Goal: Task Accomplishment & Management: Complete application form

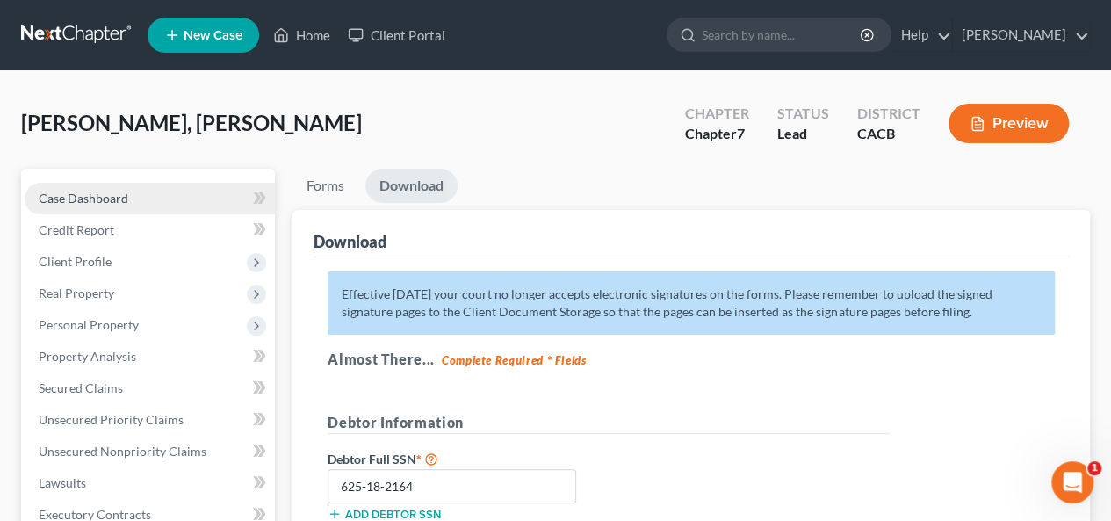
click at [139, 196] on link "Case Dashboard" at bounding box center [150, 199] width 250 height 32
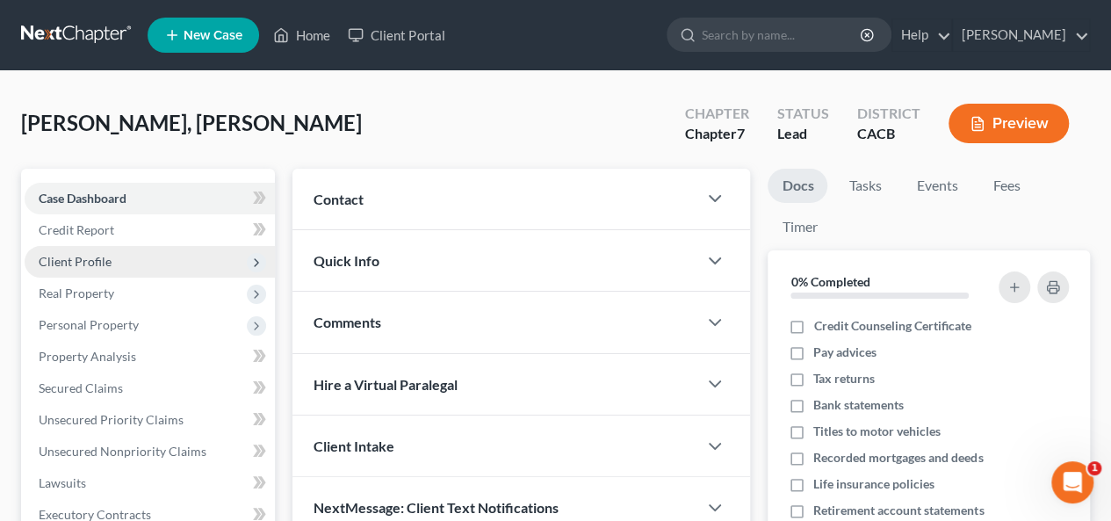
click at [119, 262] on span "Client Profile" at bounding box center [150, 262] width 250 height 32
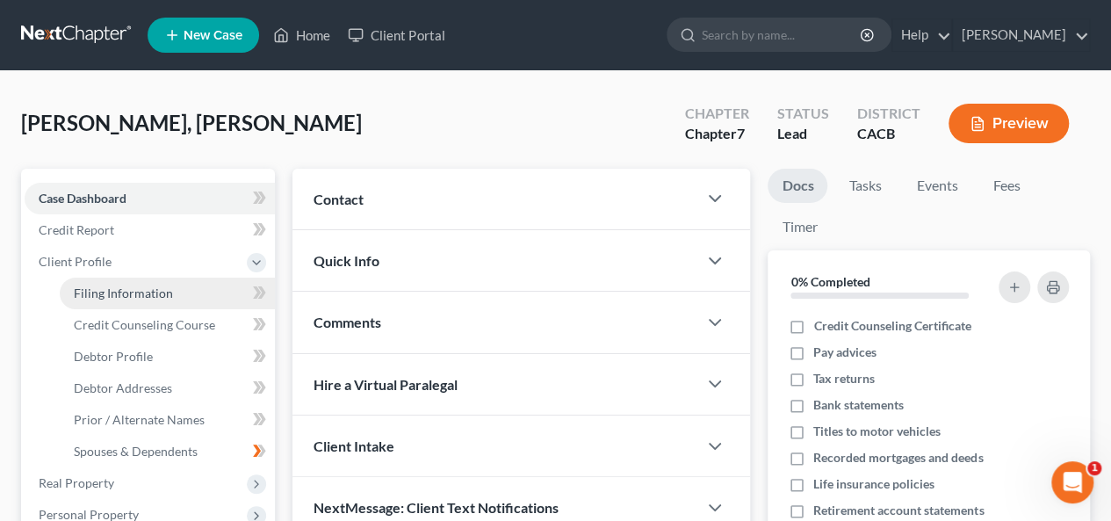
click at [142, 291] on span "Filing Information" at bounding box center [123, 292] width 99 height 15
select select "1"
select select "0"
select select "4"
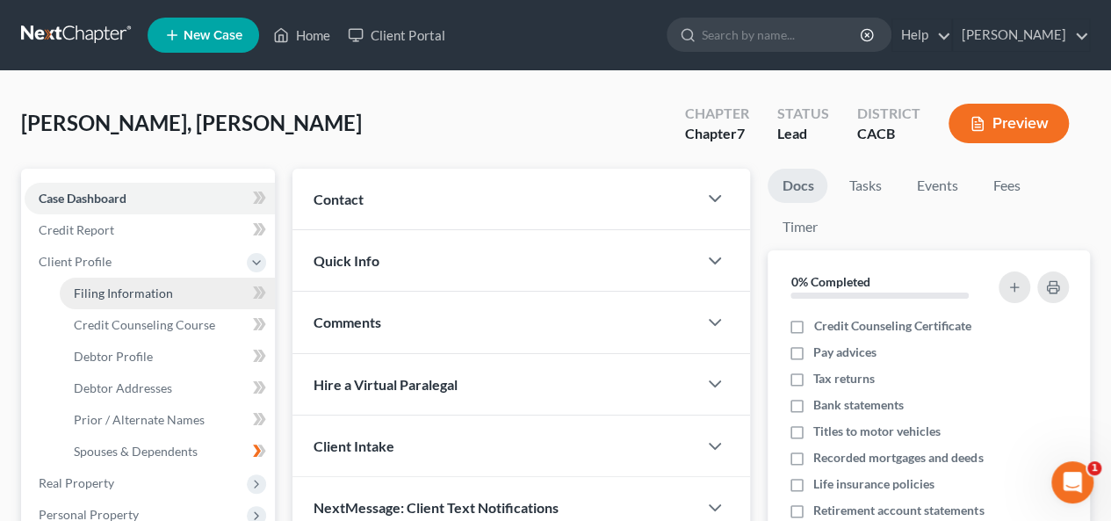
select select "0"
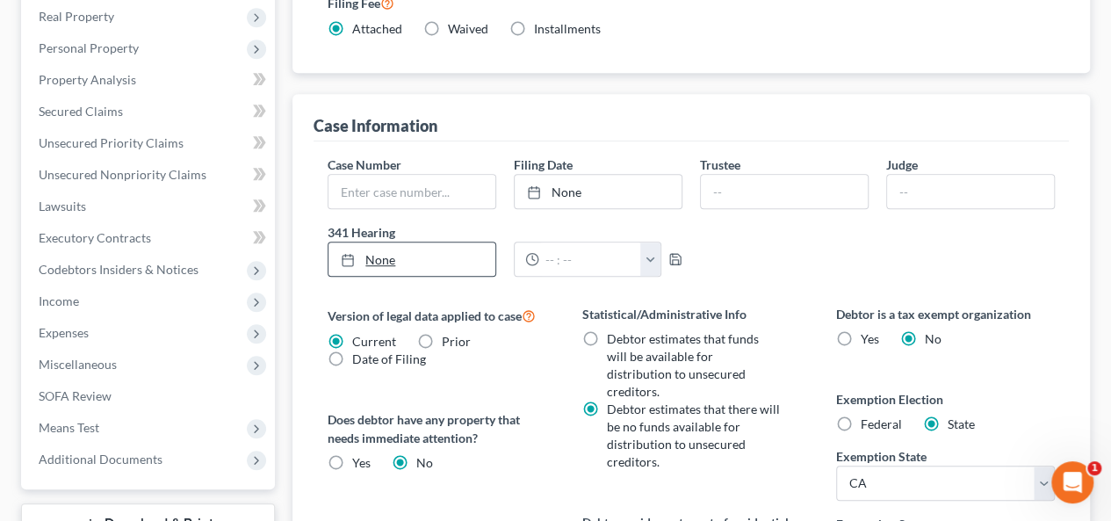
scroll to position [439, 0]
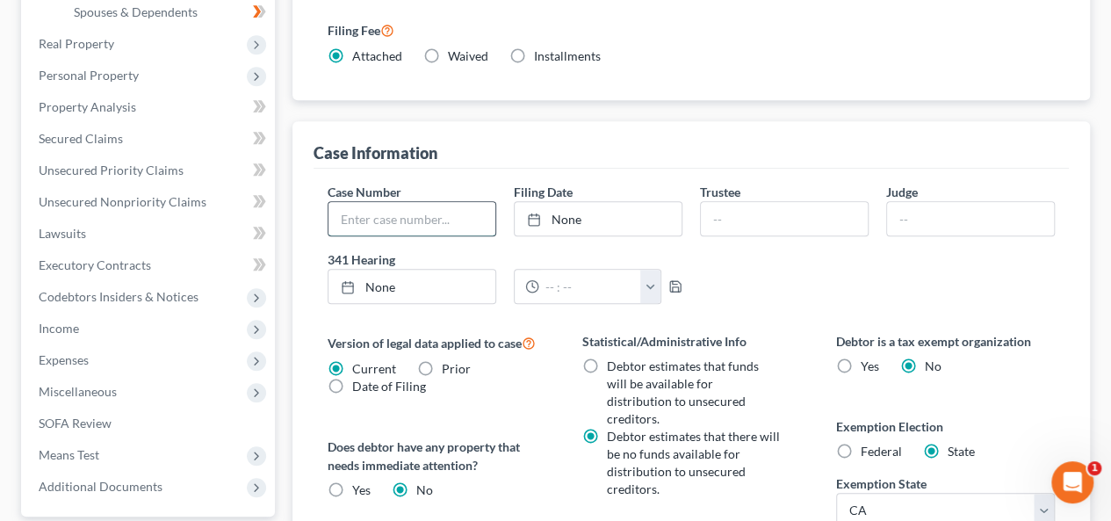
click at [340, 202] on input "text" at bounding box center [411, 218] width 167 height 33
type input "6:25-bk-15646-RB"
click at [546, 212] on div at bounding box center [539, 219] width 25 height 15
type input "[DATE]"
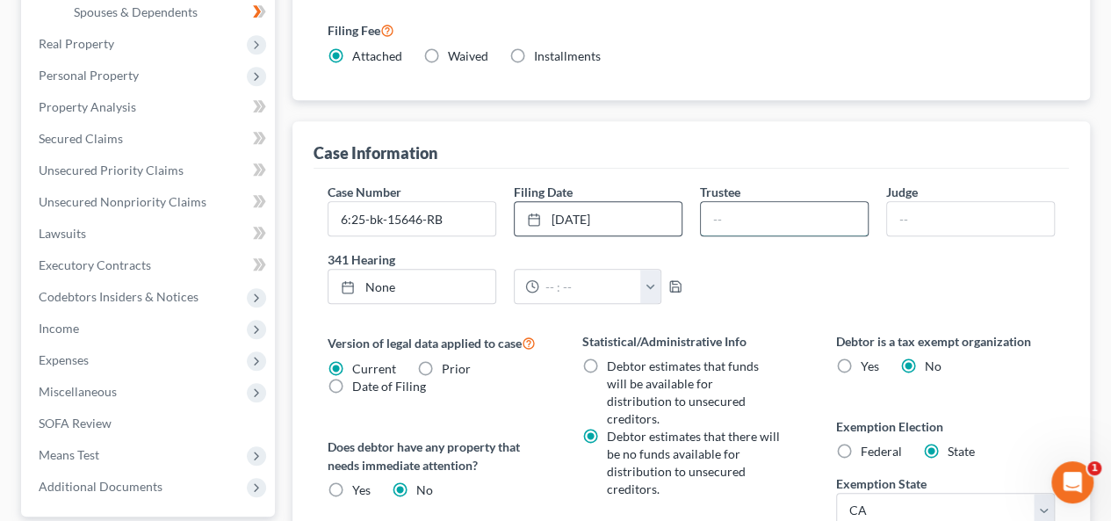
click at [723, 202] on input "text" at bounding box center [784, 218] width 167 height 33
type input "[PERSON_NAME]"
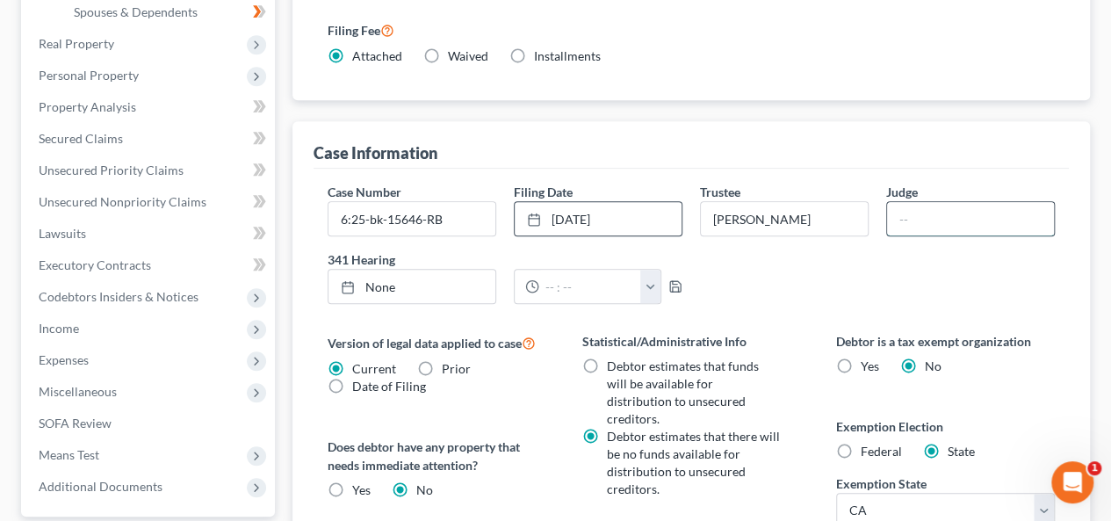
click at [894, 202] on input "text" at bounding box center [970, 218] width 167 height 33
type input "[PERSON_NAME] Bordeaux"
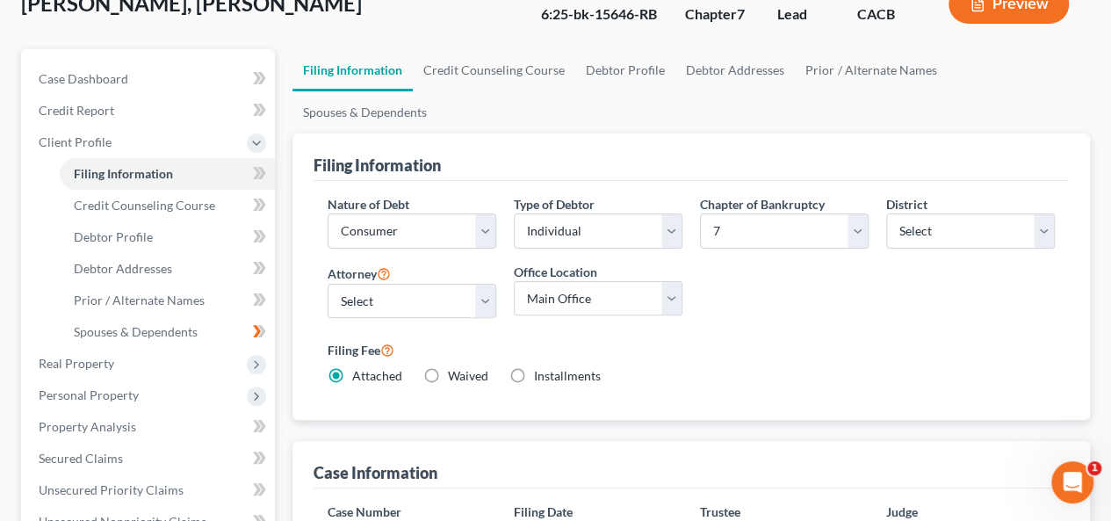
scroll to position [0, 0]
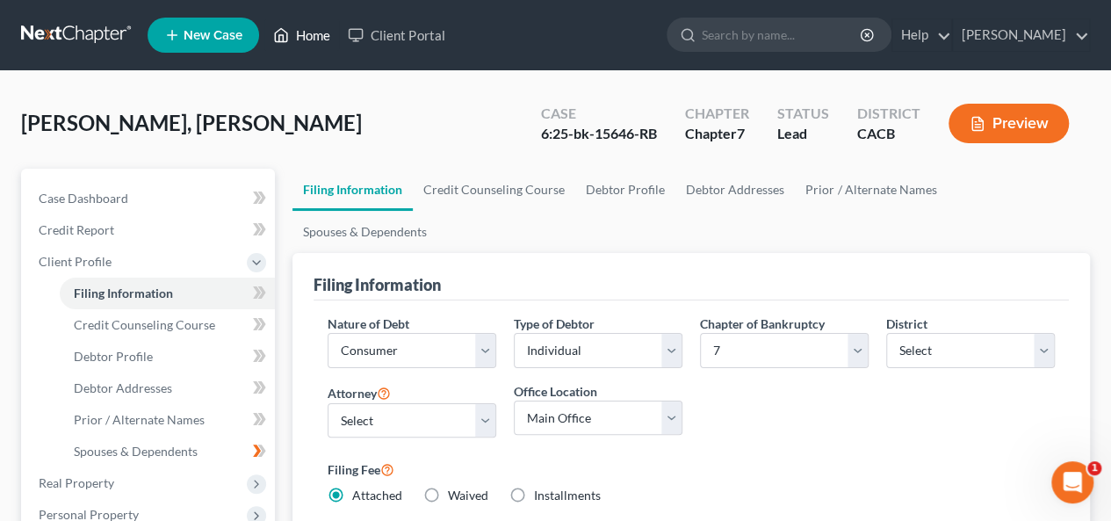
click at [316, 32] on link "Home" at bounding box center [301, 35] width 75 height 32
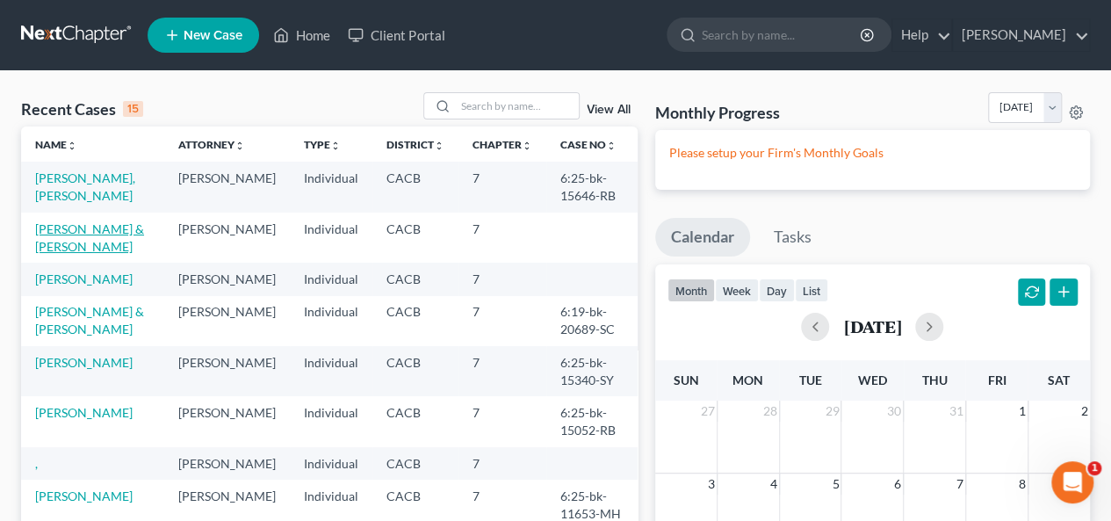
click at [93, 229] on link "[PERSON_NAME] & [PERSON_NAME]" at bounding box center [89, 237] width 109 height 32
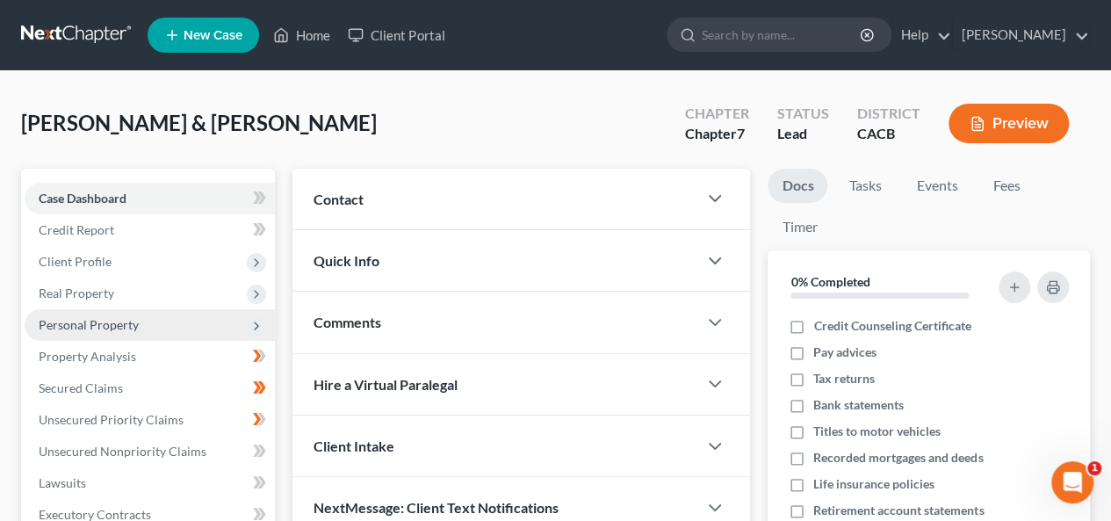
click at [183, 325] on span "Personal Property" at bounding box center [150, 325] width 250 height 32
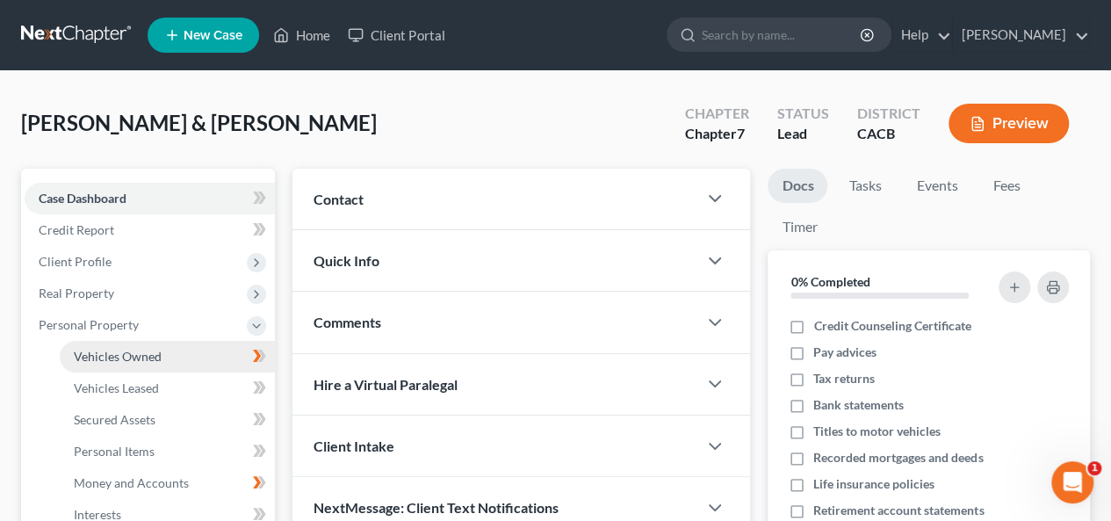
click at [155, 355] on span "Vehicles Owned" at bounding box center [118, 356] width 88 height 15
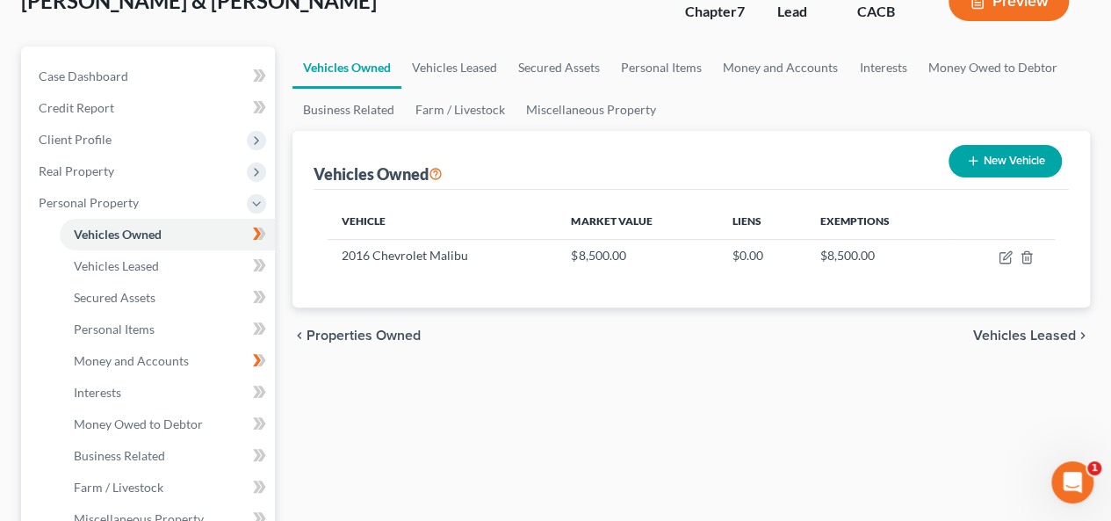
scroll to position [176, 0]
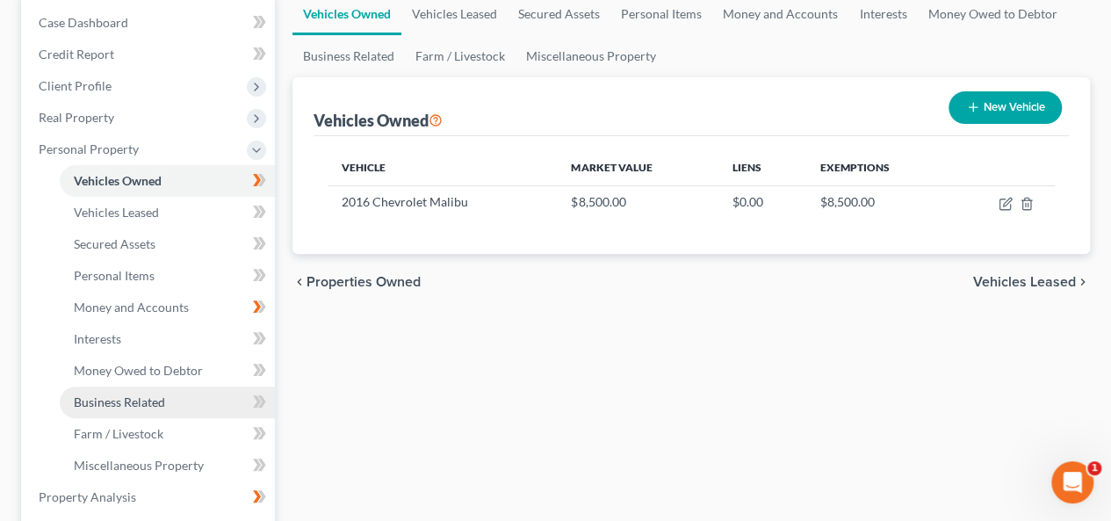
click at [169, 399] on link "Business Related" at bounding box center [167, 402] width 215 height 32
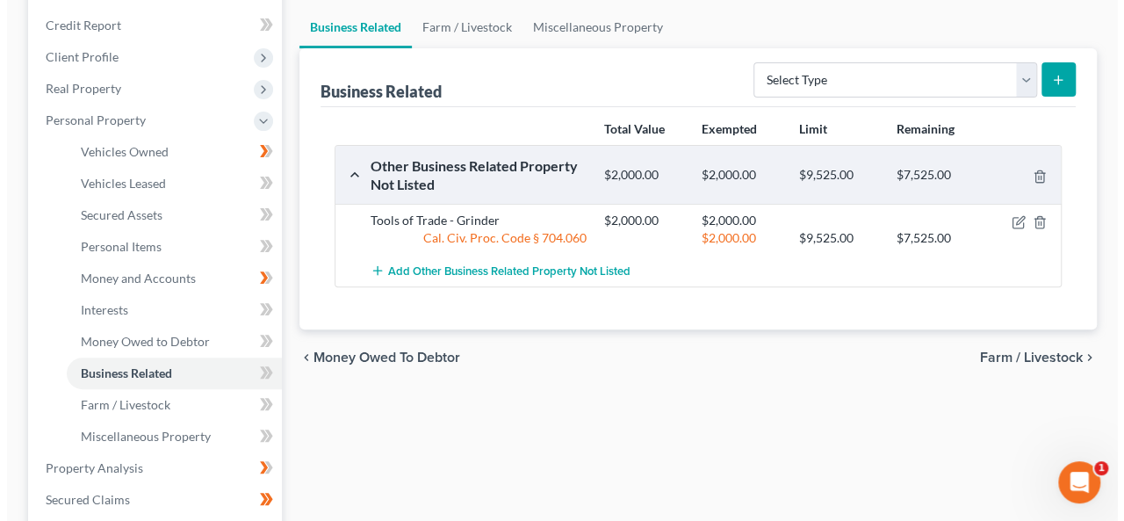
scroll to position [263, 0]
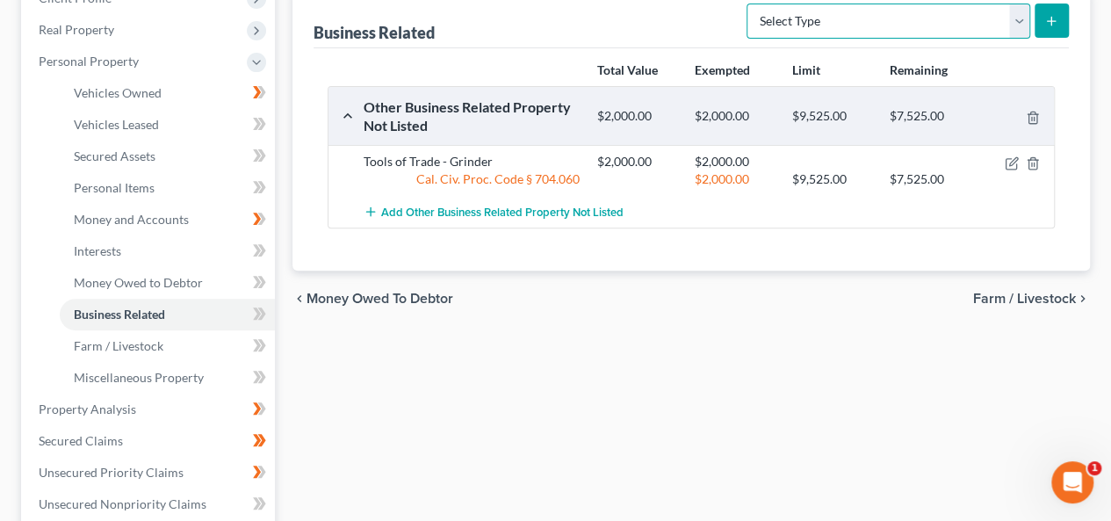
click at [1024, 6] on select "Select Type Customer Lists Franchises Inventory Licenses Machinery Office Equip…" at bounding box center [888, 21] width 284 height 35
click at [679, 30] on div "Business Related Select Type Customer Lists Franchises Inventory Licenses Machi…" at bounding box center [690, 18] width 755 height 59
drag, startPoint x: 1034, startPoint y: 37, endPoint x: 1020, endPoint y: 27, distance: 17.0
click at [1020, 27] on form "Select Type Customer Lists Franchises Inventory Licenses Machinery Office Equip…" at bounding box center [907, 22] width 322 height 36
drag, startPoint x: 1020, startPoint y: 21, endPoint x: 1011, endPoint y: 1, distance: 22.0
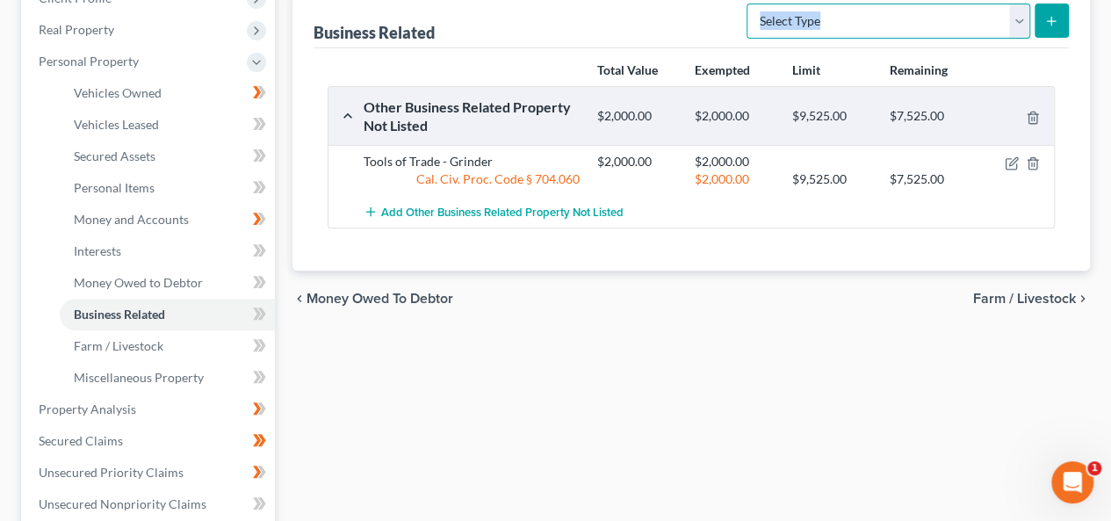
click at [1018, 17] on select "Select Type Customer Lists Franchises Inventory Licenses Machinery Office Equip…" at bounding box center [888, 21] width 284 height 35
select select "other_business_related_property_not_listed"
click at [748, 4] on select "Select Type Customer Lists Franchises Inventory Licenses Machinery Office Equip…" at bounding box center [888, 21] width 284 height 35
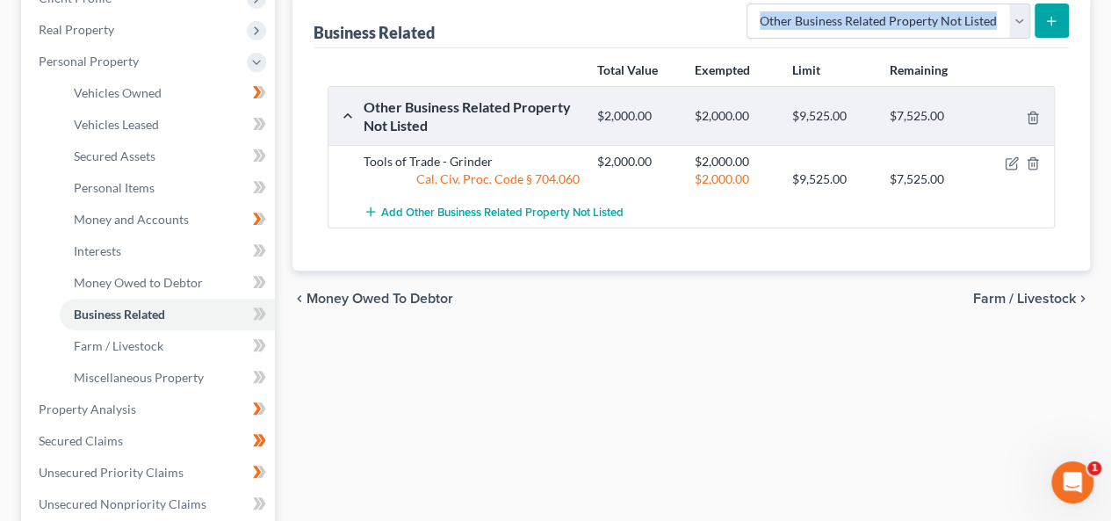
click at [1061, 18] on button "submit" at bounding box center [1051, 21] width 34 height 34
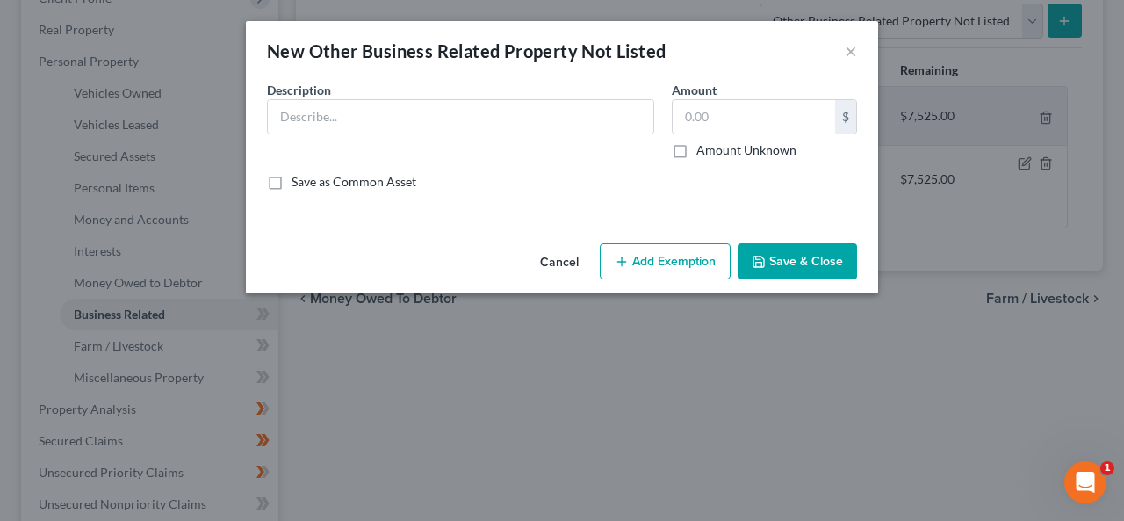
drag, startPoint x: 164, startPoint y: 136, endPoint x: 223, endPoint y: 115, distance: 62.5
click at [160, 135] on div "New Other Business Related Property Not Listed × An exemption set must first be…" at bounding box center [562, 260] width 1124 height 521
click at [290, 113] on input "text" at bounding box center [460, 116] width 385 height 33
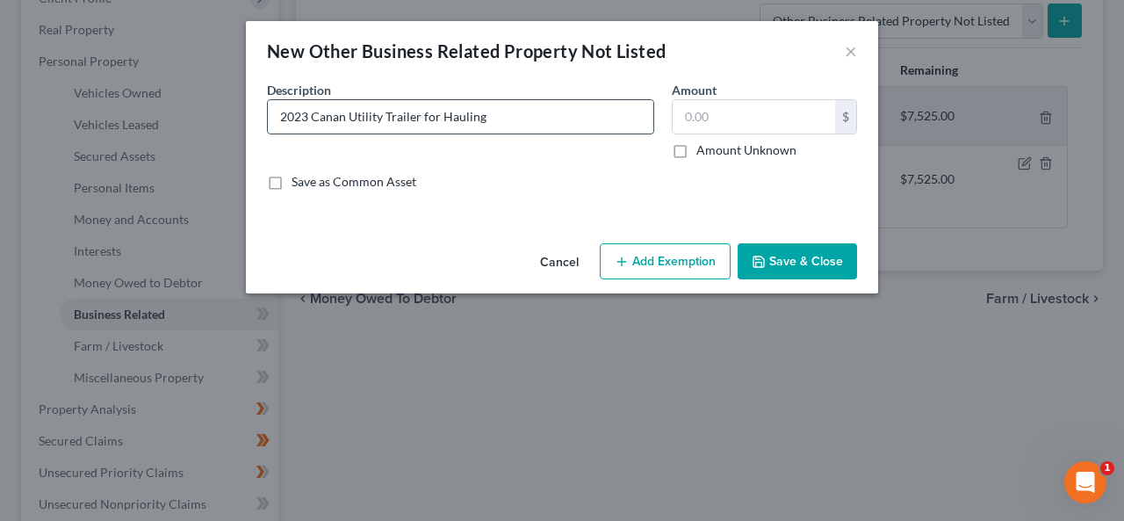
type input "2023 Canan Utility Trailer for Hauling"
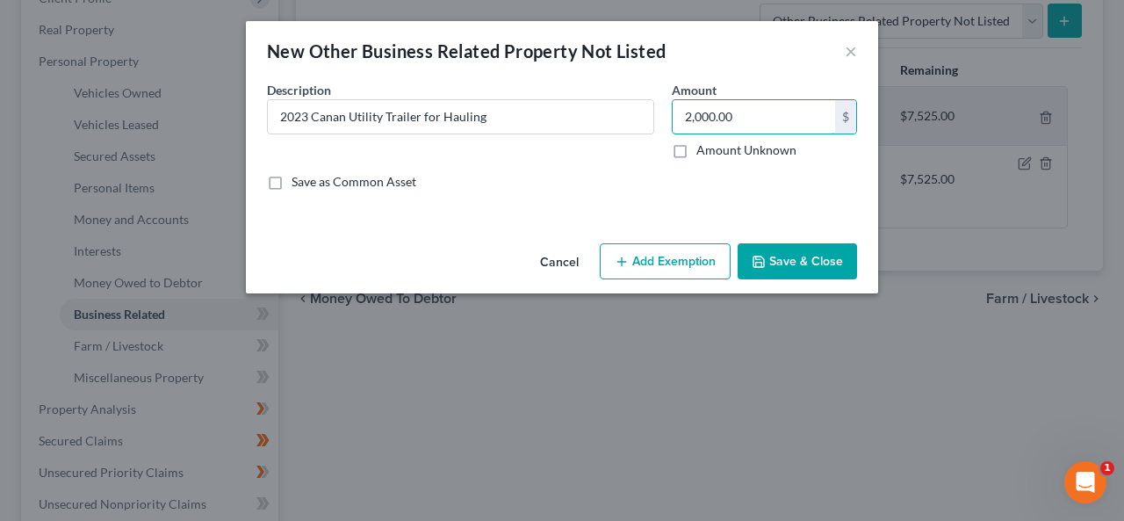
type input "2,000.00"
click at [653, 264] on button "Add Exemption" at bounding box center [665, 261] width 131 height 37
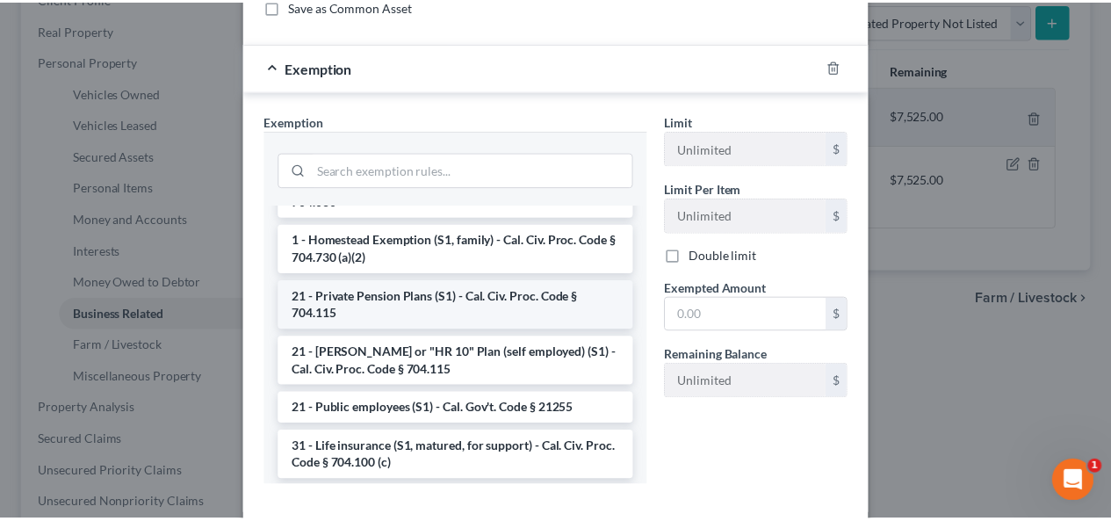
scroll to position [109, 0]
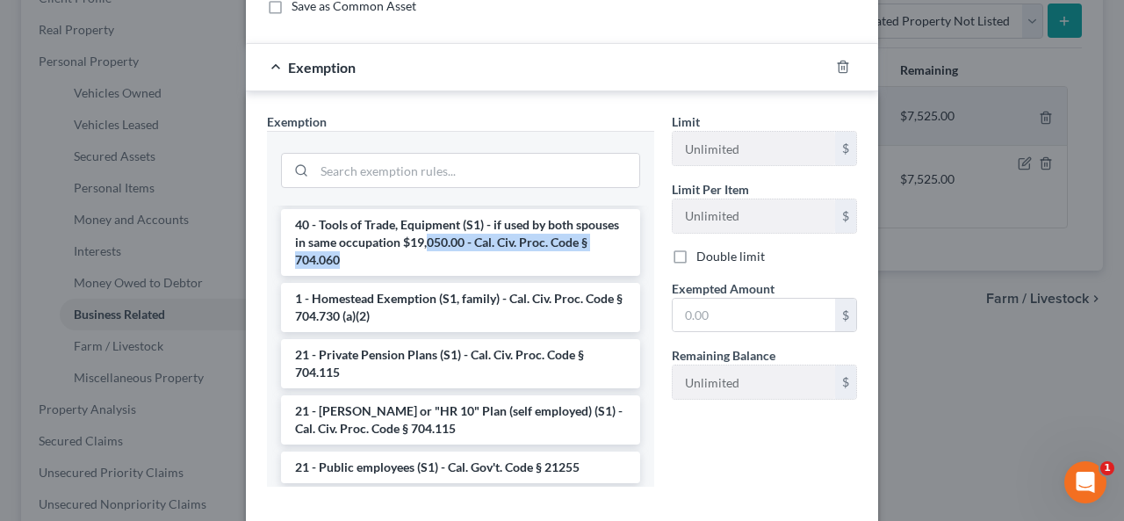
drag, startPoint x: 439, startPoint y: 260, endPoint x: 501, endPoint y: 269, distance: 62.9
click at [427, 236] on li "40 - Tools of Trade, Equipment (S1) - if used by both spouses in same occupatio…" at bounding box center [460, 242] width 359 height 67
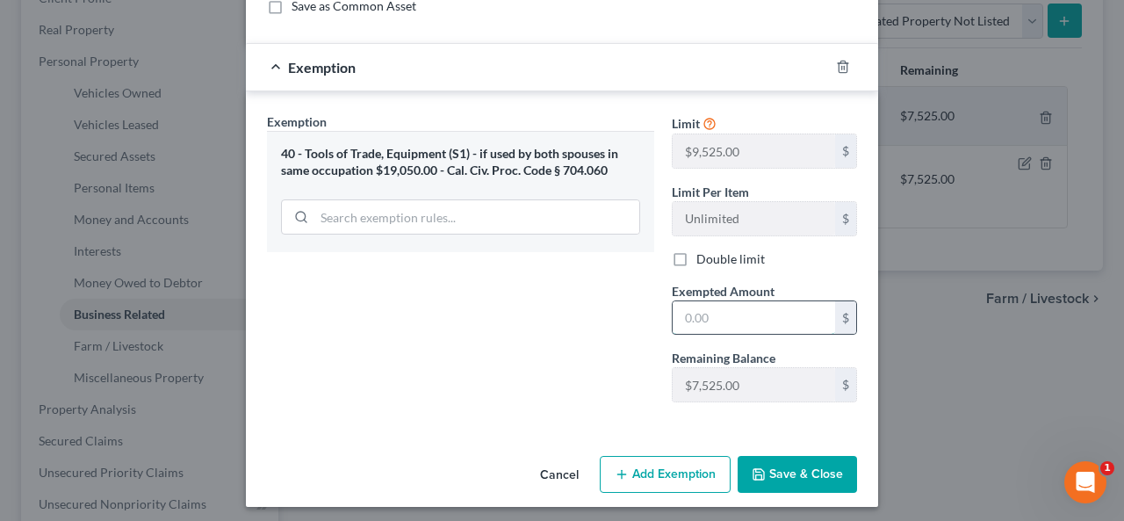
click at [681, 312] on input "text" at bounding box center [753, 317] width 162 height 33
type input "2,000.00"
drag, startPoint x: 785, startPoint y: 478, endPoint x: 788, endPoint y: 447, distance: 31.8
click at [788, 449] on div "Cancel Add Exemption Save & Close" at bounding box center [562, 478] width 632 height 58
click at [780, 457] on button "Save & Close" at bounding box center [796, 474] width 119 height 37
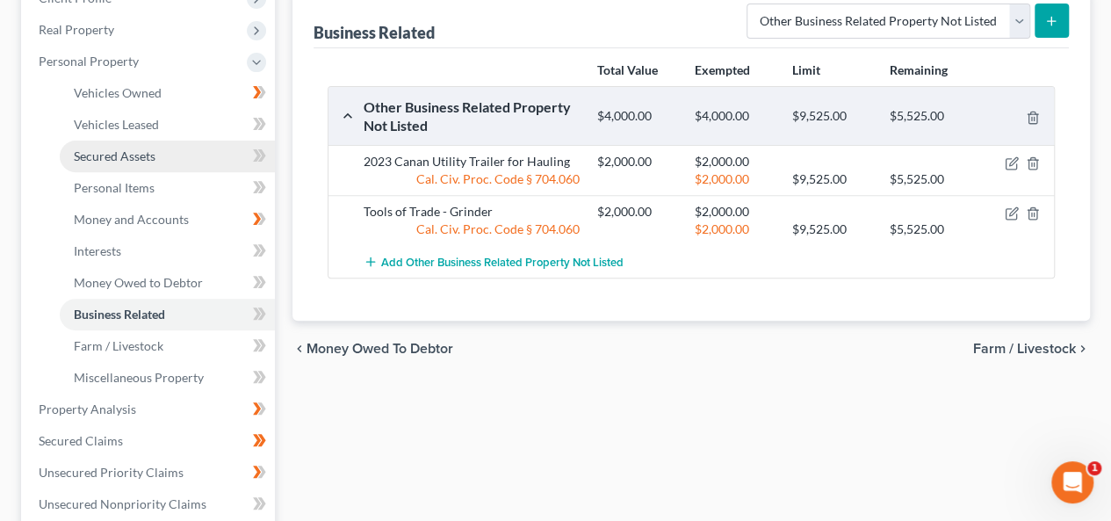
click at [150, 152] on span "Secured Assets" at bounding box center [115, 155] width 82 height 15
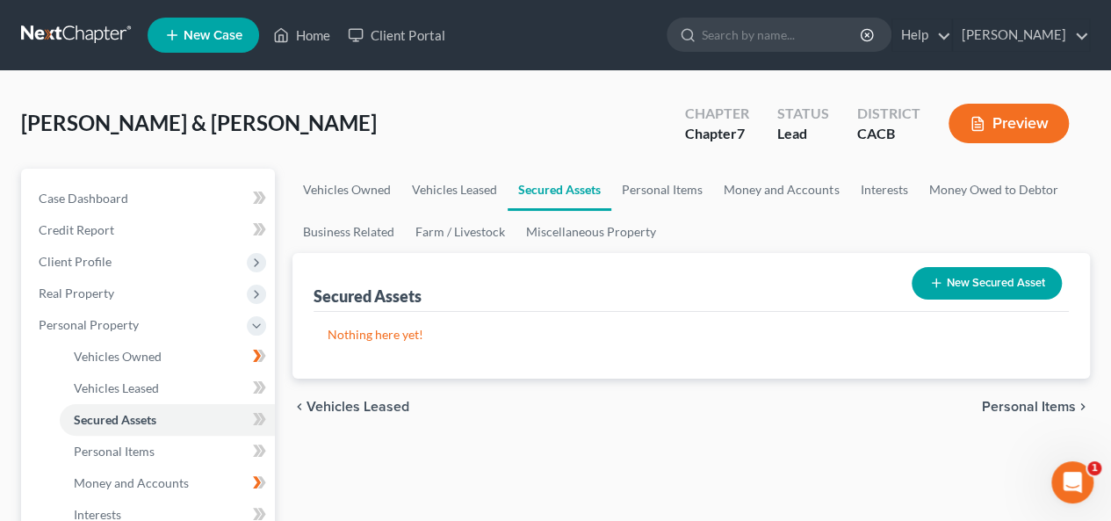
click at [957, 269] on button "New Secured Asset" at bounding box center [986, 283] width 150 height 32
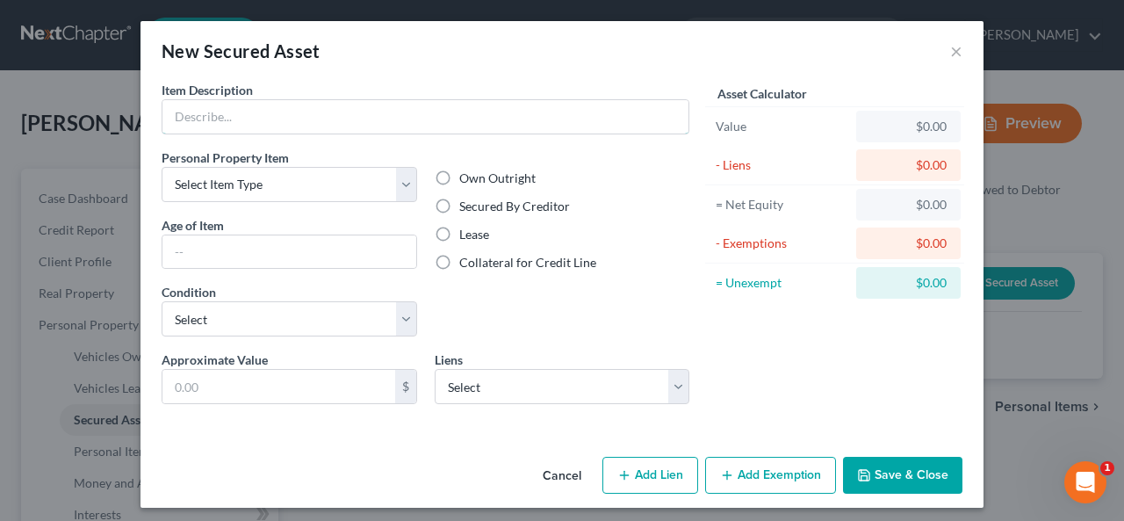
click at [173, 97] on div "Item Description *" at bounding box center [426, 108] width 528 height 54
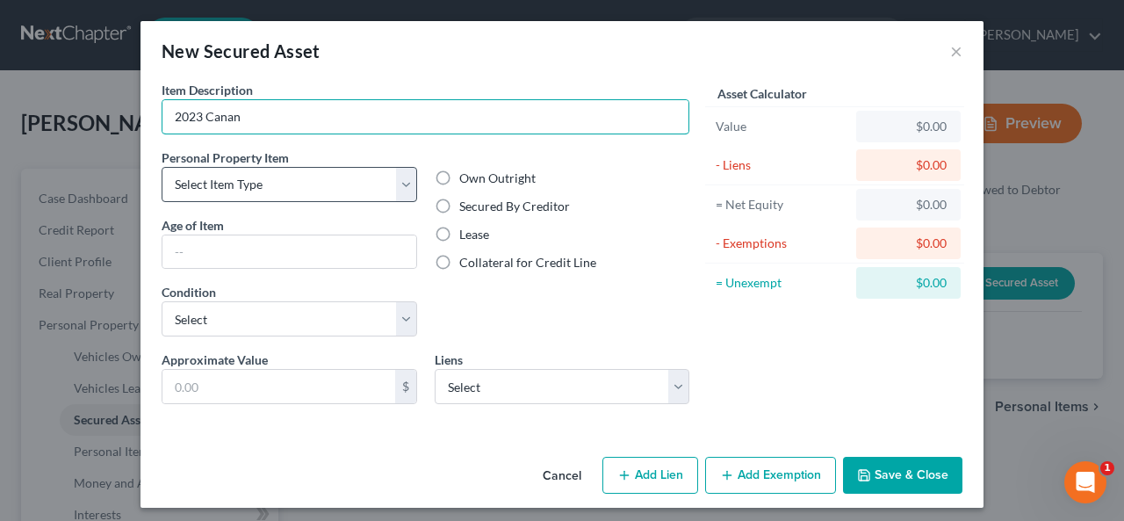
type input "2023 Canan Utility Trailer for Hauling"
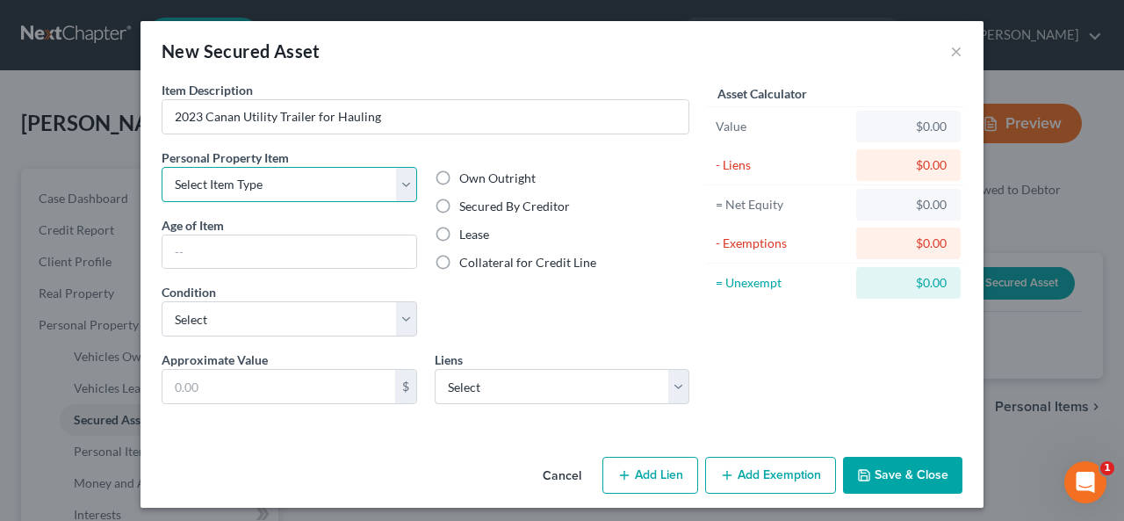
click at [399, 189] on select "Select Item Type Clothing Collectibles Of Value Electronics Firearms Household …" at bounding box center [289, 184] width 255 height 35
drag, startPoint x: 397, startPoint y: 175, endPoint x: 402, endPoint y: 163, distance: 12.6
click at [400, 165] on div "Personal Property Item Select Item Type Clothing Collectibles Of Value Electron…" at bounding box center [289, 175] width 255 height 54
click at [459, 201] on label "Secured By Creditor" at bounding box center [514, 207] width 111 height 18
click at [466, 201] on input "Secured By Creditor" at bounding box center [471, 203] width 11 height 11
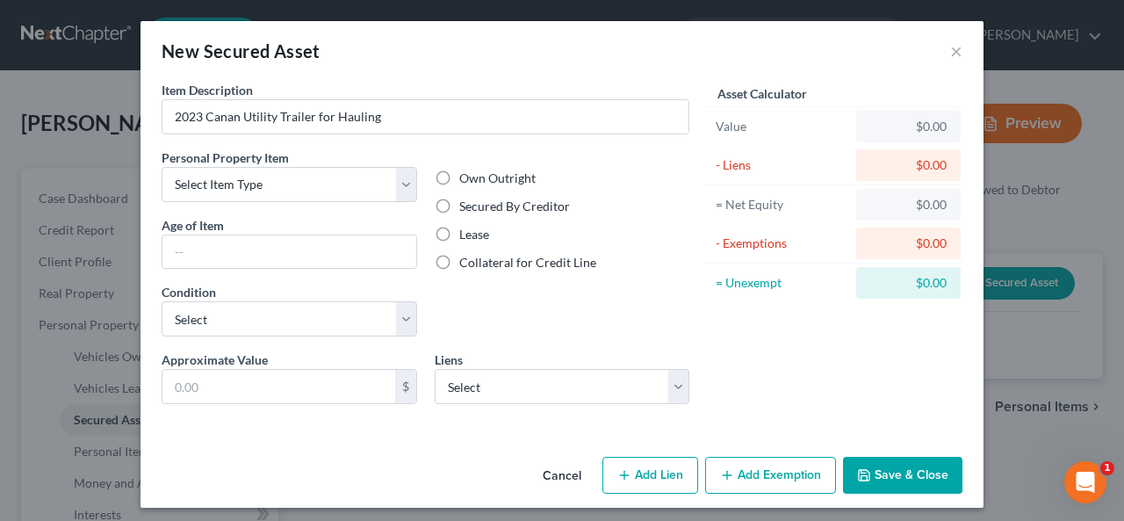
radio input "true"
drag, startPoint x: 195, startPoint y: 264, endPoint x: 206, endPoint y: 261, distance: 11.9
click at [209, 266] on input "text" at bounding box center [289, 251] width 254 height 33
type input "2"
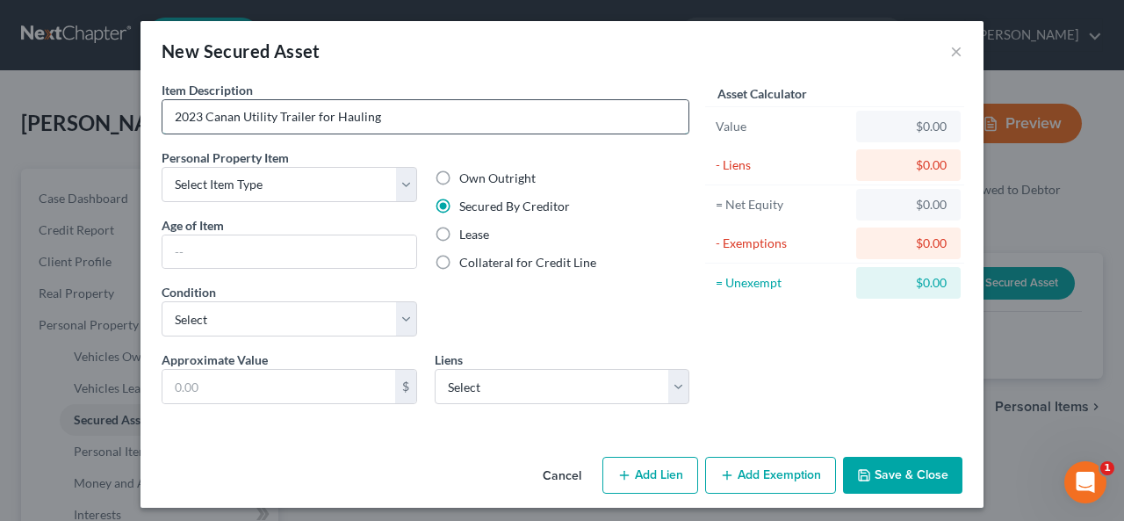
drag, startPoint x: 181, startPoint y: 113, endPoint x: 198, endPoint y: 104, distance: 19.6
click at [193, 104] on input "2023 Canan Utility Trailer for Hauling" at bounding box center [425, 116] width 526 height 33
type input "2018 Canan Utility Trailer for Hauling"
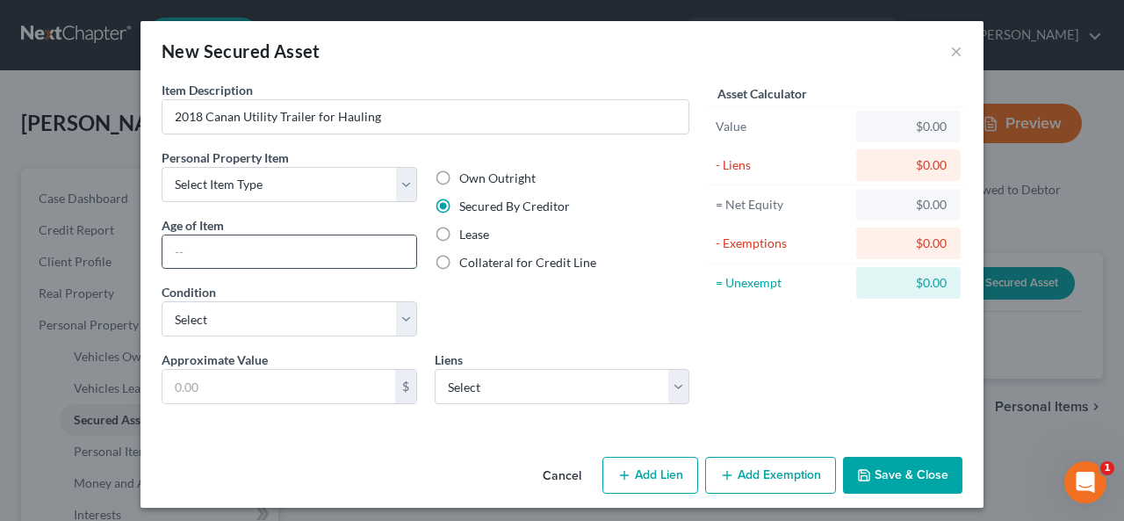
click at [212, 247] on input "text" at bounding box center [289, 251] width 254 height 33
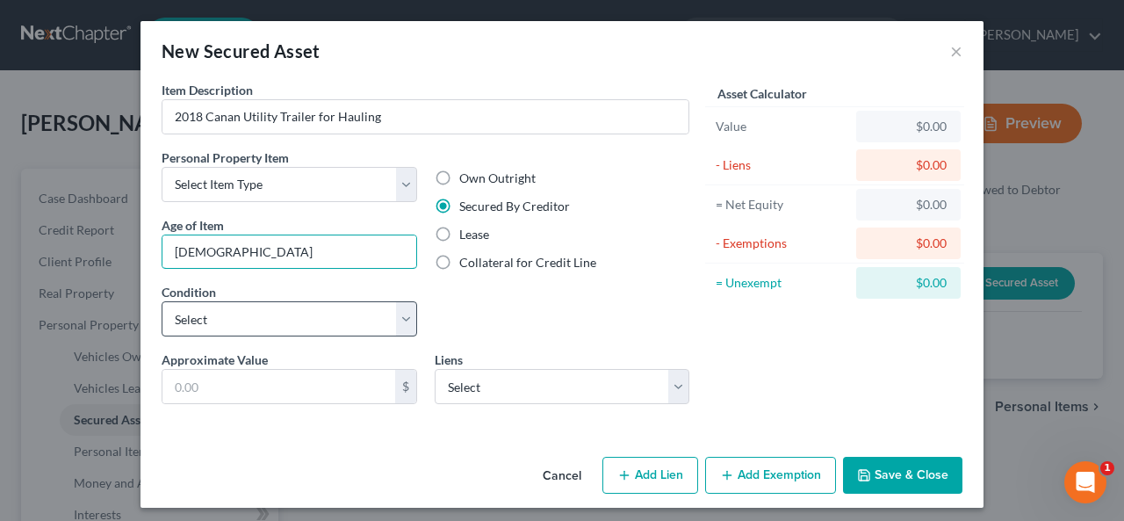
type input "[DEMOGRAPHIC_DATA]"
click at [406, 313] on select "Select Excellent Very Good Good Fair Poor" at bounding box center [289, 318] width 255 height 35
select select "3"
click at [162, 301] on select "Select Excellent Very Good Good Fair Poor" at bounding box center [289, 318] width 255 height 35
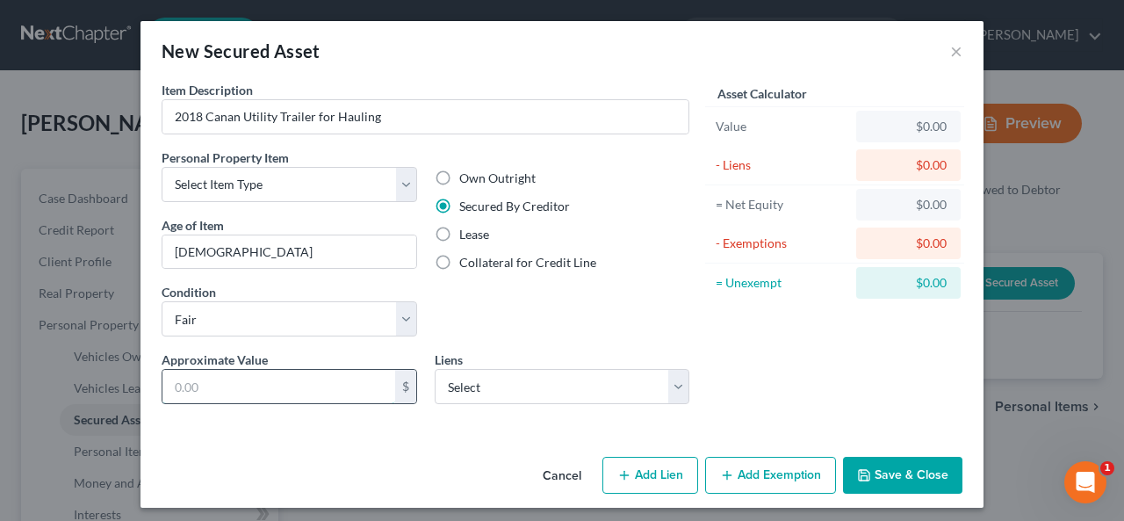
click at [162, 372] on input "text" at bounding box center [278, 386] width 233 height 33
type input "2,000.00"
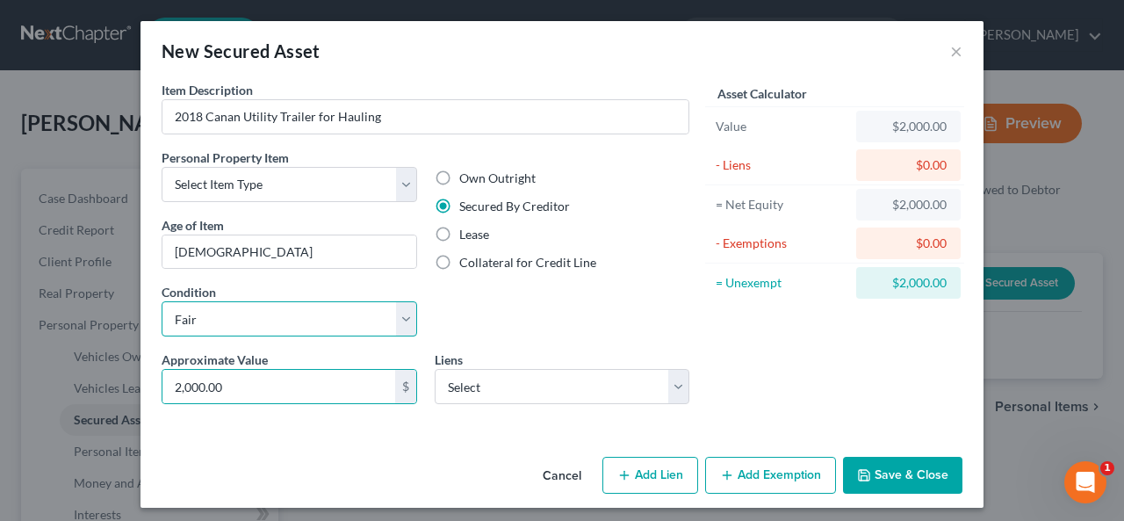
click at [398, 322] on select "Select Excellent Very Good Good Fair Poor" at bounding box center [289, 318] width 255 height 35
select select "4"
click at [162, 301] on select "Select Excellent Very Good Good Fair Poor" at bounding box center [289, 318] width 255 height 35
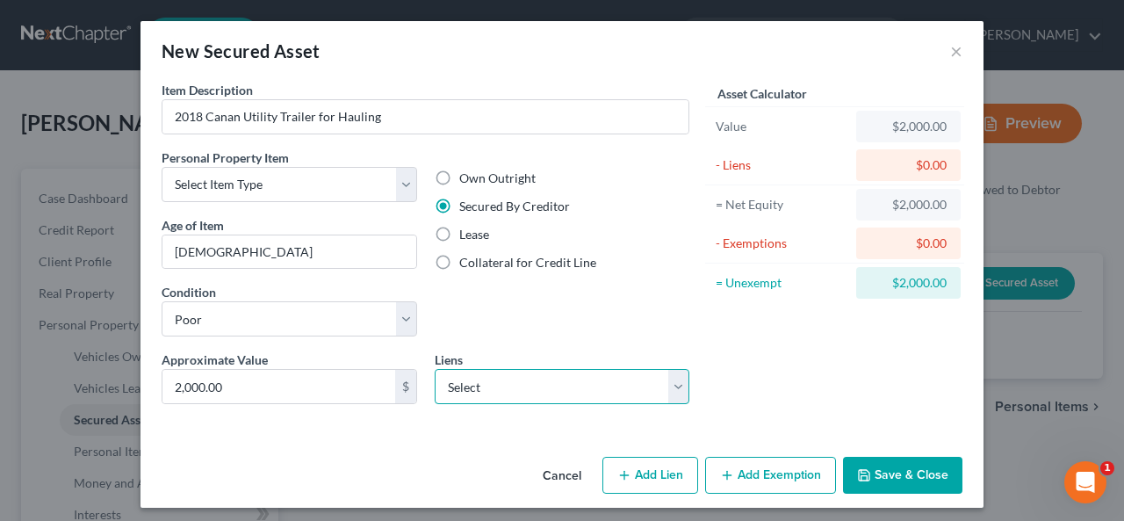
click at [660, 383] on select "Select Roadrunner - $10,130.00" at bounding box center [562, 386] width 255 height 35
select select "45"
select select "0"
select select "8"
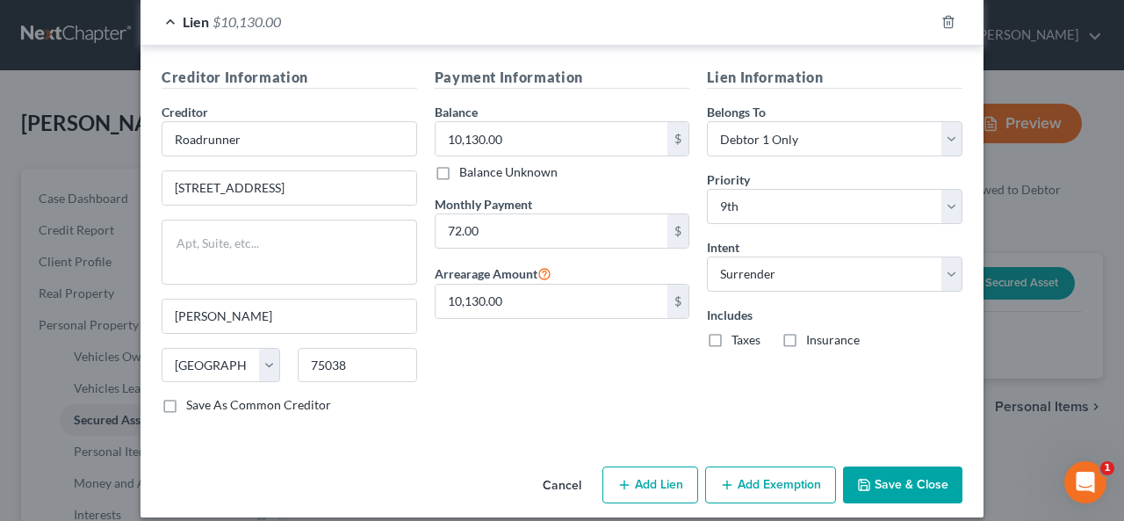
scroll to position [439, 0]
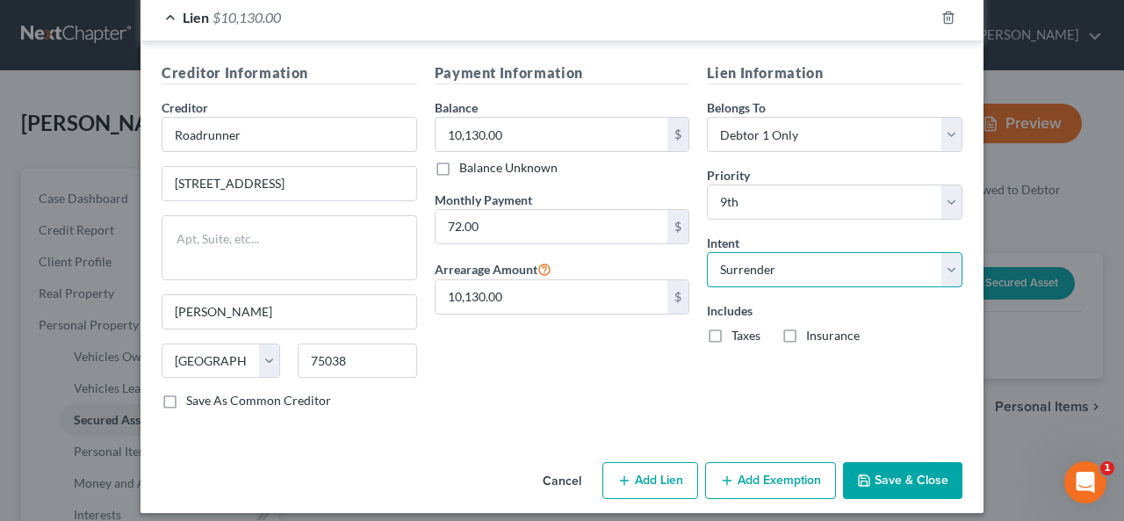
click at [938, 258] on select "Select Surrender Redeem Reaffirm Avoid Other" at bounding box center [834, 269] width 255 height 35
select select "4"
click at [707, 252] on select "Select Surrender Redeem Reaffirm Avoid Other" at bounding box center [834, 269] width 255 height 35
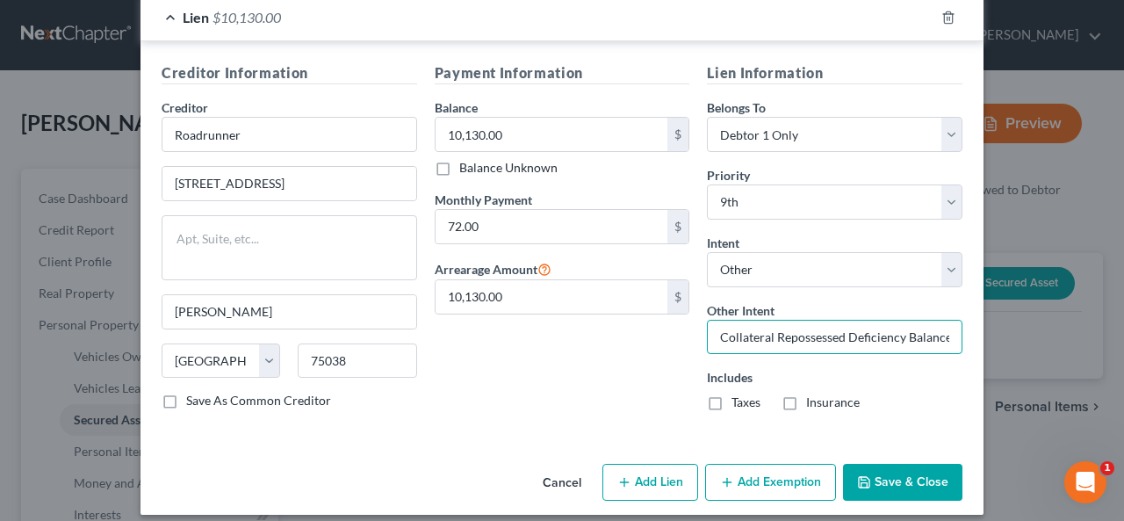
drag, startPoint x: 709, startPoint y: 329, endPoint x: 1057, endPoint y: 338, distance: 347.8
click at [1056, 339] on div "New Secured Asset × Item Description * 2018 Canan Utility Trailer for Hauling P…" at bounding box center [562, 260] width 1124 height 521
type input "Continue with regular scheduled payments"
click at [796, 473] on button "Add Exemption" at bounding box center [770, 482] width 131 height 37
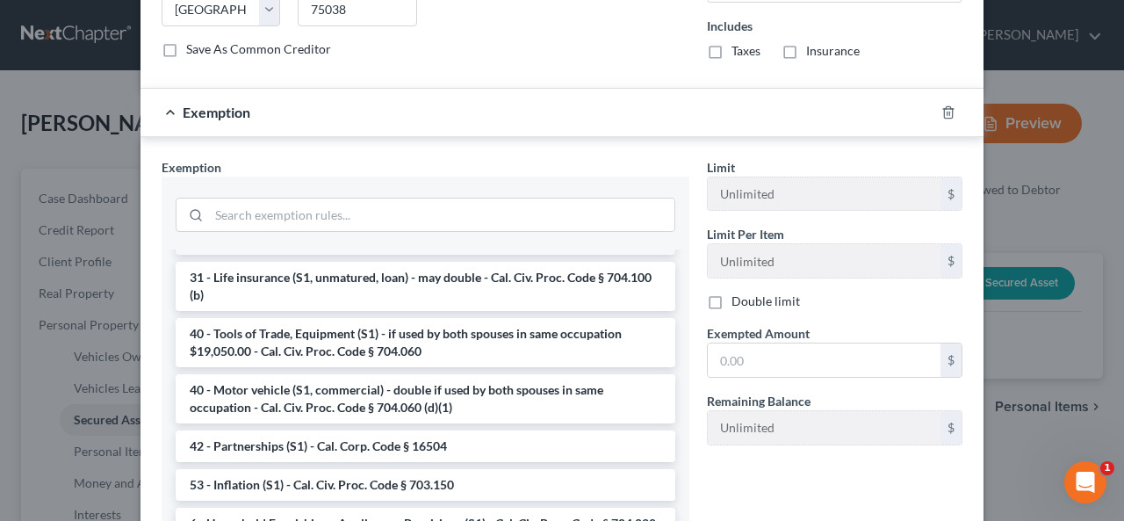
scroll to position [1900, 0]
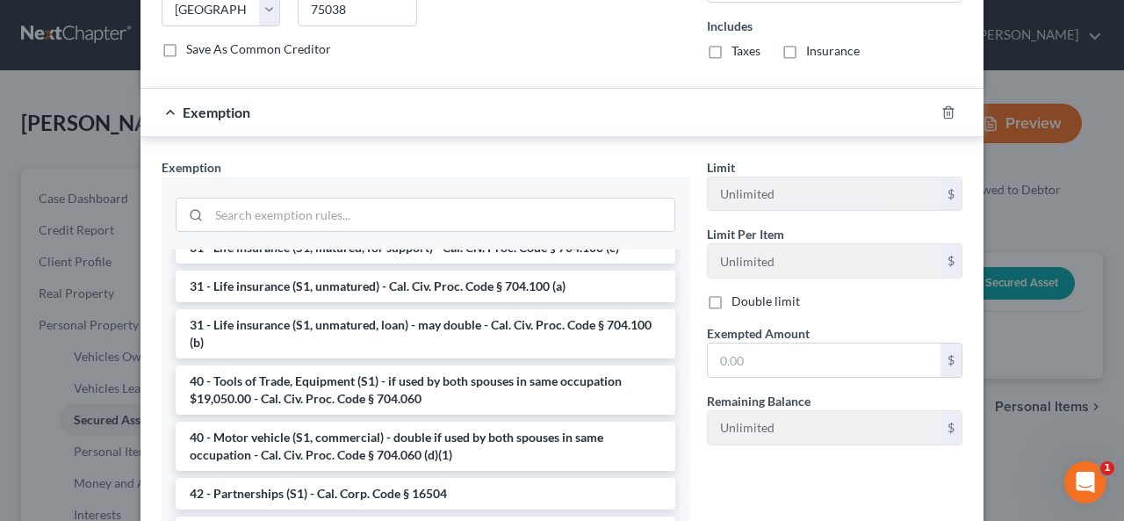
drag, startPoint x: 374, startPoint y: 385, endPoint x: 363, endPoint y: 394, distance: 14.9
click at [374, 380] on li "40 - Tools of Trade, Equipment (S1) - if used by both spouses in same occupatio…" at bounding box center [426, 389] width 500 height 49
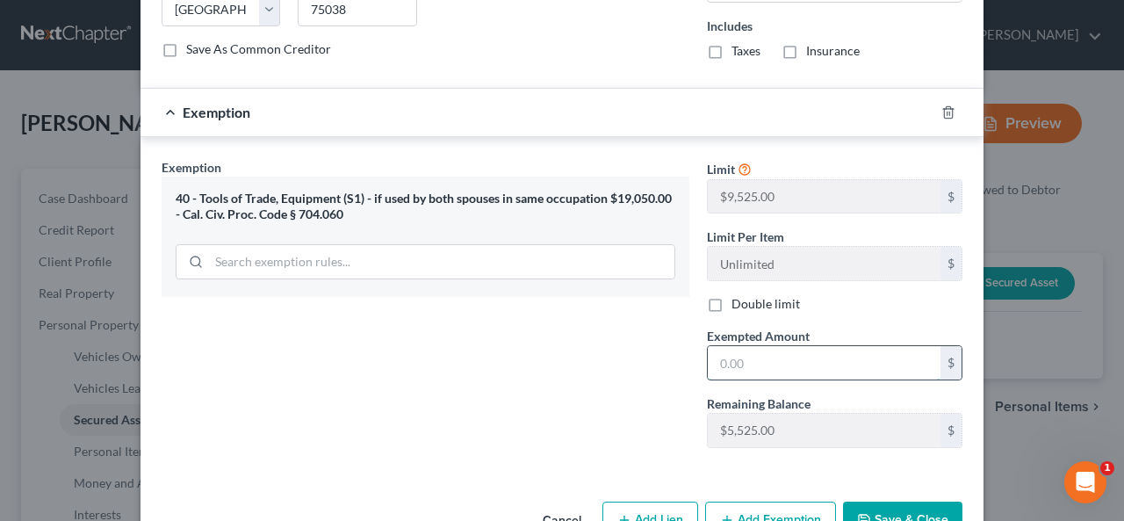
click at [730, 349] on input "text" at bounding box center [824, 362] width 233 height 33
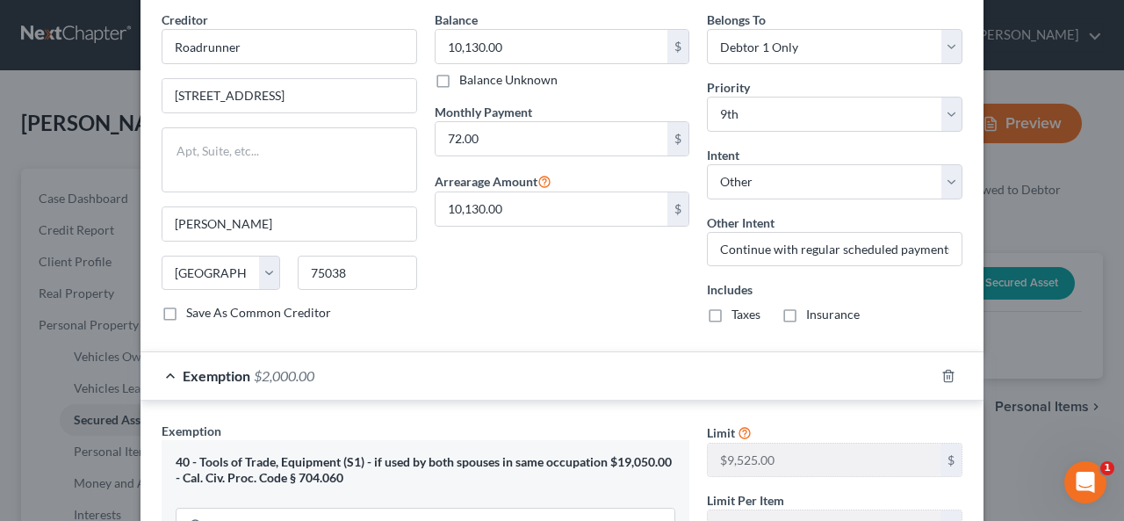
scroll to position [439, 0]
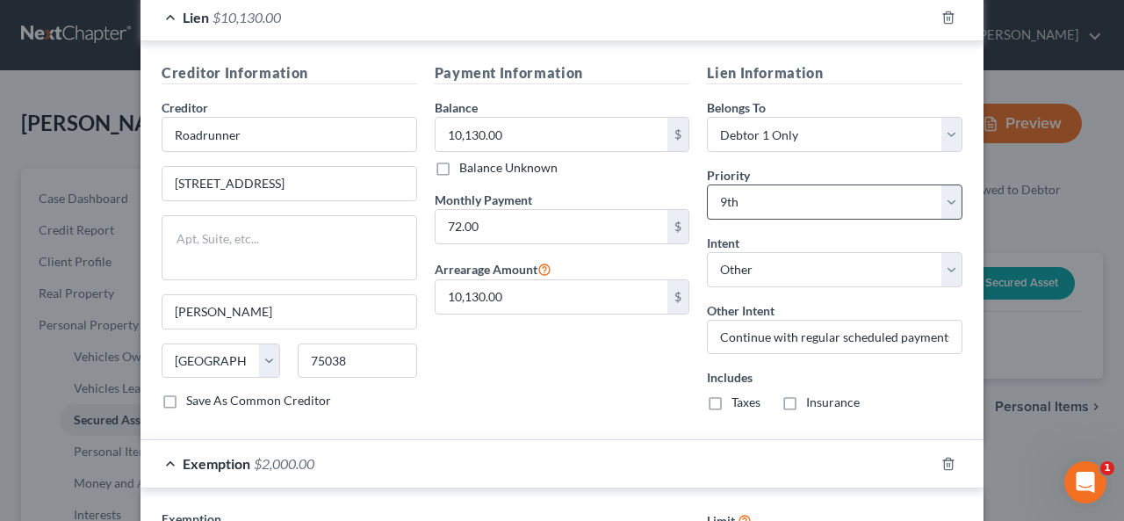
type input "2,000.00"
drag, startPoint x: 941, startPoint y: 196, endPoint x: 952, endPoint y: 194, distance: 10.7
click at [941, 196] on select "Select 1st 2nd 3rd 4th 5th 6th 7th 8th 9th 10th 11th 12th 13th 14th 15th 16th 1…" at bounding box center [834, 201] width 255 height 35
select select "3"
click at [707, 184] on select "Select 1st 2nd 3rd 4th 5th 6th 7th 8th 9th 10th 11th 12th 13th 14th 15th 16th 1…" at bounding box center [834, 201] width 255 height 35
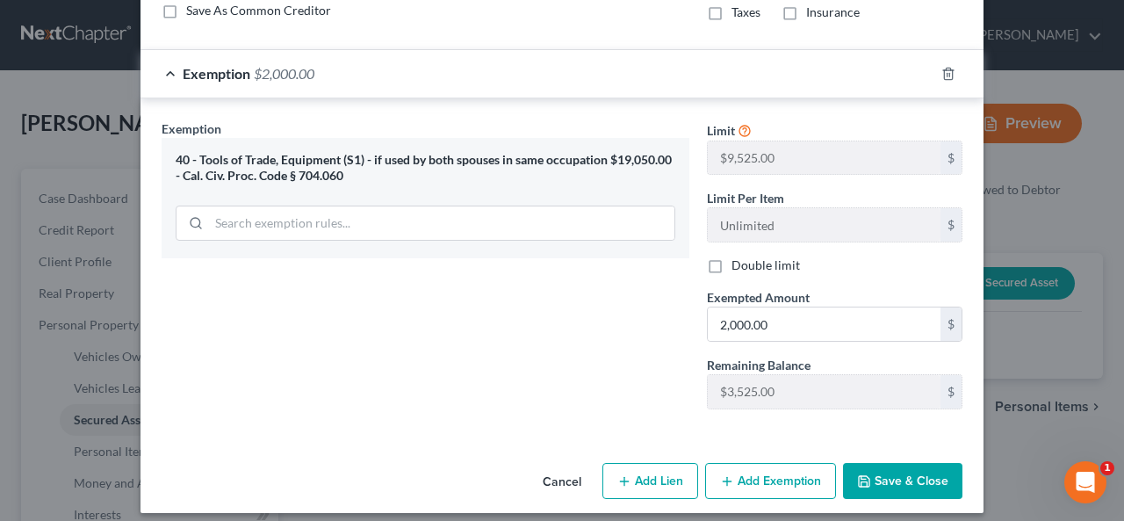
scroll to position [832, 0]
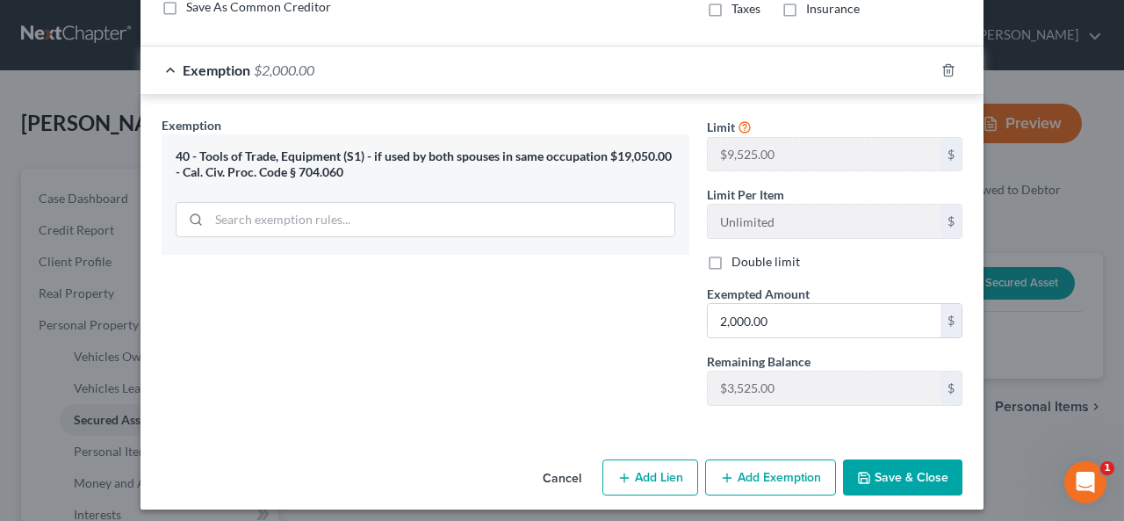
click at [913, 459] on button "Save & Close" at bounding box center [902, 477] width 119 height 37
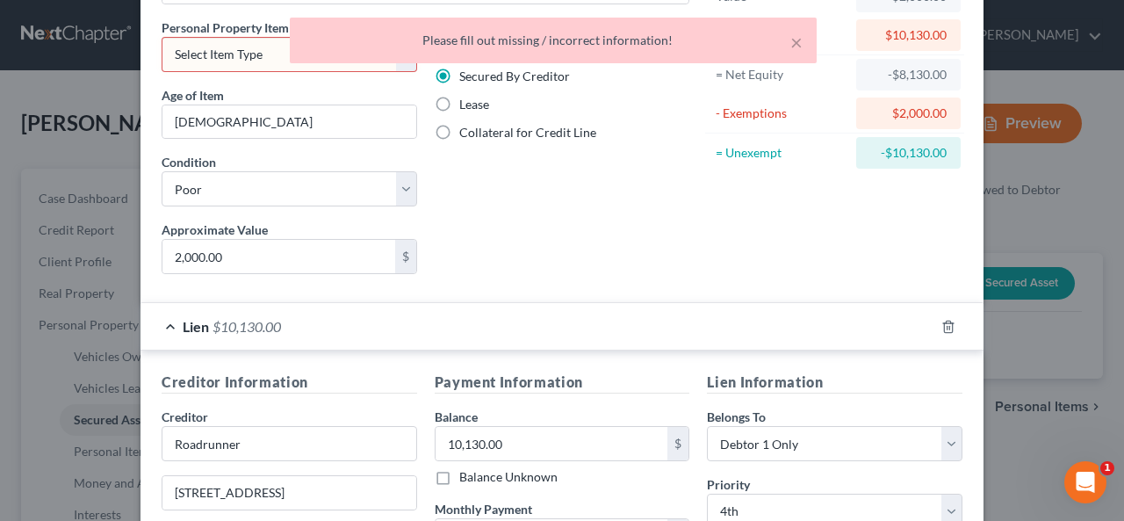
scroll to position [0, 0]
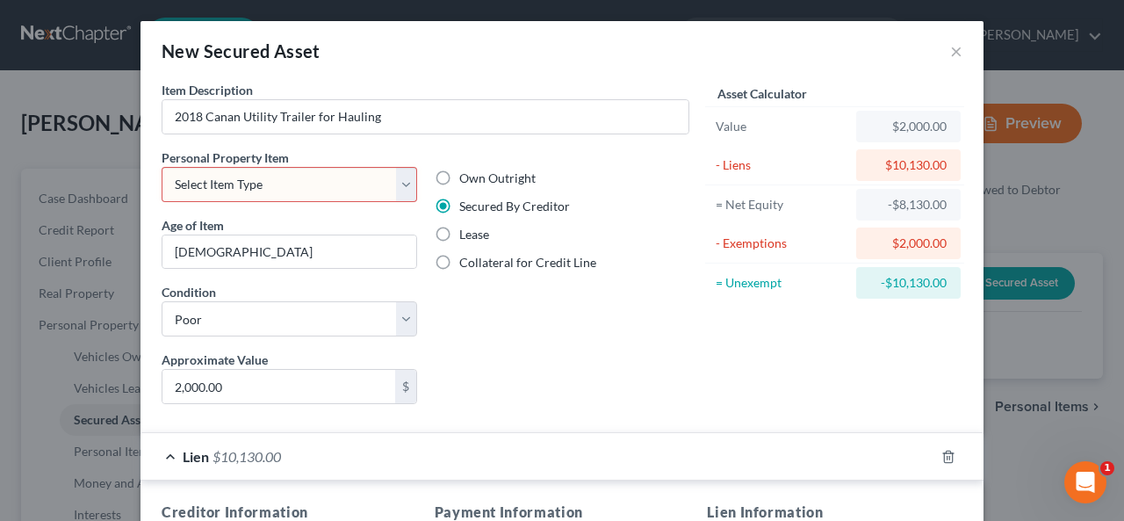
click at [403, 176] on select "Select Item Type Clothing Collectibles Of Value Electronics Firearms Household …" at bounding box center [289, 184] width 255 height 35
select select "other"
click at [162, 167] on select "Select Item Type Clothing Collectibles Of Value Electronics Firearms Household …" at bounding box center [289, 184] width 255 height 35
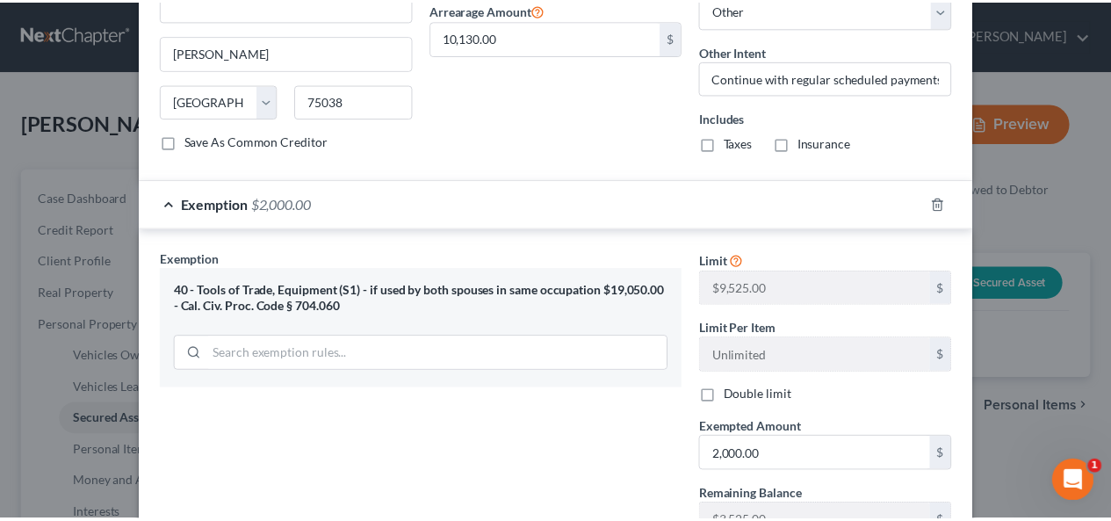
scroll to position [832, 0]
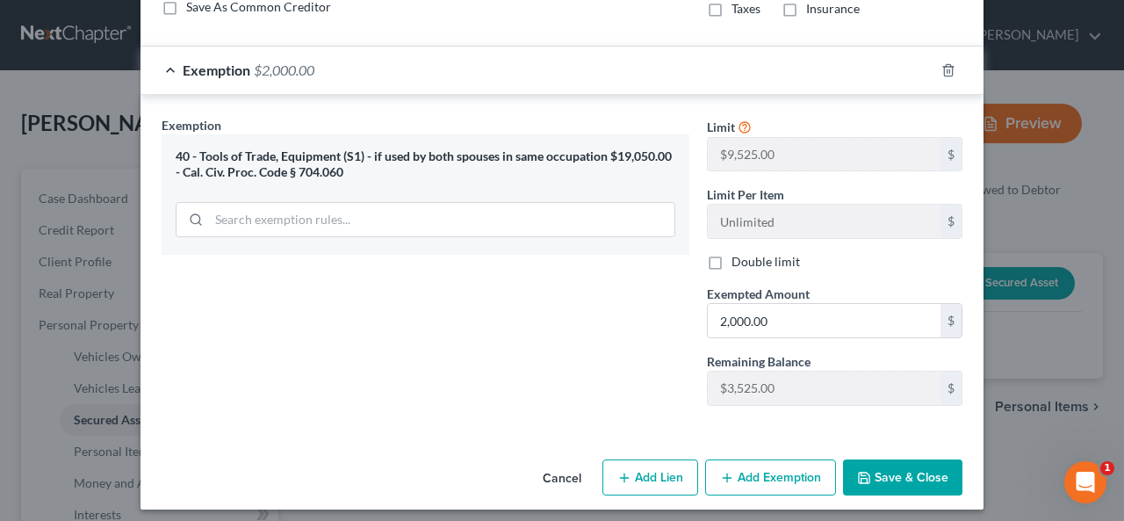
click at [902, 464] on button "Save & Close" at bounding box center [902, 477] width 119 height 37
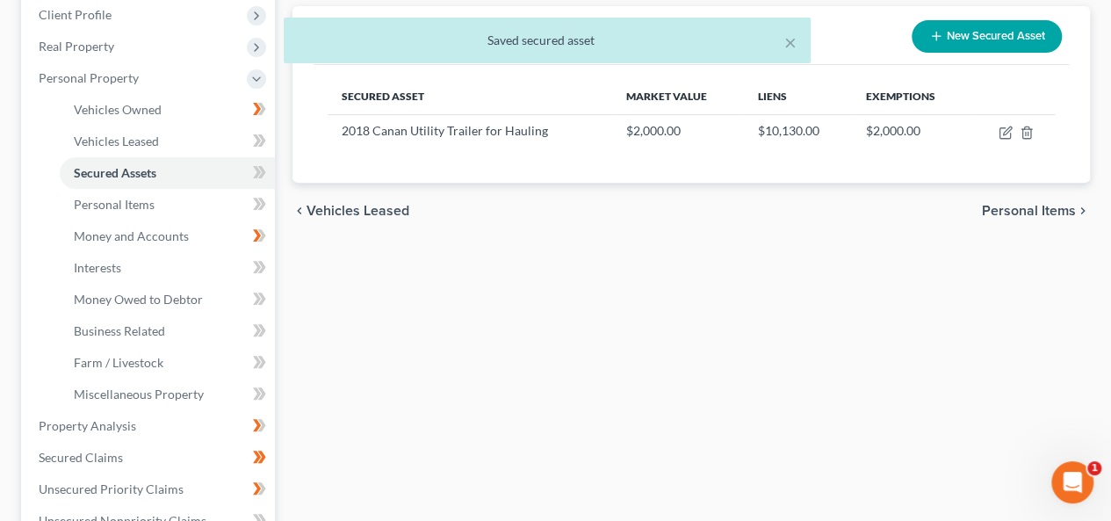
scroll to position [263, 0]
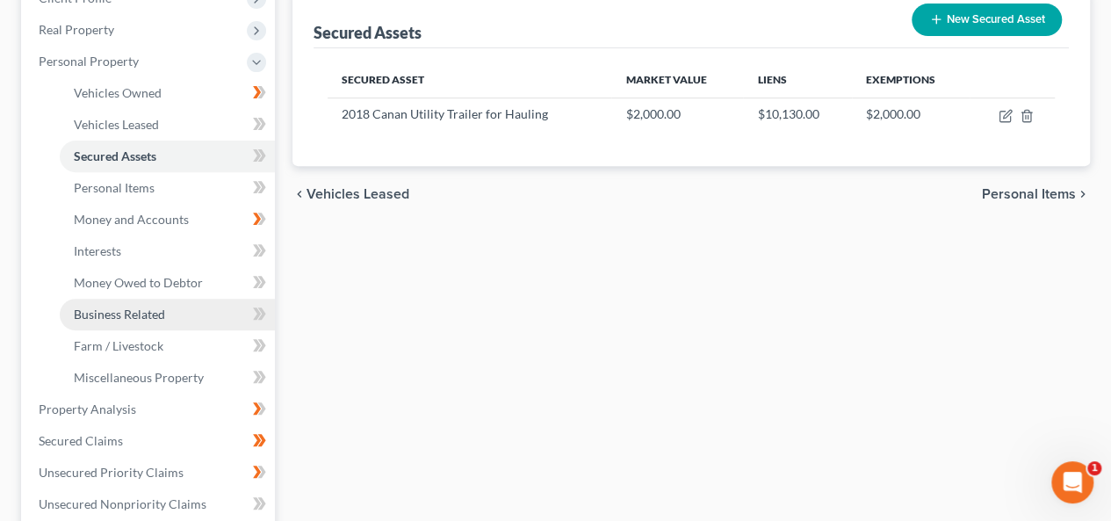
click at [146, 313] on span "Business Related" at bounding box center [119, 313] width 91 height 15
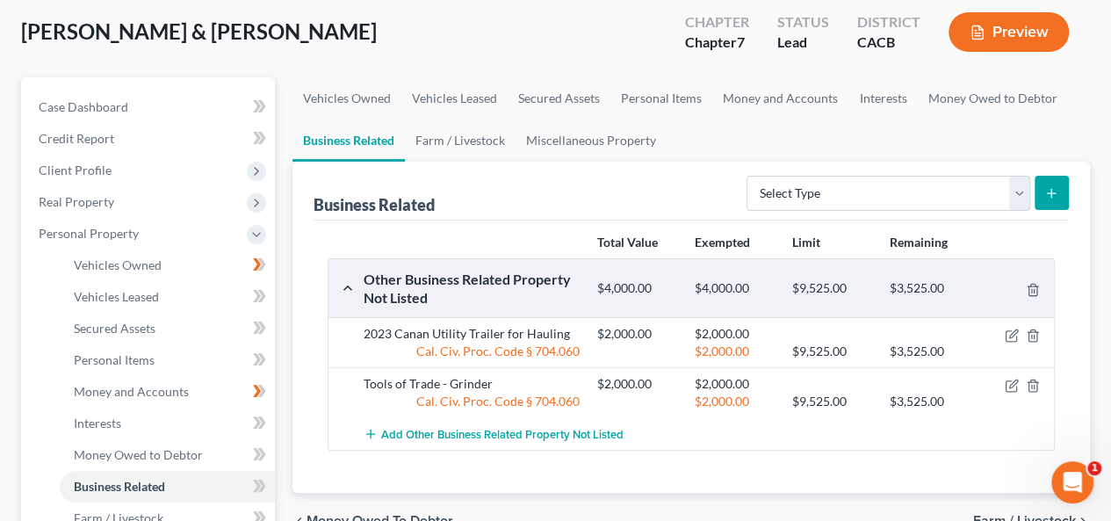
scroll to position [176, 0]
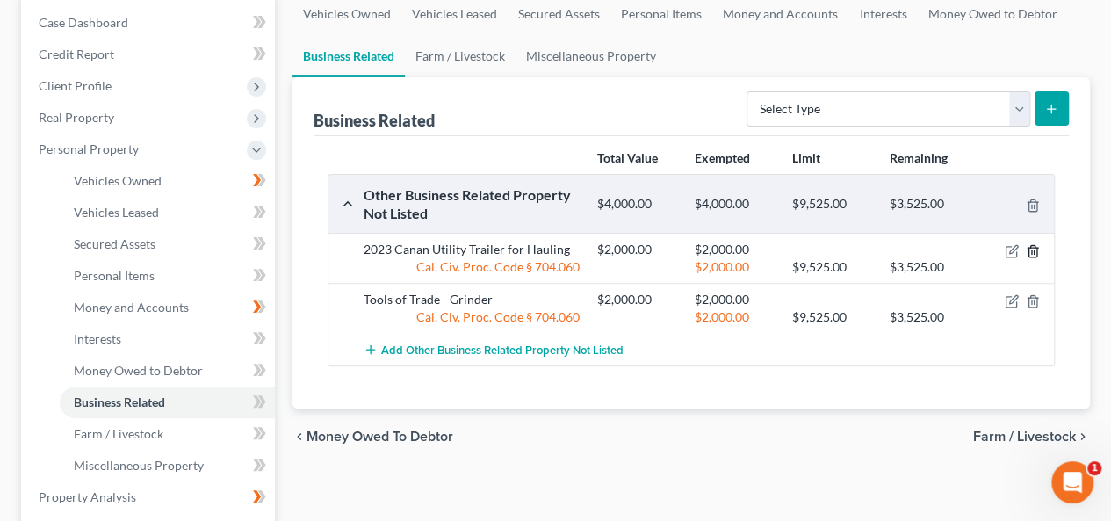
click at [1031, 247] on icon "button" at bounding box center [1032, 251] width 14 height 14
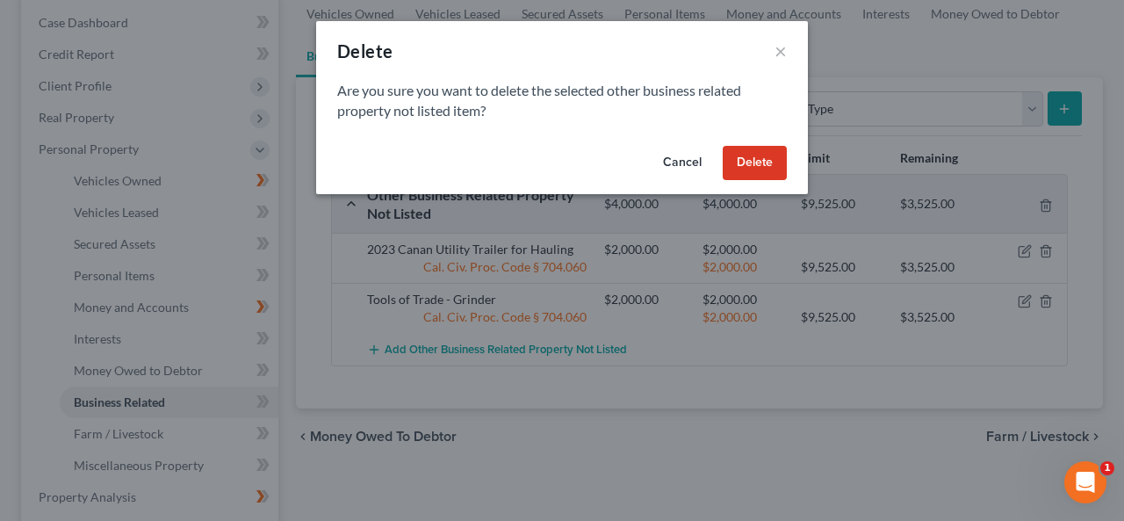
click at [764, 157] on button "Delete" at bounding box center [755, 163] width 64 height 35
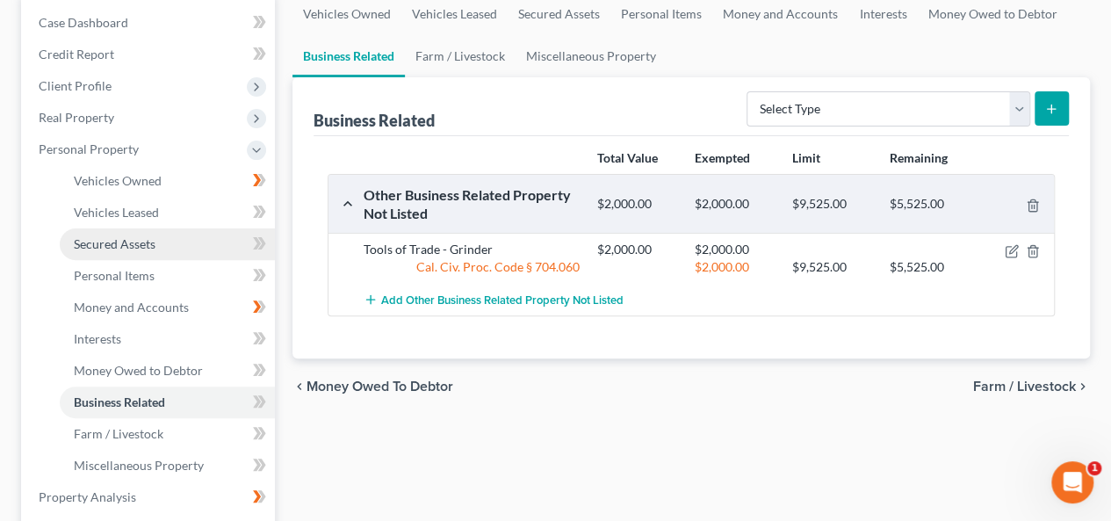
click at [176, 243] on link "Secured Assets" at bounding box center [167, 244] width 215 height 32
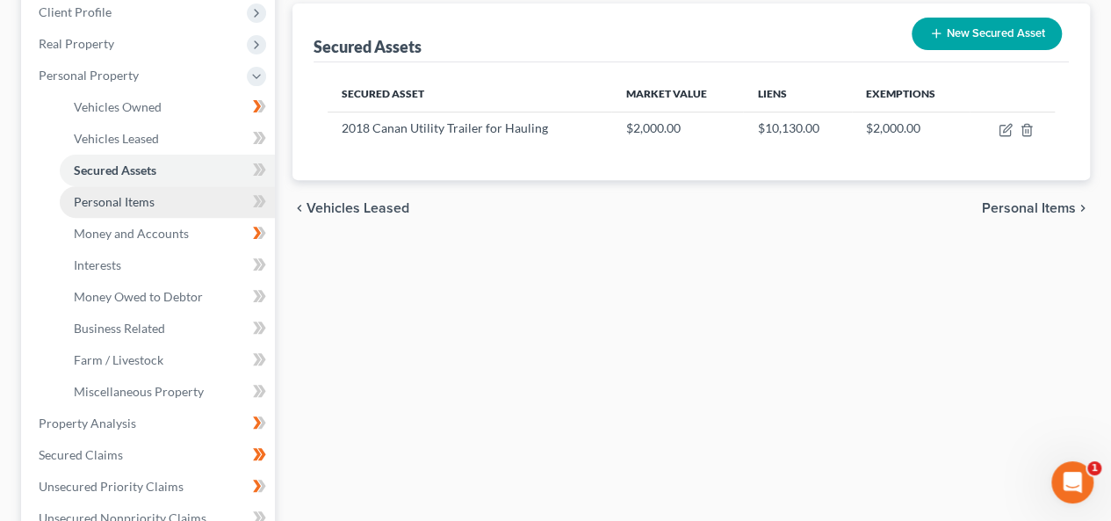
scroll to position [287, 0]
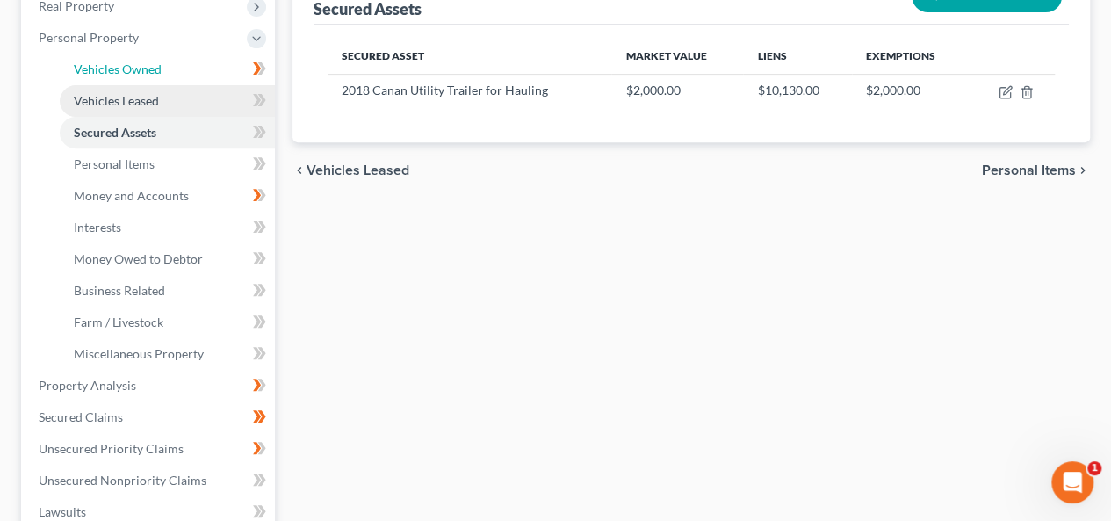
drag, startPoint x: 151, startPoint y: 73, endPoint x: 128, endPoint y: 89, distance: 27.8
click at [150, 73] on span "Vehicles Owned" at bounding box center [118, 68] width 88 height 15
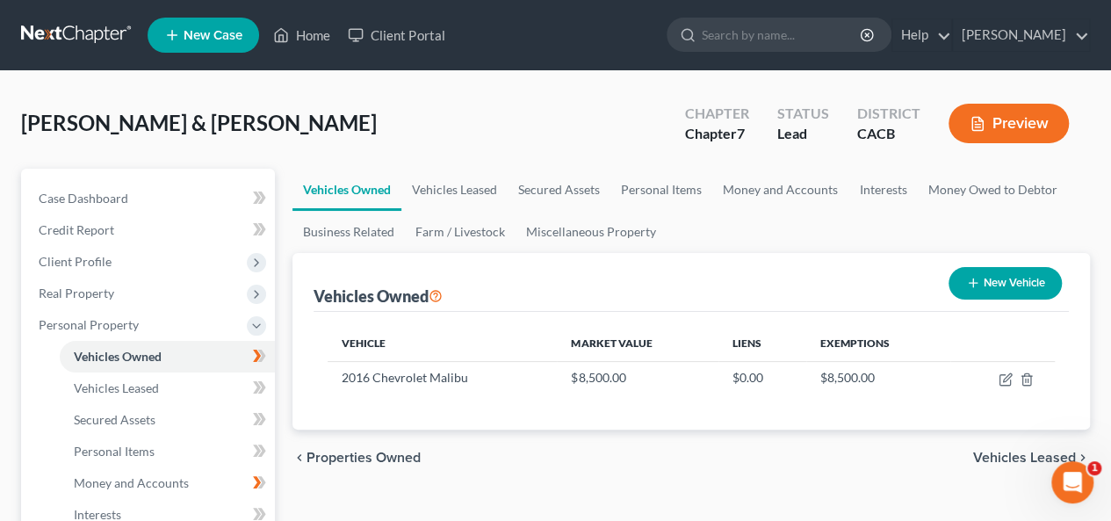
click at [1012, 282] on button "New Vehicle" at bounding box center [1004, 283] width 113 height 32
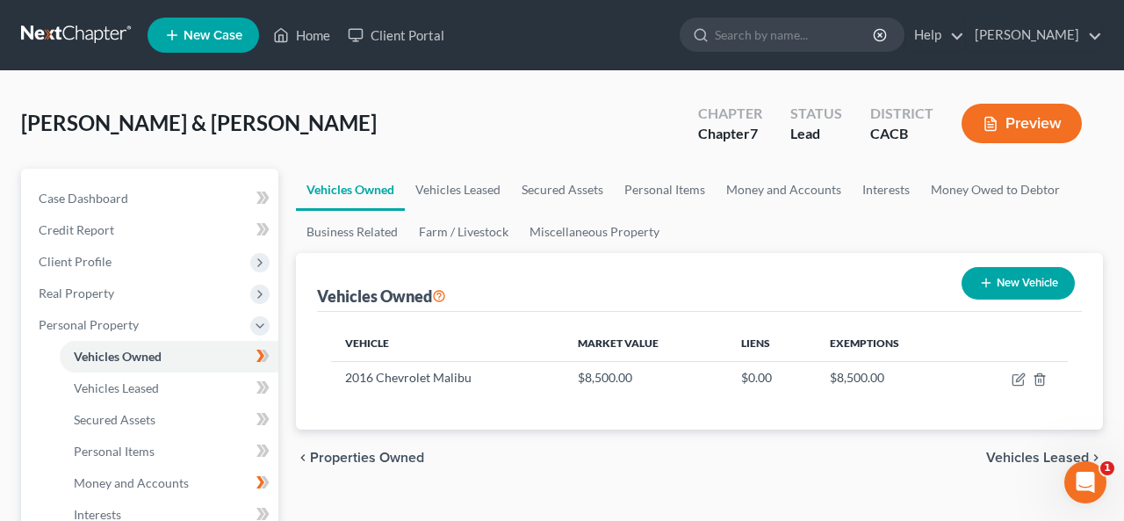
select select "0"
select select "2"
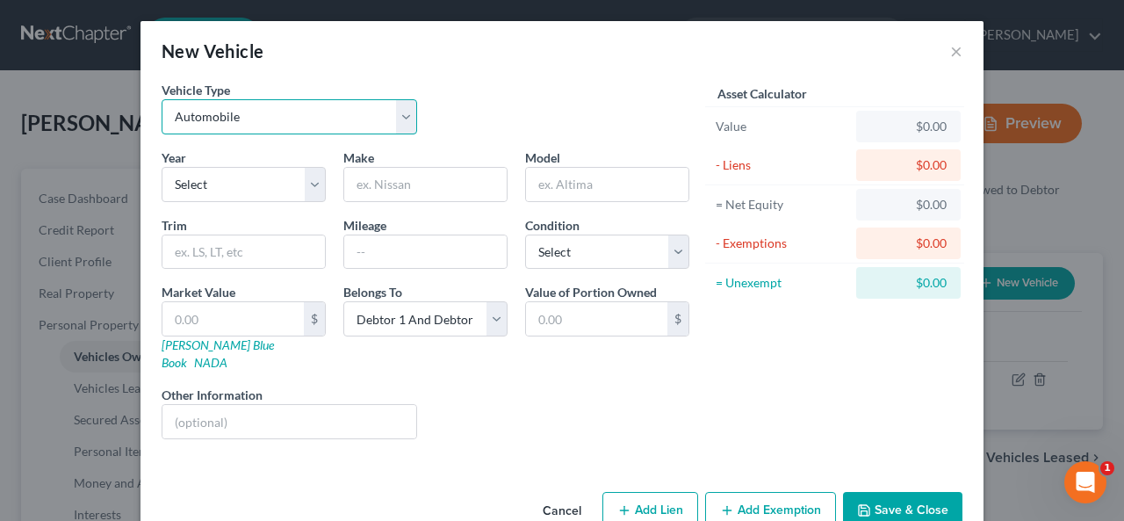
click at [404, 112] on select "Select Automobile Truck Trailer Watercraft Aircraft Motor Home Atv Other Vehicle" at bounding box center [289, 116] width 255 height 35
select select "6"
click at [162, 99] on select "Select Automobile Truck Trailer Watercraft Aircraft Motor Home Atv Other Vehicle" at bounding box center [289, 116] width 255 height 35
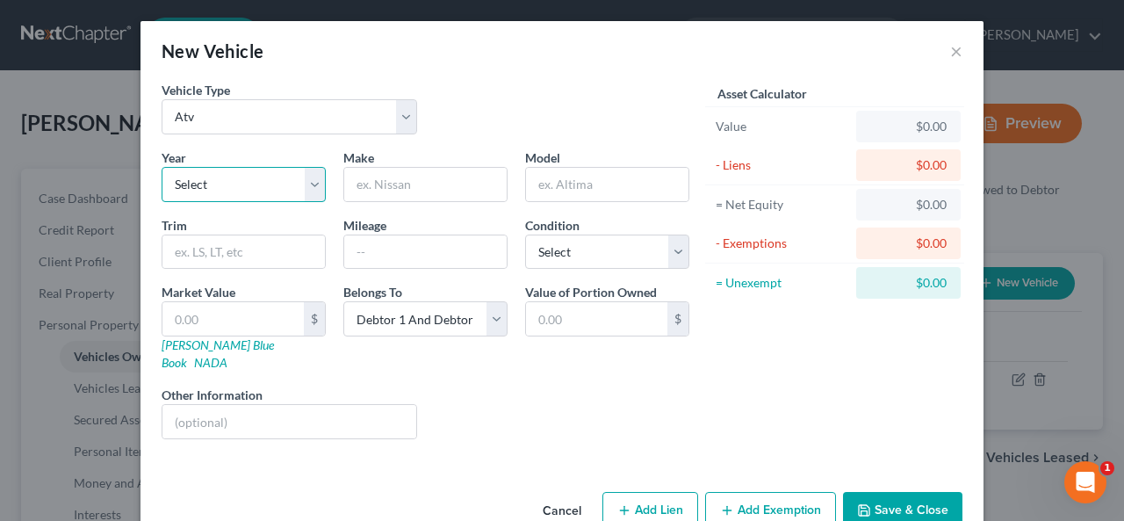
click at [314, 177] on select "Select 2026 2025 2024 2023 2022 2021 2020 2019 2018 2017 2016 2015 2014 2013 20…" at bounding box center [244, 184] width 164 height 35
select select "5"
click at [242, 189] on select "Select 2026 2025 2024 2023 2022 2021 2020 2019 2018 2017 2016 2015 2014 2013 20…" at bounding box center [244, 184] width 164 height 35
click at [249, 186] on select "Select 2026 2025 2024 2023 2022 2021 2020 2019 2018 2017 2016 2015 2014 2013 20…" at bounding box center [244, 184] width 164 height 35
click at [216, 180] on select "Select 2026 2025 2024 2023 2022 2021 2020 2019 2018 2017 2016 2015 2014 2013 20…" at bounding box center [244, 184] width 164 height 35
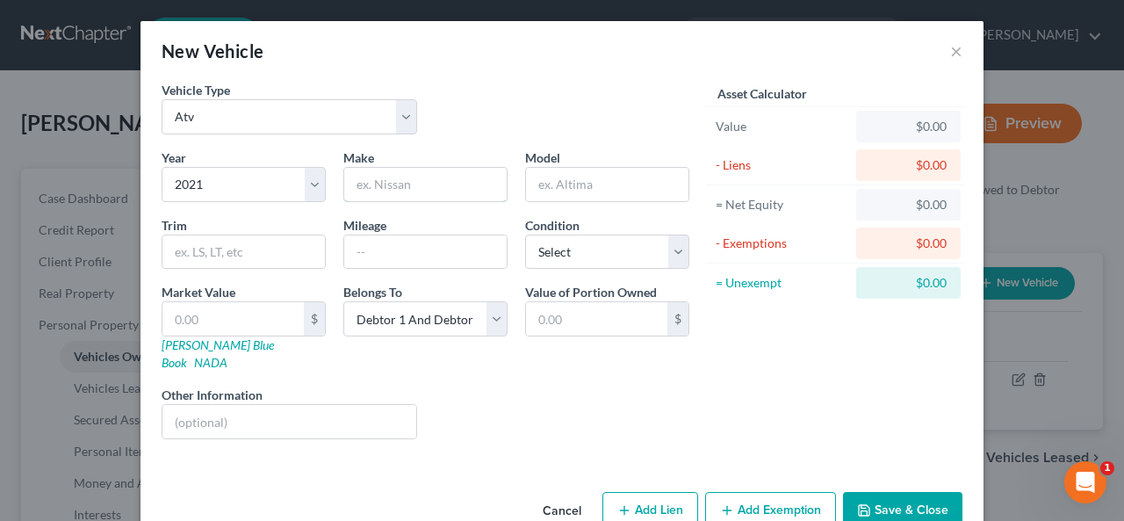
drag, startPoint x: 352, startPoint y: 182, endPoint x: 349, endPoint y: 155, distance: 26.6
click at [334, 183] on div "Make *" at bounding box center [425, 175] width 182 height 54
type input "Polaris"
click at [671, 248] on select "Select Excellent Very Good Good Fair Poor" at bounding box center [607, 251] width 164 height 35
select select "3"
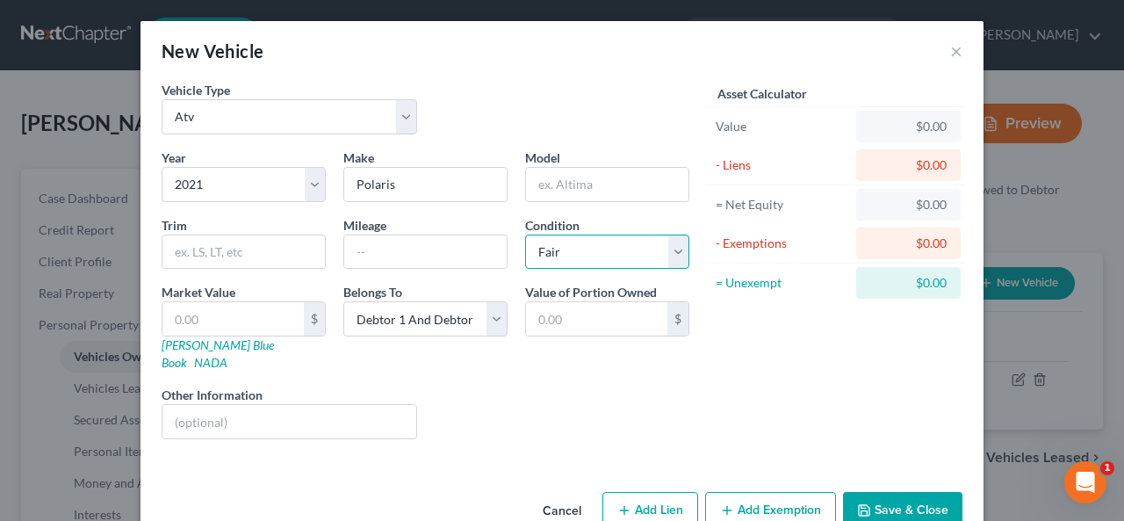
click at [525, 234] on select "Select Excellent Very Good Good Fair Poor" at bounding box center [607, 251] width 164 height 35
click at [239, 310] on input "text" at bounding box center [232, 318] width 141 height 33
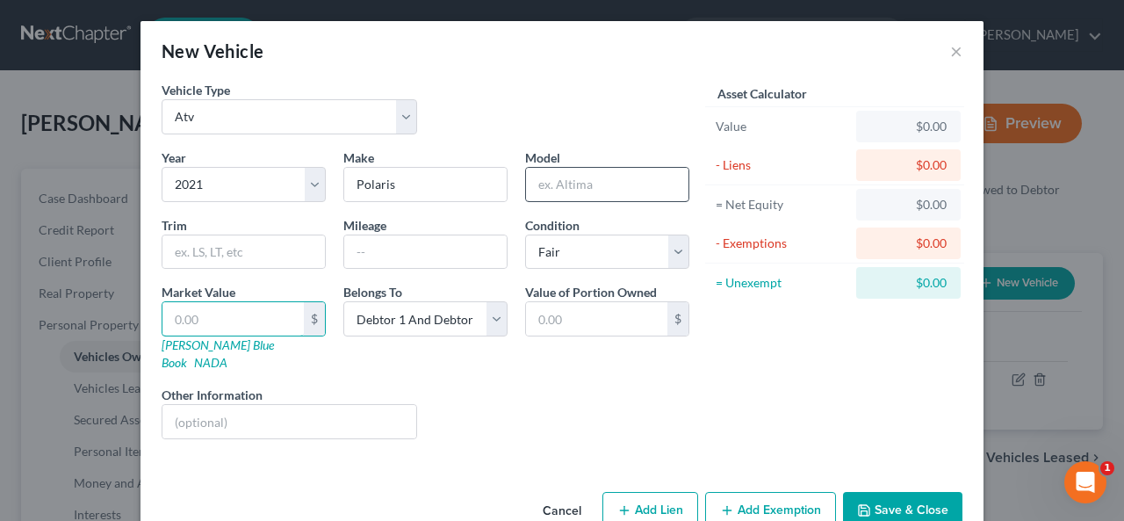
type input "1"
type input "1.00"
type input "15"
type input "15.00"
type input "150"
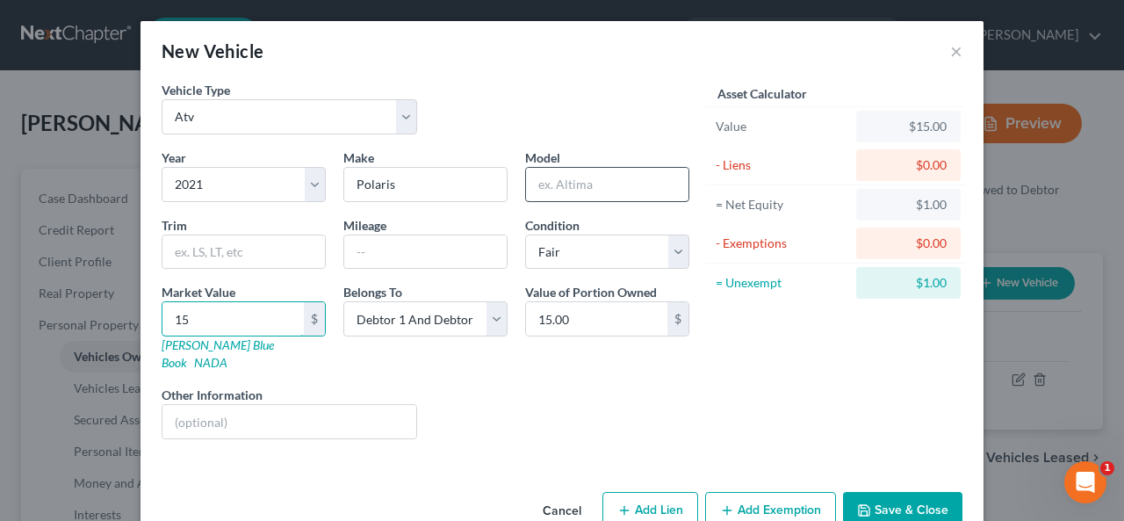
type input "150.00"
type input "1500"
type input "1,500.00"
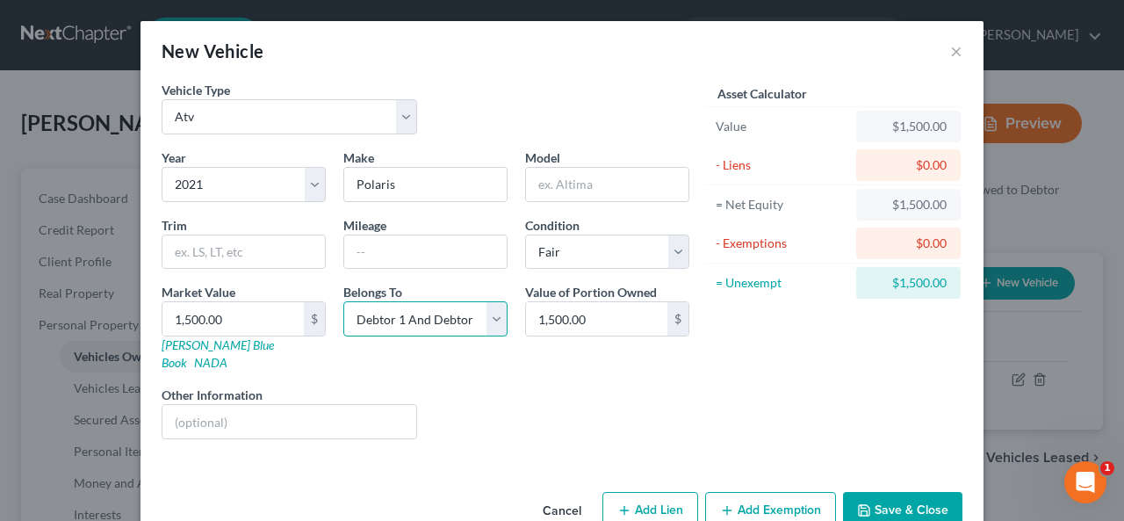
click at [492, 311] on select "Select Debtor 1 Only Debtor 2 Only Debtor 1 And Debtor 2 Only At Least One Of T…" at bounding box center [425, 318] width 164 height 35
select select "3"
click at [343, 301] on select "Select Debtor 1 Only Debtor 2 Only Debtor 1 And Debtor 2 Only At Least One Of T…" at bounding box center [425, 318] width 164 height 35
click at [462, 435] on div "Vehicle Type Select Automobile Truck Trailer Watercraft Aircraft Motor Home Atv…" at bounding box center [561, 283] width 843 height 404
click at [165, 405] on input "text" at bounding box center [289, 421] width 254 height 33
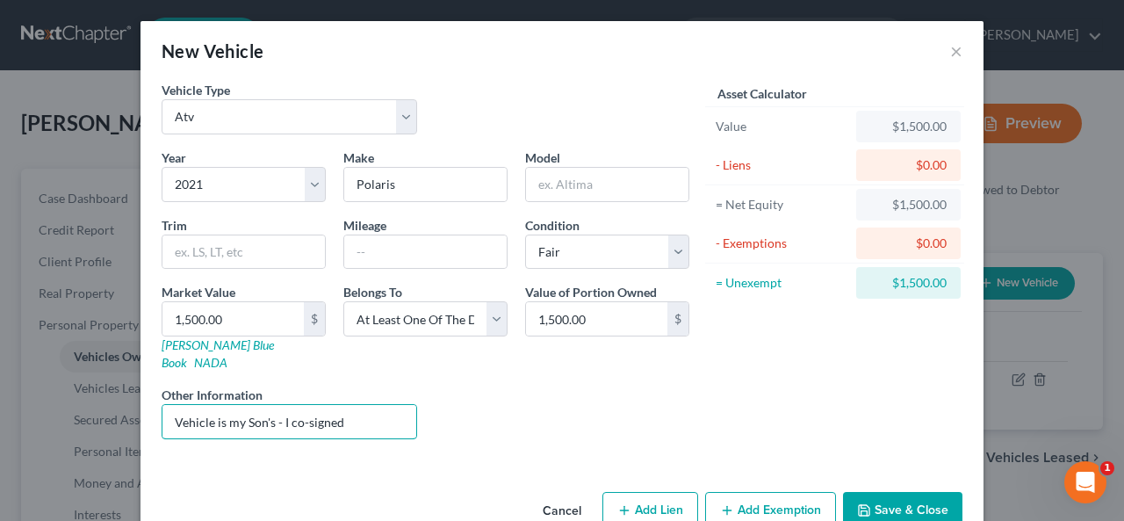
type input "Vehicle is my Son's - I co-signed"
click at [639, 492] on button "Add Lien" at bounding box center [650, 510] width 96 height 37
select select "3"
select select "0"
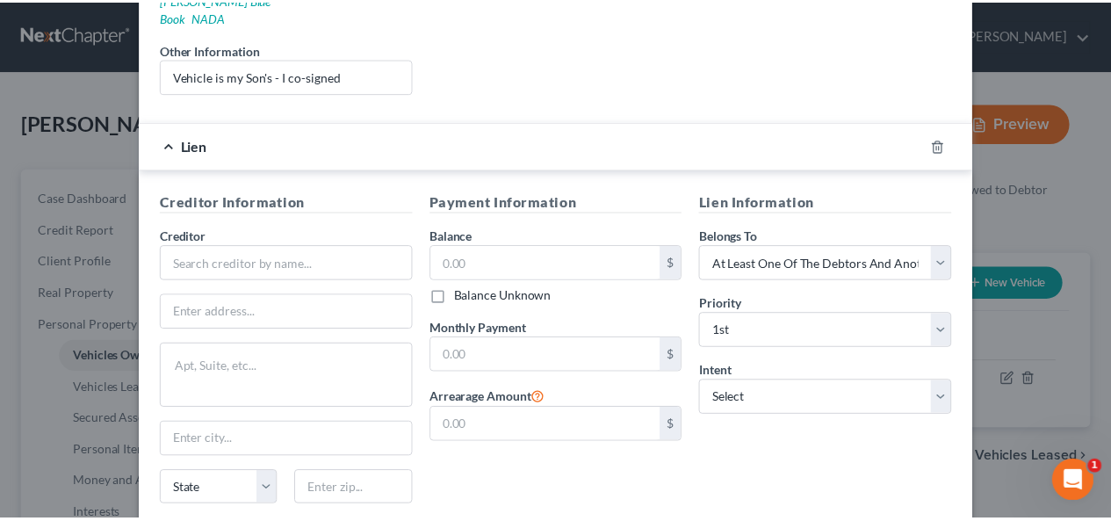
scroll to position [439, 0]
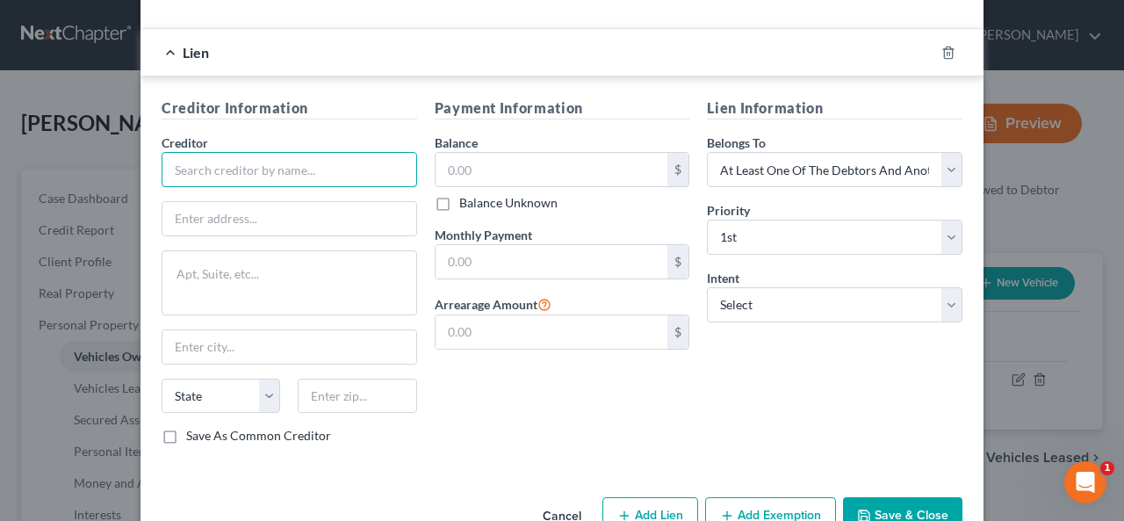
click at [176, 152] on input "text" at bounding box center [289, 169] width 255 height 35
type input "SYNCB/Polaris"
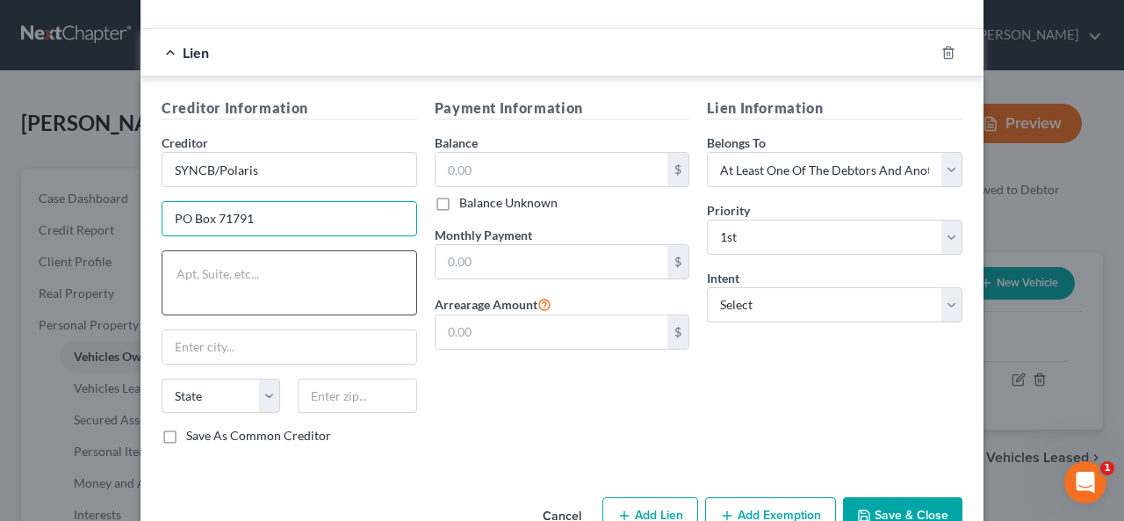
type input "PO Box 71791"
click at [153, 319] on div "Creditor Information Creditor * SYNCB/Polaris PO Box 71791 State [US_STATE] AK …" at bounding box center [289, 277] width 273 height 361
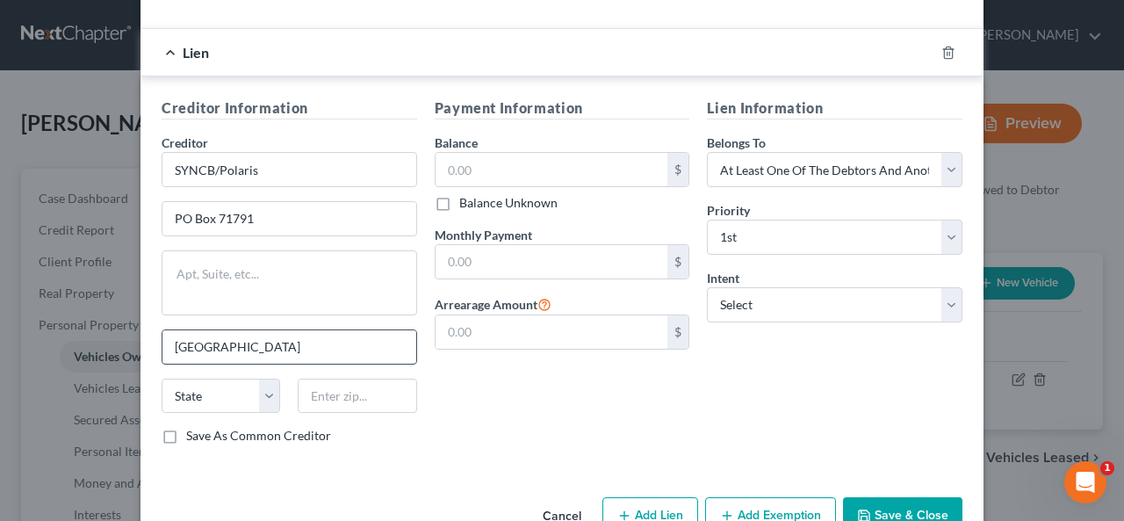
type input "[GEOGRAPHIC_DATA]"
select select "39"
type input "19176"
click at [439, 153] on input "text" at bounding box center [551, 169] width 233 height 33
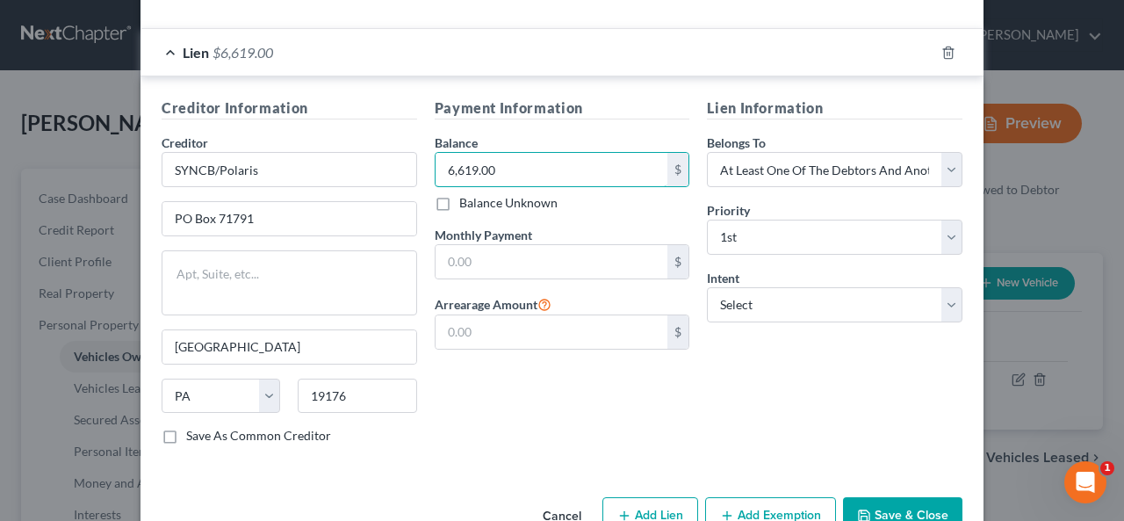
type input "6,619.00"
click at [430, 219] on div "Payment Information Balance 6,619.00 $ Balance Unknown Balance Undetermined 6,6…" at bounding box center [562, 277] width 273 height 361
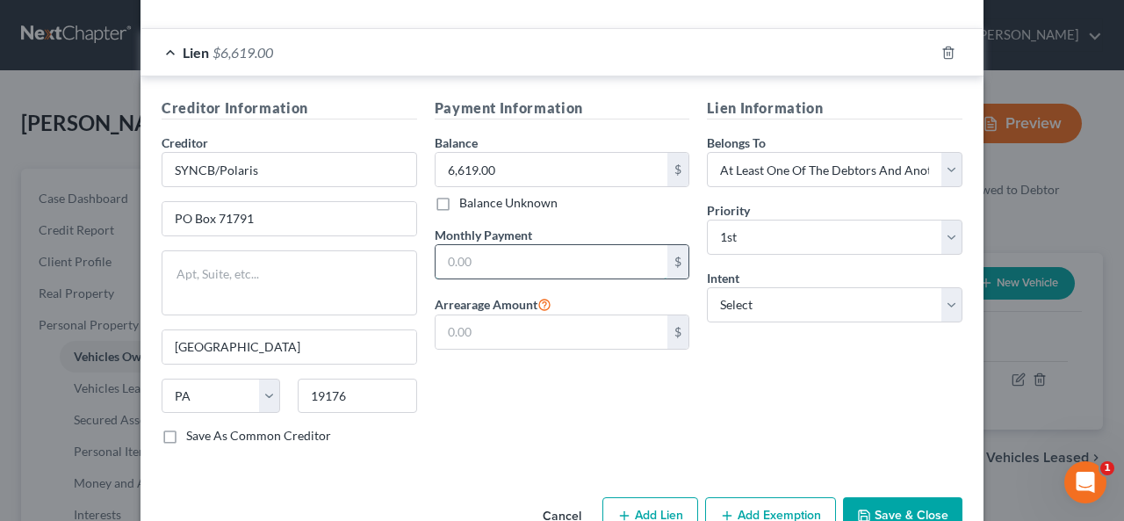
click at [451, 245] on input "text" at bounding box center [551, 261] width 233 height 33
click at [449, 245] on input "text" at bounding box center [551, 261] width 233 height 33
type input "511.00"
drag, startPoint x: 487, startPoint y: 332, endPoint x: 514, endPoint y: 299, distance: 41.8
click at [486, 325] on input "text" at bounding box center [551, 331] width 233 height 33
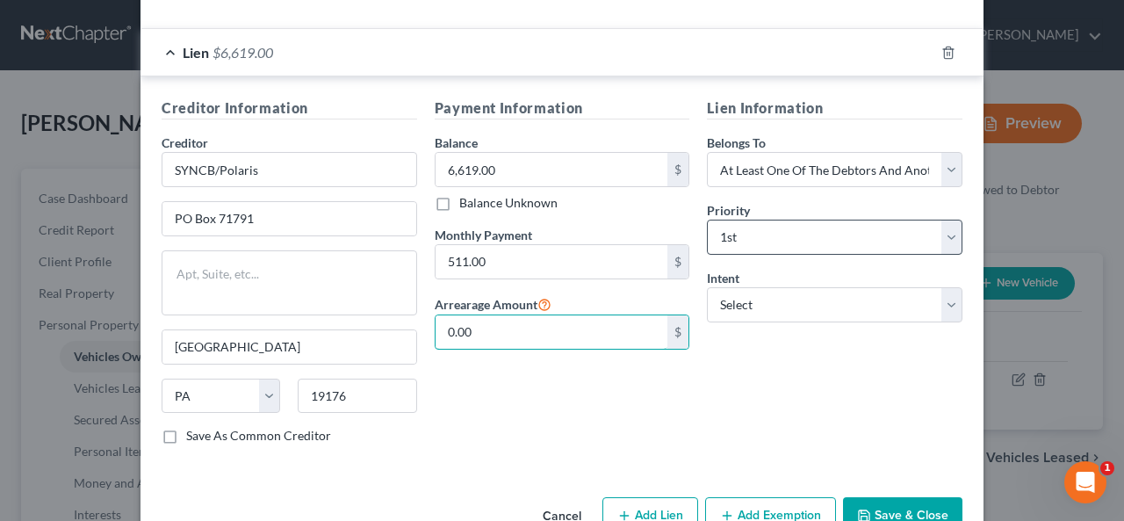
type input "0.00"
drag, startPoint x: 939, startPoint y: 212, endPoint x: 952, endPoint y: 203, distance: 15.1
click at [938, 219] on select "Select 1st 2nd 3rd 4th 5th 6th 7th 8th 9th 10th 11th 12th 13th 14th 15th 16th 1…" at bounding box center [834, 236] width 255 height 35
click at [707, 219] on select "Select 1st 2nd 3rd 4th 5th 6th 7th 8th 9th 10th 11th 12th 13th 14th 15th 16th 1…" at bounding box center [834, 236] width 255 height 35
click at [945, 219] on select "Select 1st 2nd 3rd 4th 5th 6th 7th 8th 9th 10th 11th 12th 13th 14th 15th 16th 1…" at bounding box center [834, 236] width 255 height 35
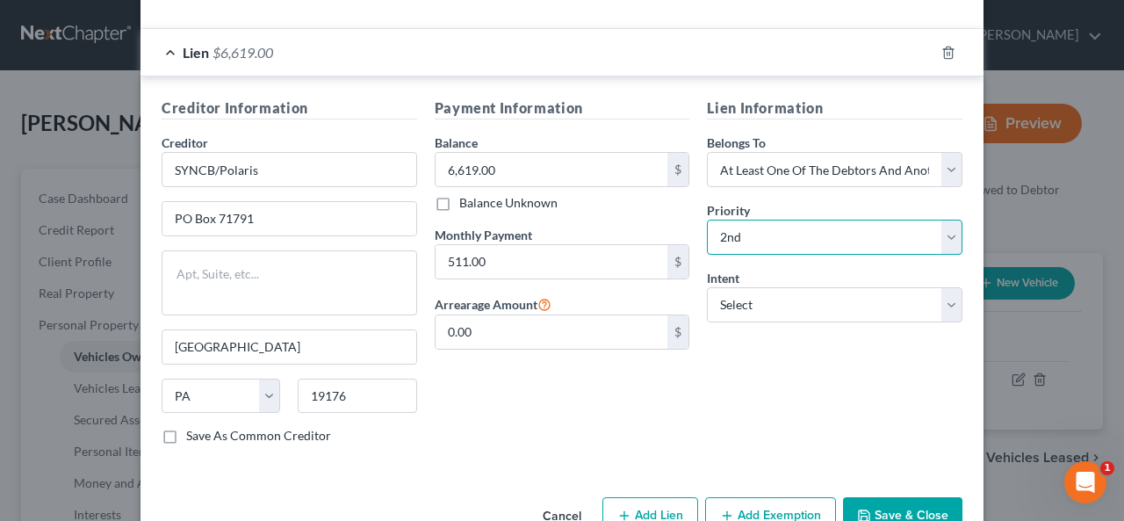
select select "3"
click at [707, 219] on select "Select 1st 2nd 3rd 4th 5th 6th 7th 8th 9th 10th 11th 12th 13th 14th 15th 16th 1…" at bounding box center [834, 236] width 255 height 35
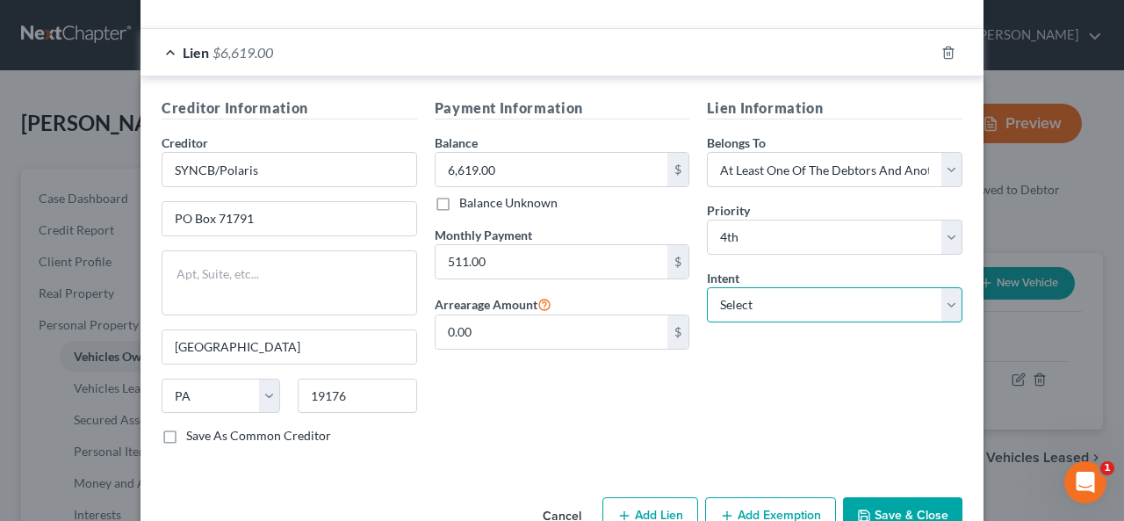
click at [946, 287] on select "Select Surrender Redeem Reaffirm Avoid Other" at bounding box center [834, 304] width 255 height 35
select select "2"
click at [707, 287] on select "Select Surrender Redeem Reaffirm Avoid Other" at bounding box center [834, 304] width 255 height 35
click at [952, 287] on select "Select Surrender Redeem Reaffirm Avoid Other" at bounding box center [834, 304] width 255 height 35
drag, startPoint x: 663, startPoint y: 400, endPoint x: 669, endPoint y: 372, distance: 28.8
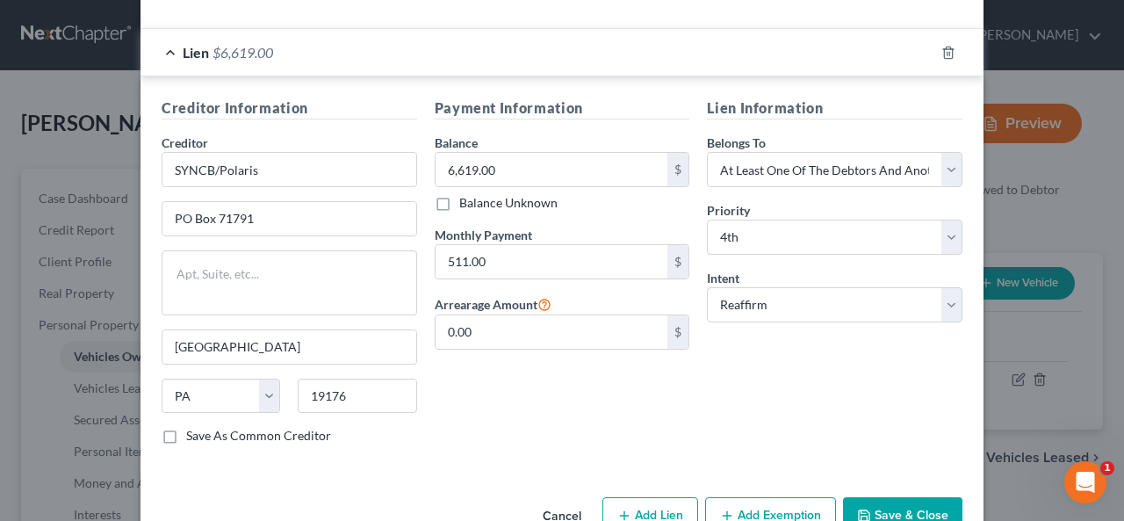
click at [663, 385] on div "Payment Information Balance 6,619.00 $ Balance Unknown Balance Undetermined 6,6…" at bounding box center [562, 277] width 273 height 361
click at [901, 497] on button "Save & Close" at bounding box center [902, 515] width 119 height 37
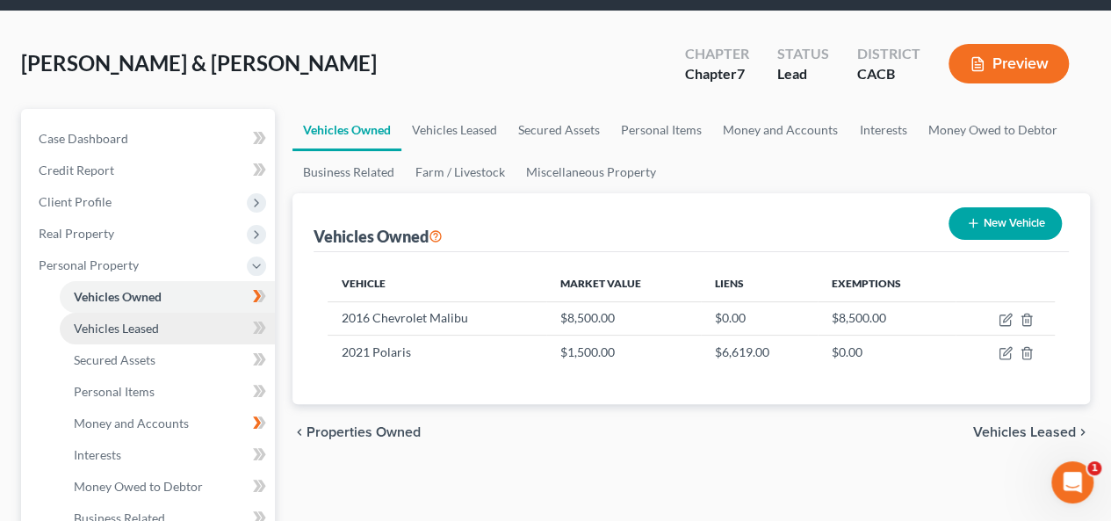
scroll to position [88, 0]
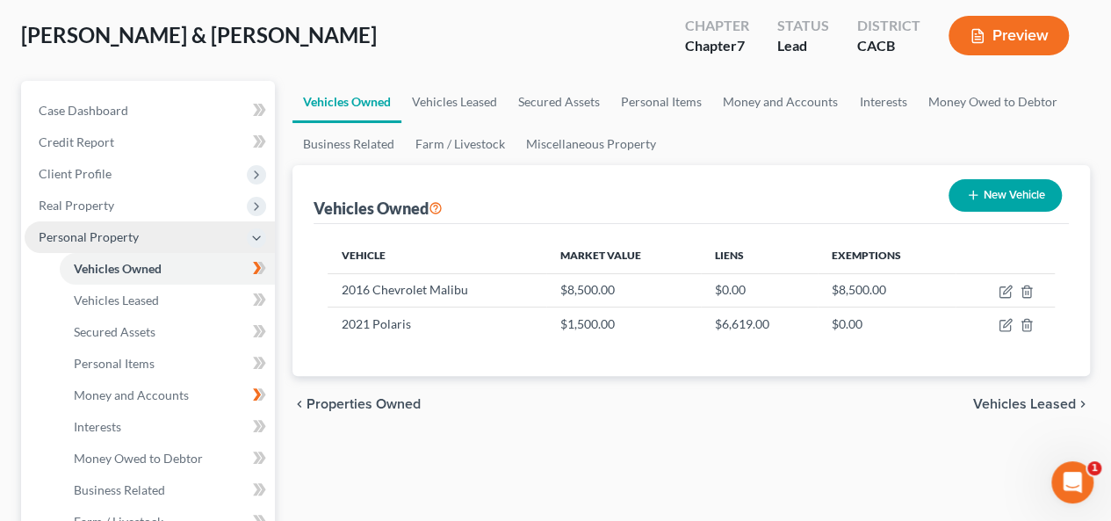
click at [172, 234] on span "Personal Property" at bounding box center [150, 237] width 250 height 32
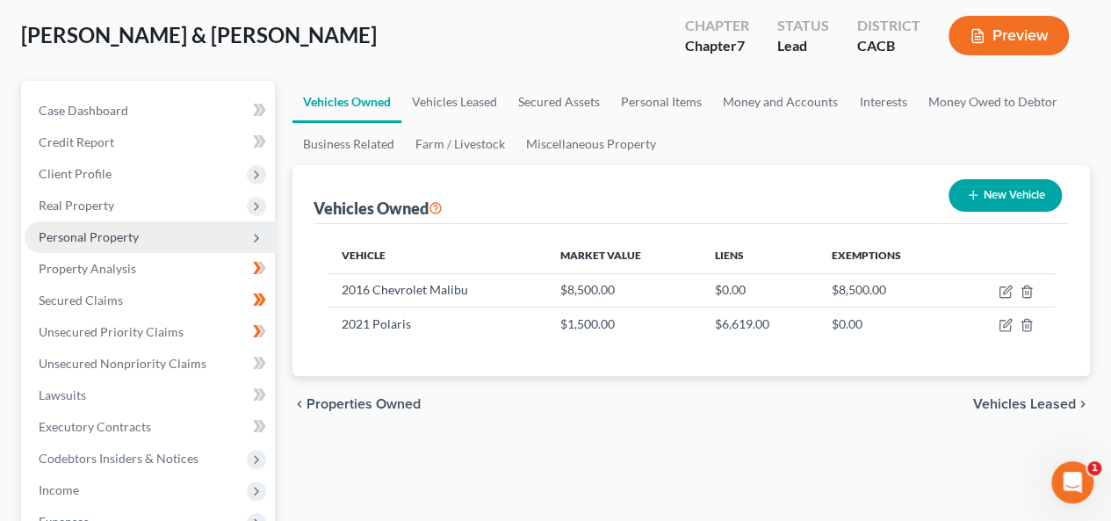
click at [172, 234] on span "Personal Property" at bounding box center [150, 237] width 250 height 32
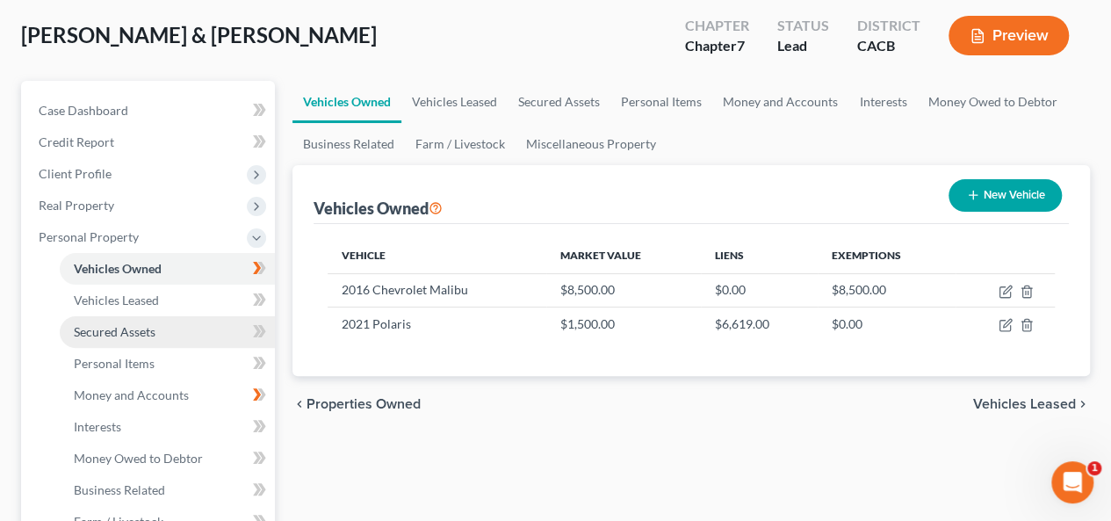
click at [183, 328] on link "Secured Assets" at bounding box center [167, 332] width 215 height 32
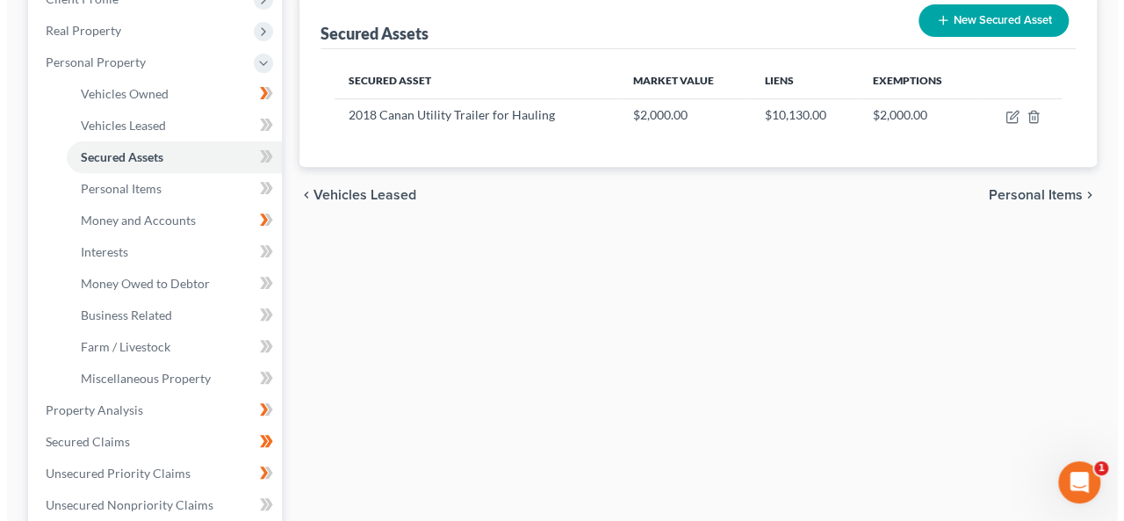
scroll to position [263, 0]
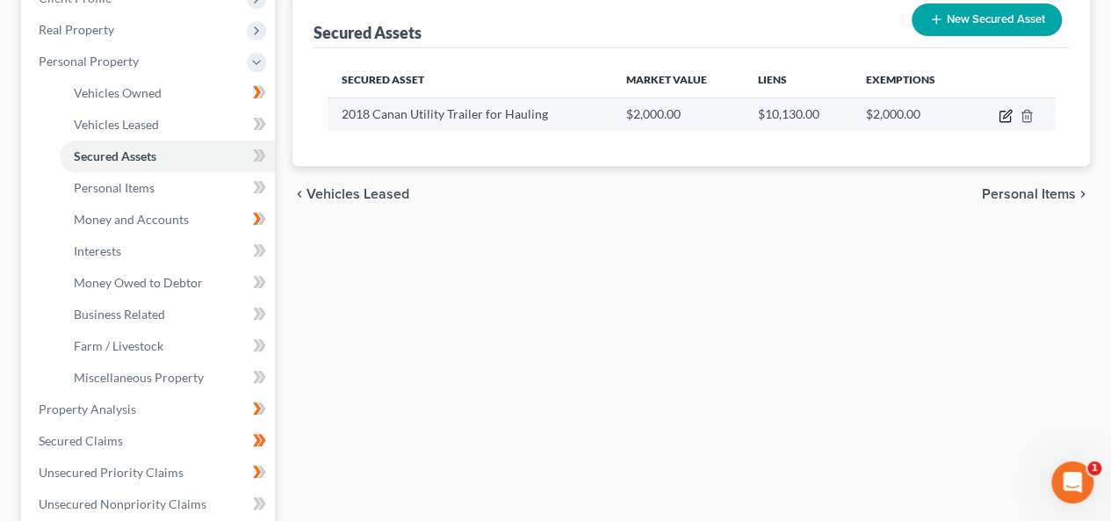
click at [1009, 115] on icon "button" at bounding box center [1005, 116] width 14 height 14
select select "other"
select select "4"
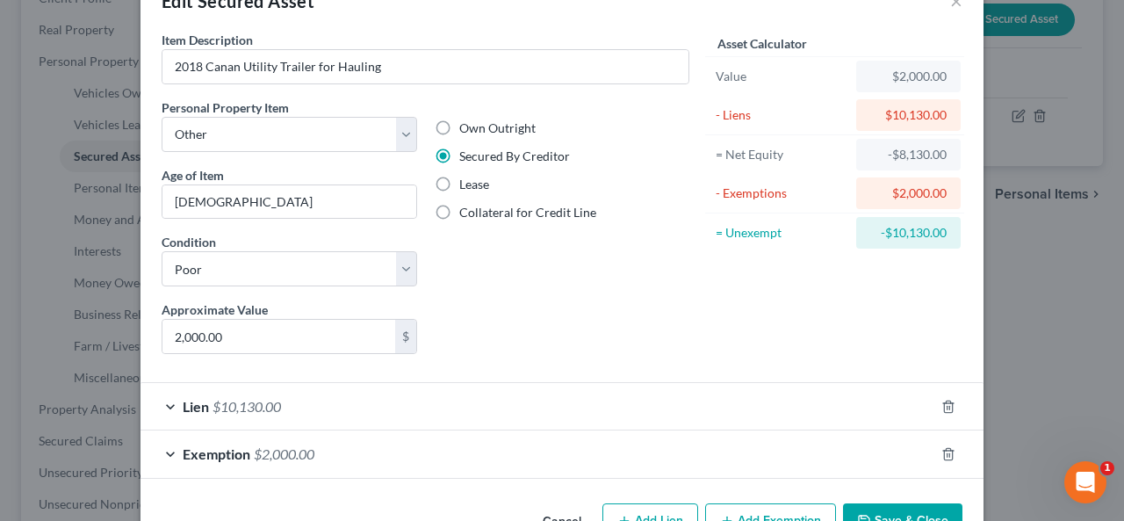
scroll to position [99, 0]
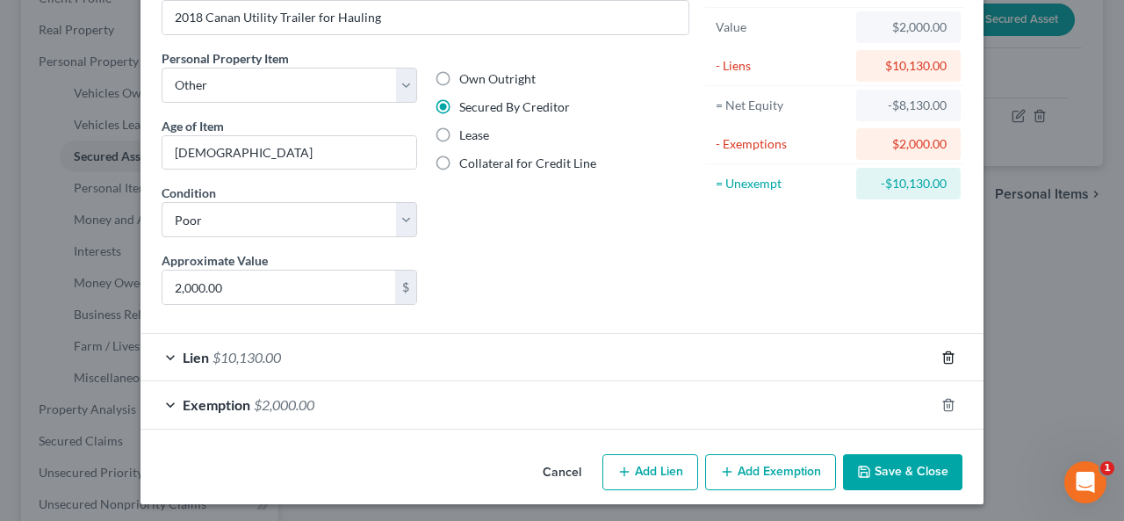
click at [943, 355] on icon "button" at bounding box center [948, 357] width 14 height 14
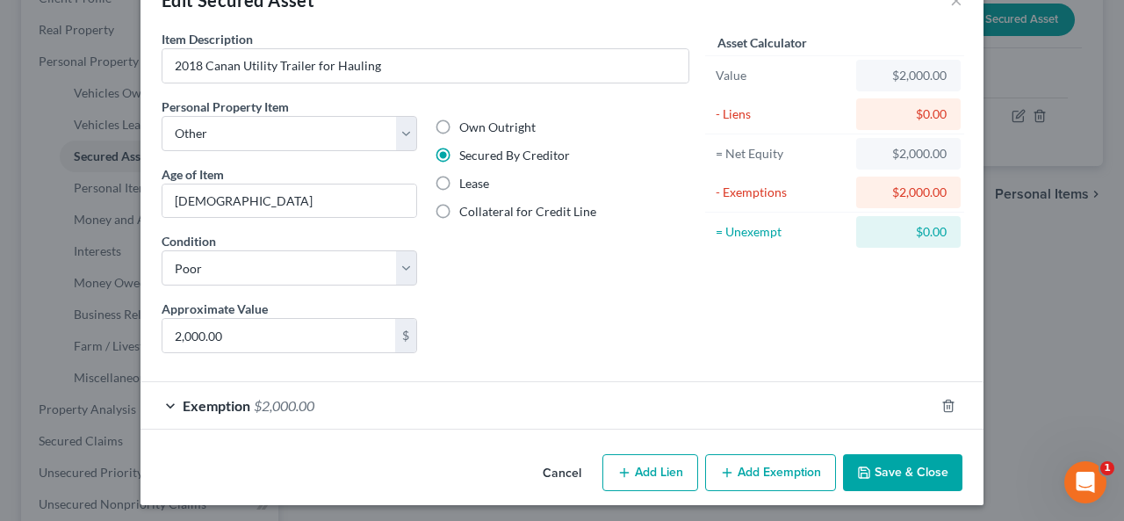
scroll to position [52, 0]
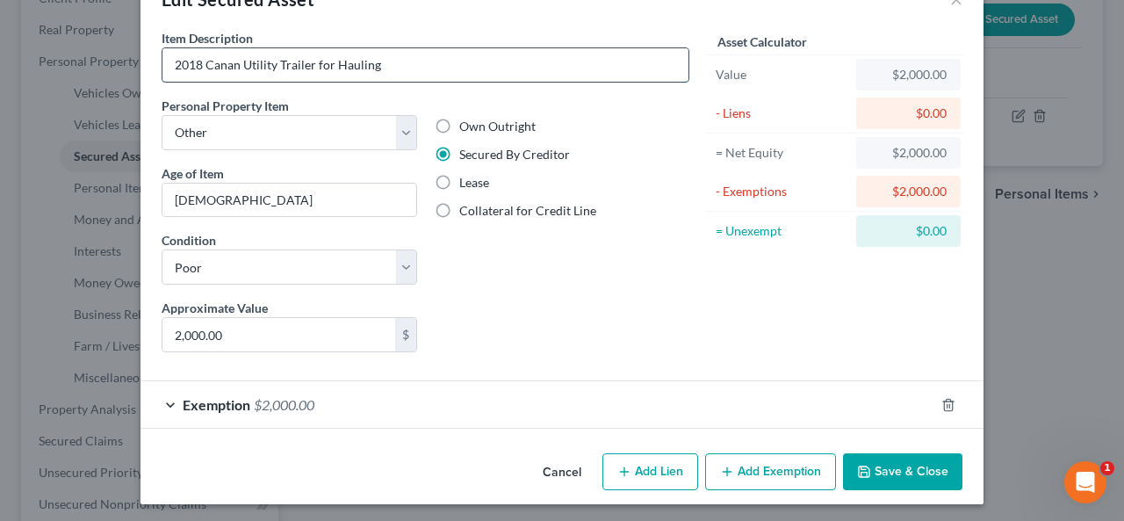
drag, startPoint x: 232, startPoint y: 66, endPoint x: 198, endPoint y: 66, distance: 34.2
click at [198, 66] on input "2018 Canan Utility Trailer for Hauling" at bounding box center [425, 64] width 526 height 33
click at [344, 62] on input "2018 Utility Trailer for Hauling" at bounding box center [425, 64] width 526 height 33
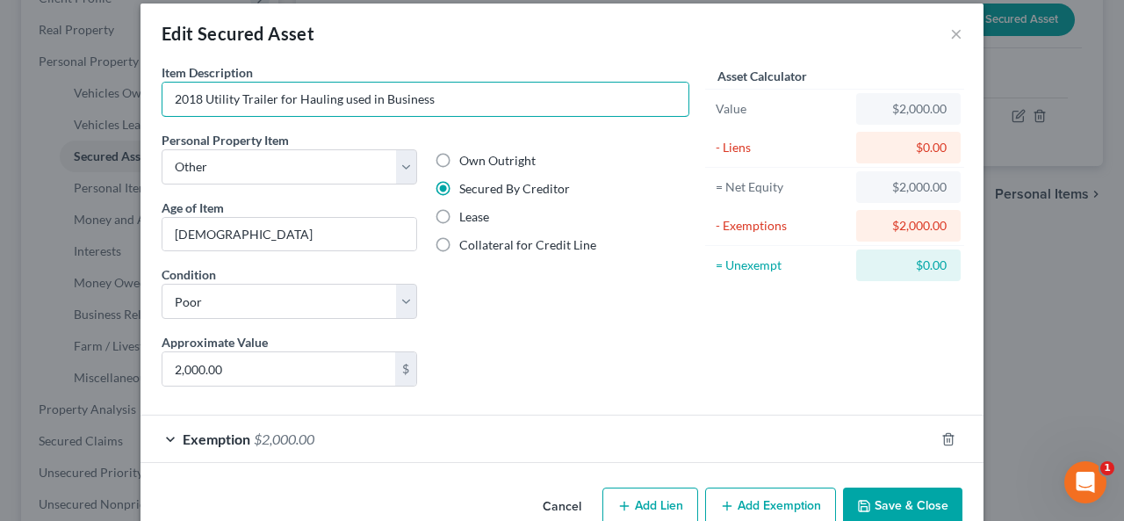
scroll to position [0, 0]
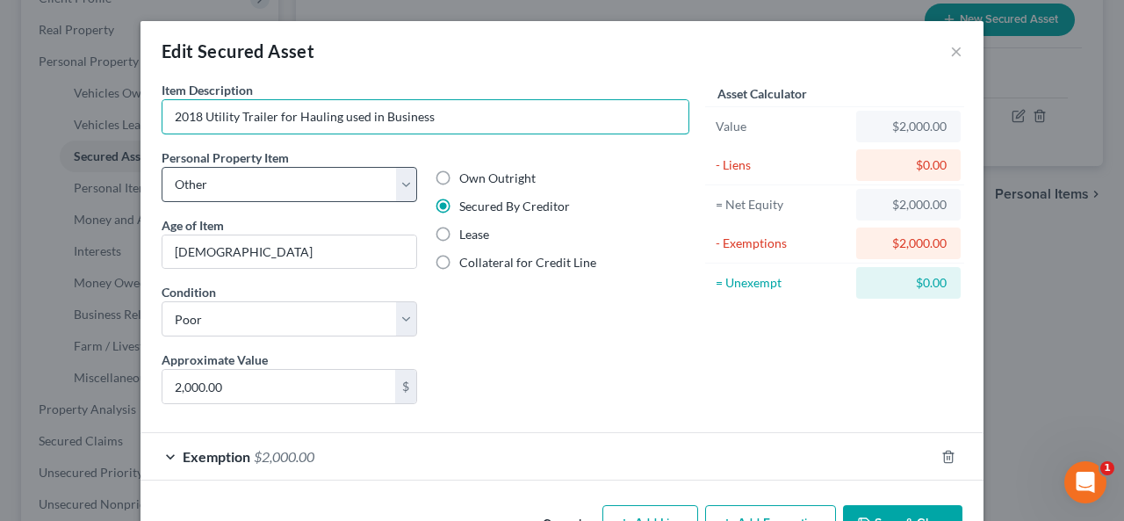
type input "2018 Utility Trailer for Hauling used in Business"
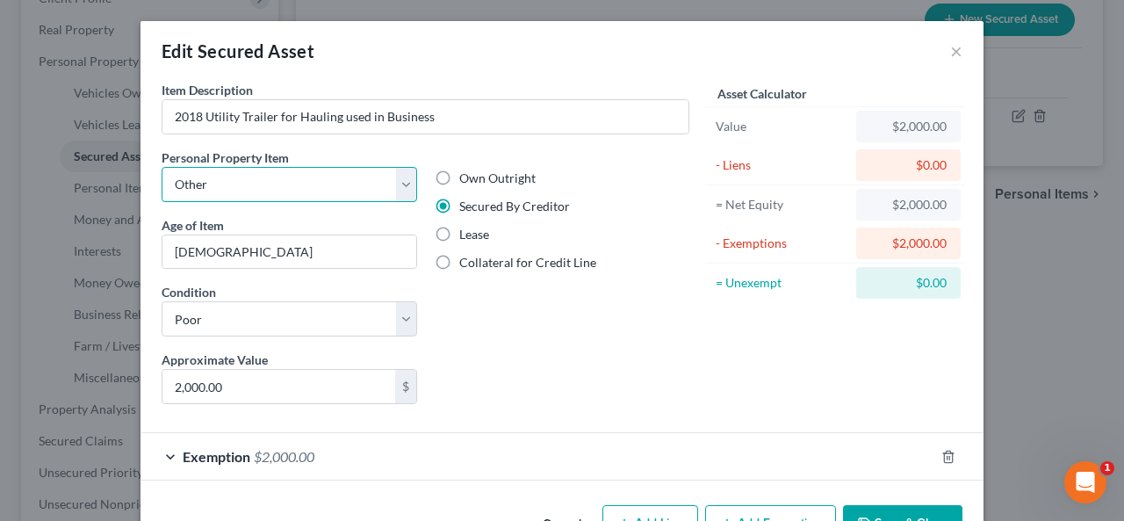
click at [399, 178] on select "Select Item Type Clothing Collectibles Of Value Electronics Firearms Household …" at bounding box center [289, 184] width 255 height 35
click at [399, 180] on select "Select Item Type Clothing Collectibles Of Value Electronics Firearms Household …" at bounding box center [289, 184] width 255 height 35
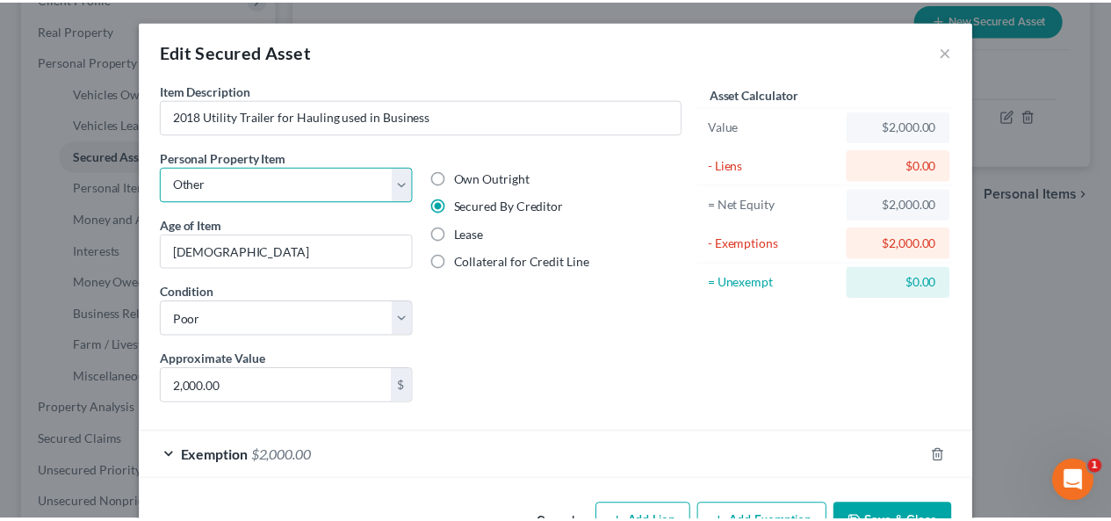
scroll to position [52, 0]
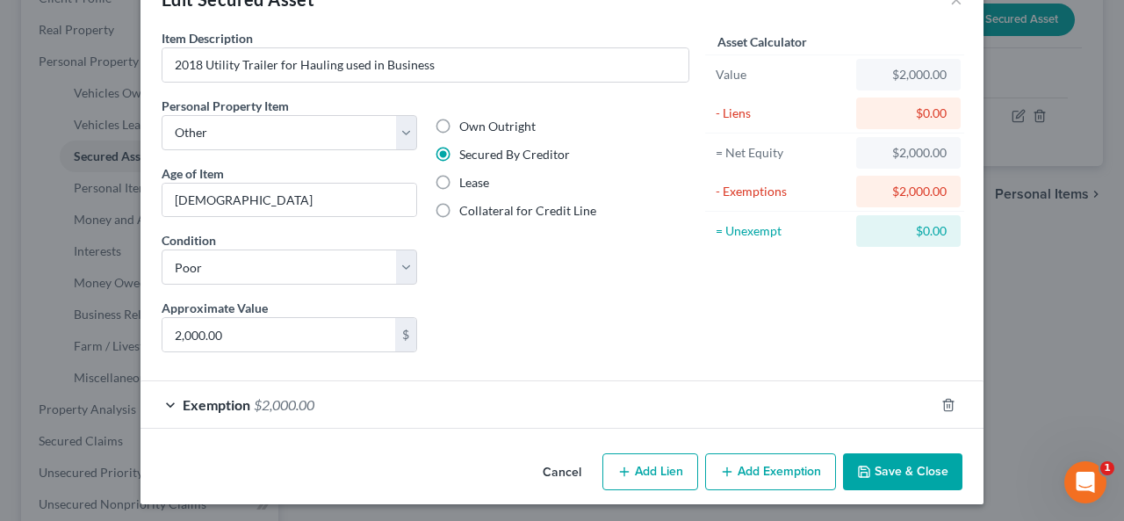
click at [899, 463] on button "Save & Close" at bounding box center [902, 471] width 119 height 37
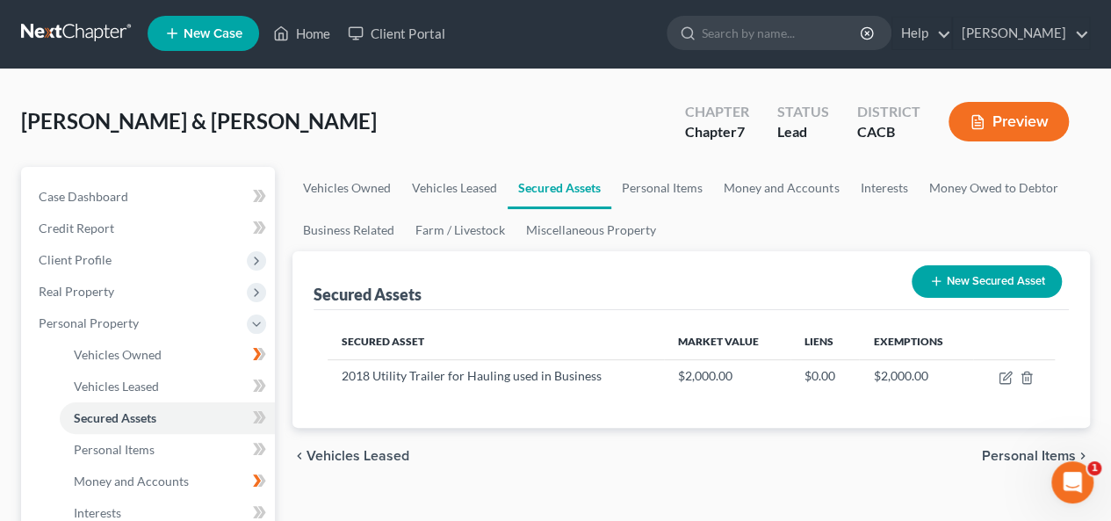
scroll to position [0, 0]
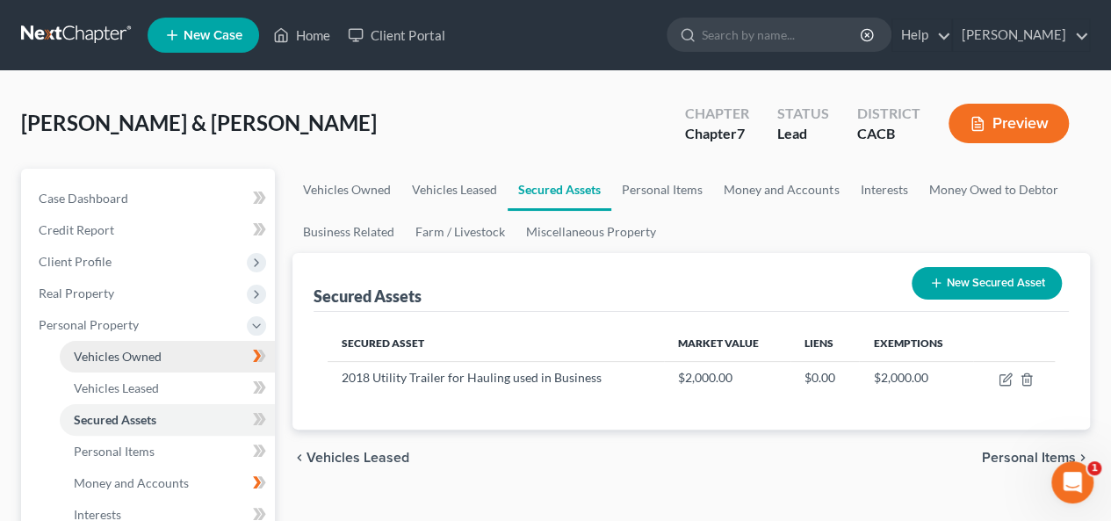
click at [155, 353] on span "Vehicles Owned" at bounding box center [118, 356] width 88 height 15
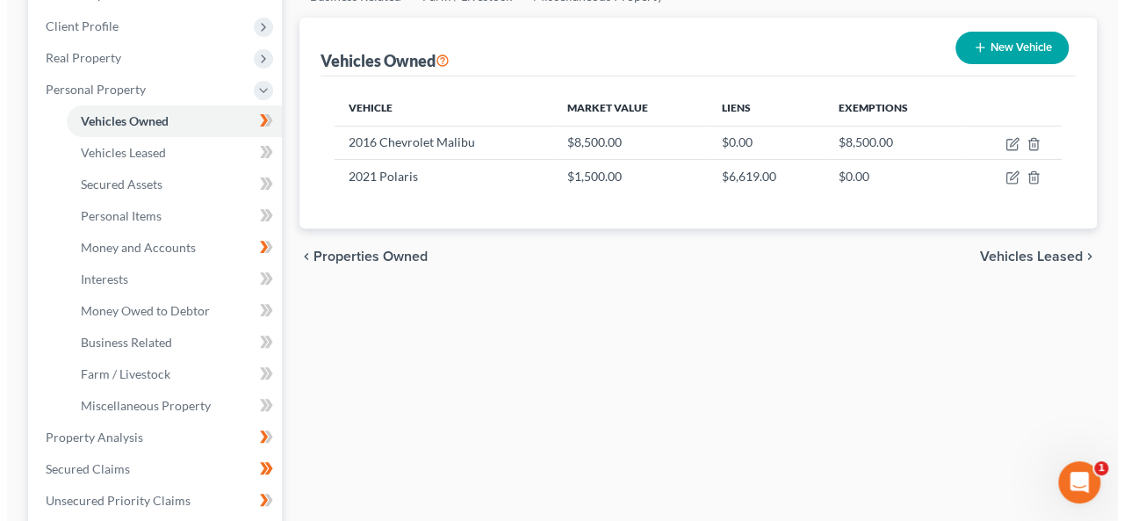
scroll to position [88, 0]
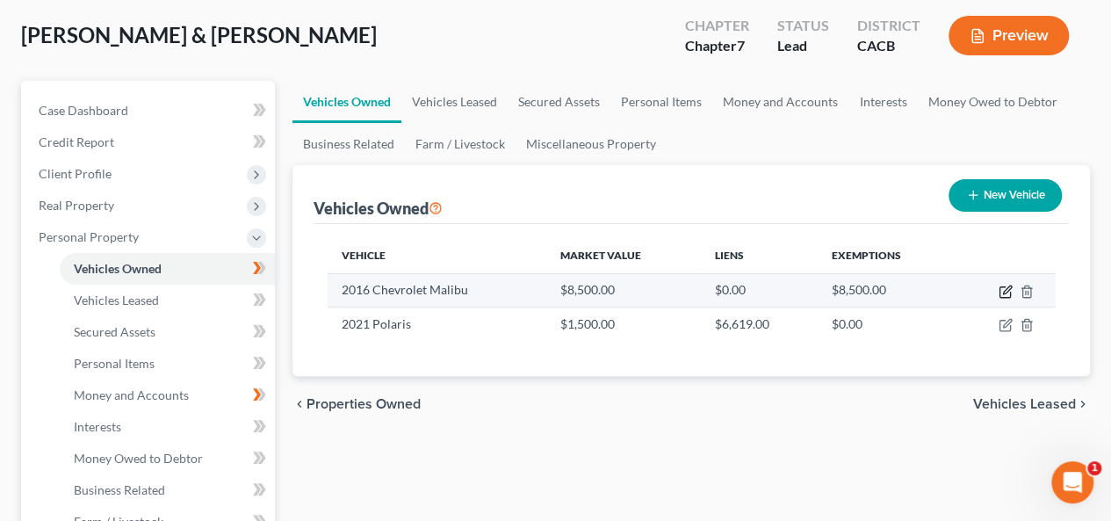
click at [1006, 289] on icon "button" at bounding box center [1005, 291] width 14 height 14
select select "0"
select select "10"
select select "3"
select select "2"
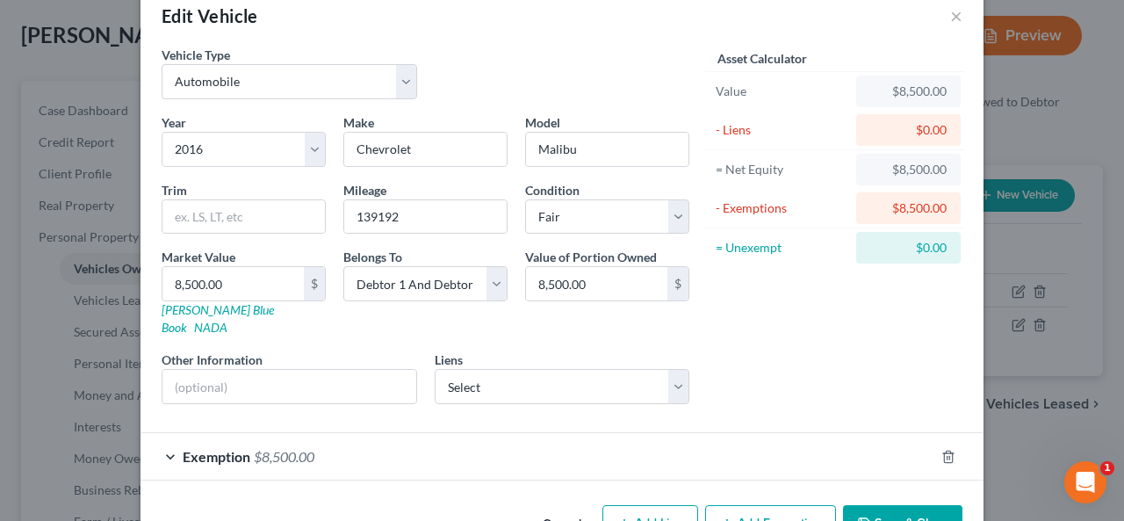
scroll to position [69, 0]
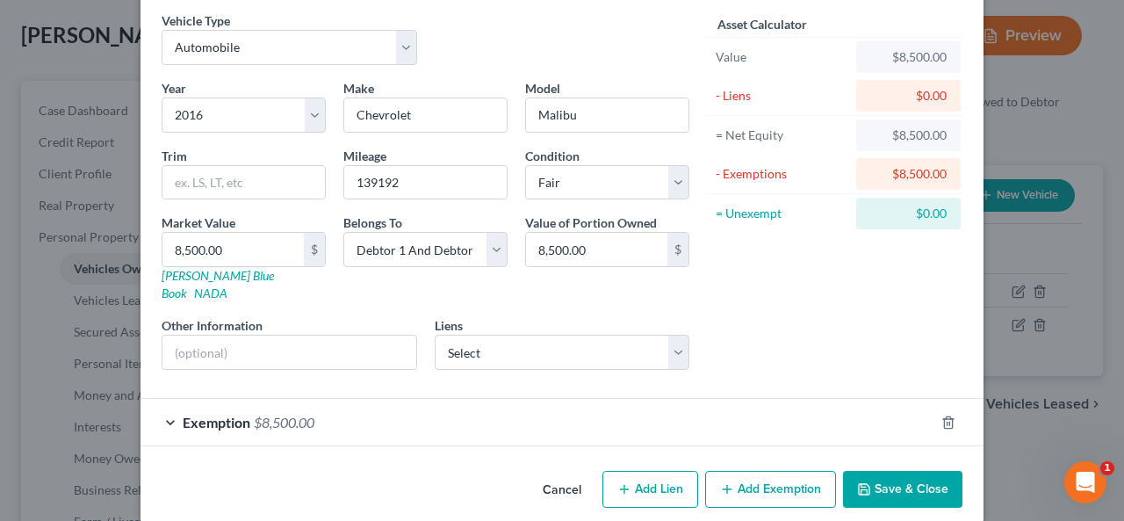
click at [924, 471] on button "Save & Close" at bounding box center [902, 489] width 119 height 37
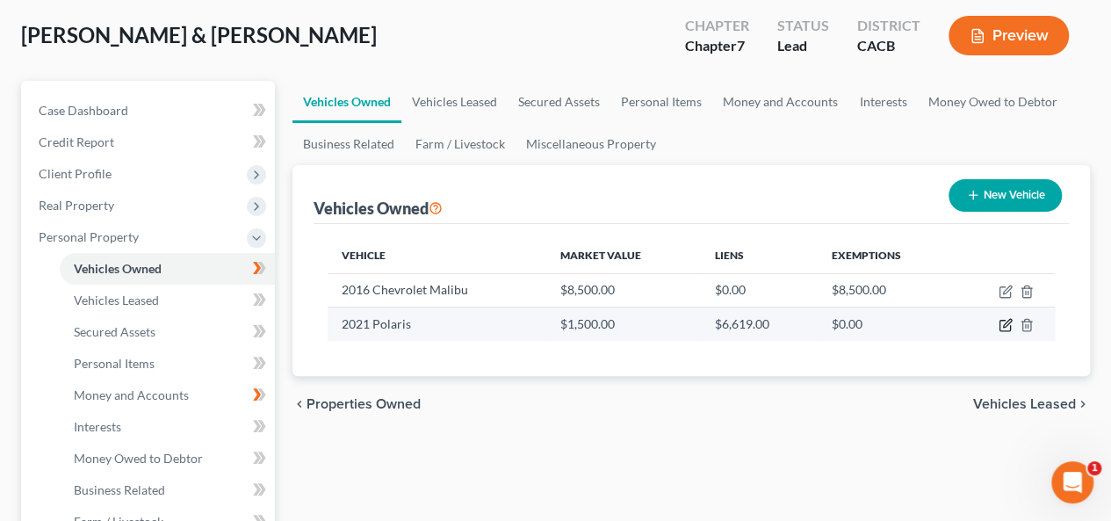
click at [1003, 322] on icon "button" at bounding box center [1005, 325] width 14 height 14
select select "6"
select select "5"
select select "3"
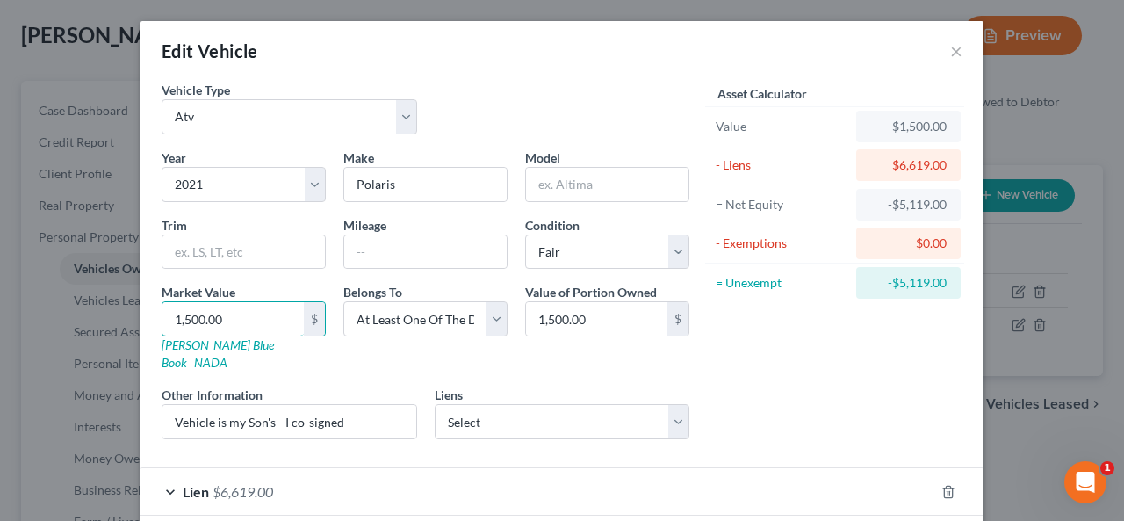
type input "4"
type input "4.00"
type input "42"
type input "42.00"
type input "420"
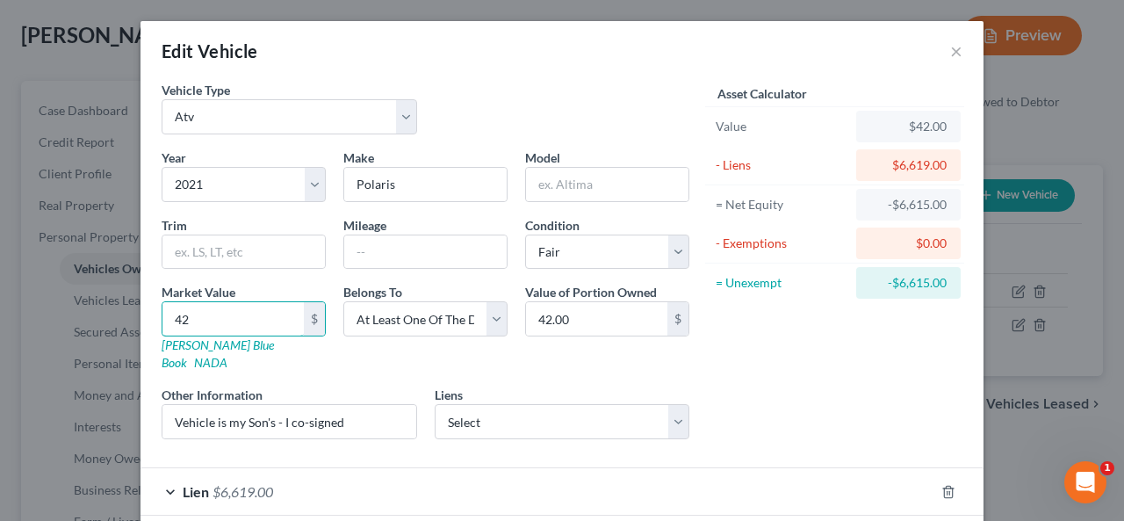
type input "420.00"
type input "4200"
type input "4,200.00"
click at [678, 404] on select "Select Roadrunner - $10,130.00" at bounding box center [562, 421] width 255 height 35
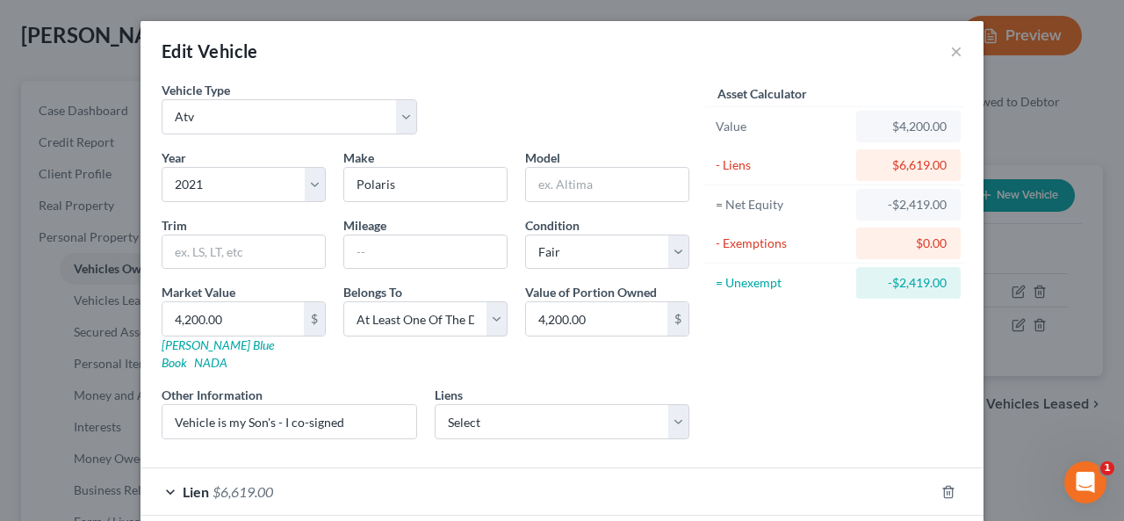
click at [890, 399] on div "Asset Calculator Value $4,200.00 - Liens $6,619.00 = Net Equity -$2,419.00 - Ex…" at bounding box center [834, 267] width 273 height 372
drag, startPoint x: 945, startPoint y: 471, endPoint x: 932, endPoint y: 466, distance: 13.9
click at [934, 478] on div at bounding box center [958, 492] width 49 height 28
click at [941, 485] on icon "button" at bounding box center [948, 492] width 14 height 14
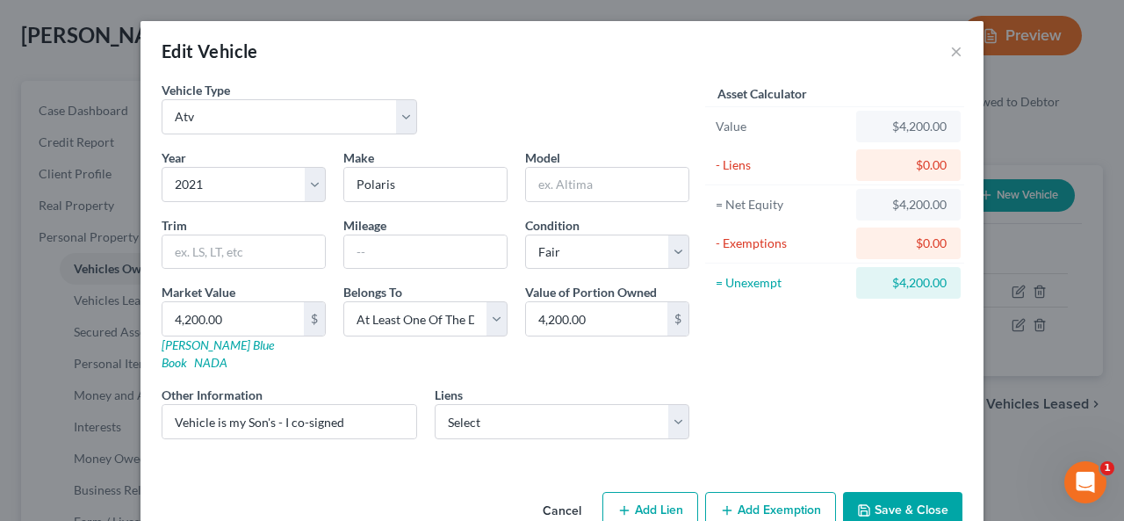
click at [652, 492] on button "Add Lien" at bounding box center [650, 510] width 96 height 37
select select "3"
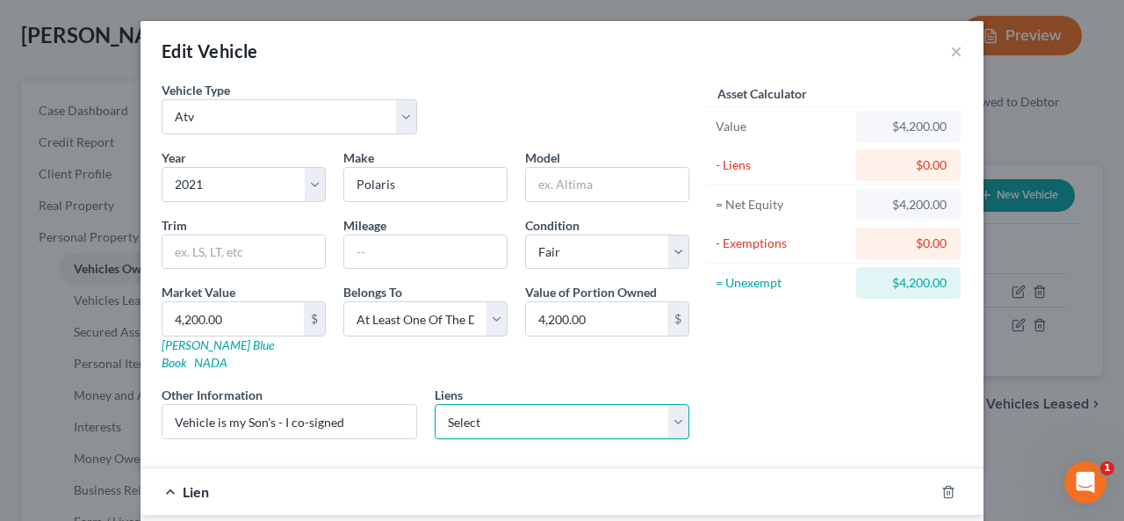
click at [667, 404] on select "Select Roadrunner - $10,130.00" at bounding box center [562, 421] width 255 height 35
click at [945, 485] on icon "button" at bounding box center [948, 490] width 8 height 11
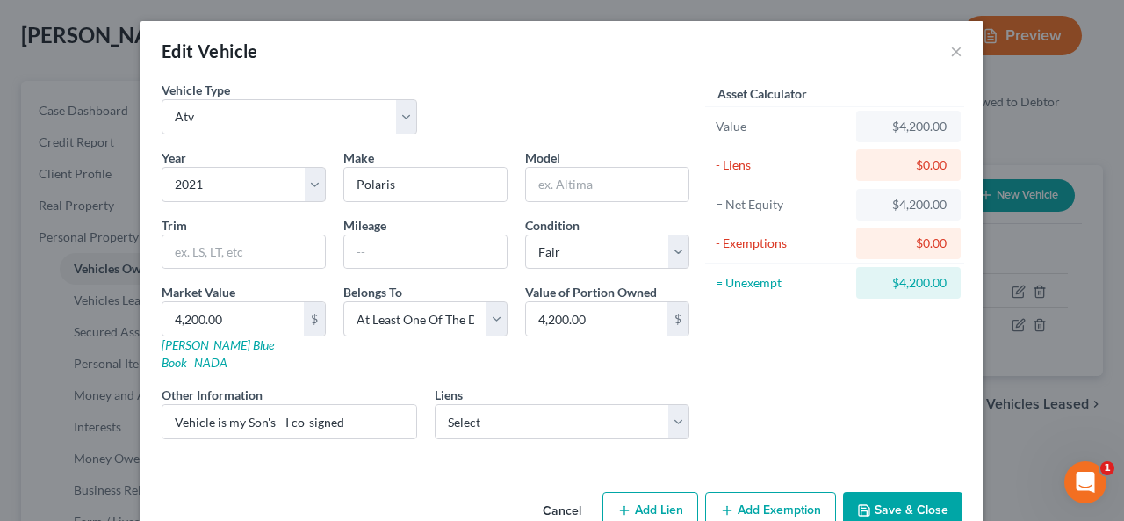
click at [639, 493] on button "Add Lien" at bounding box center [650, 510] width 96 height 37
select select "3"
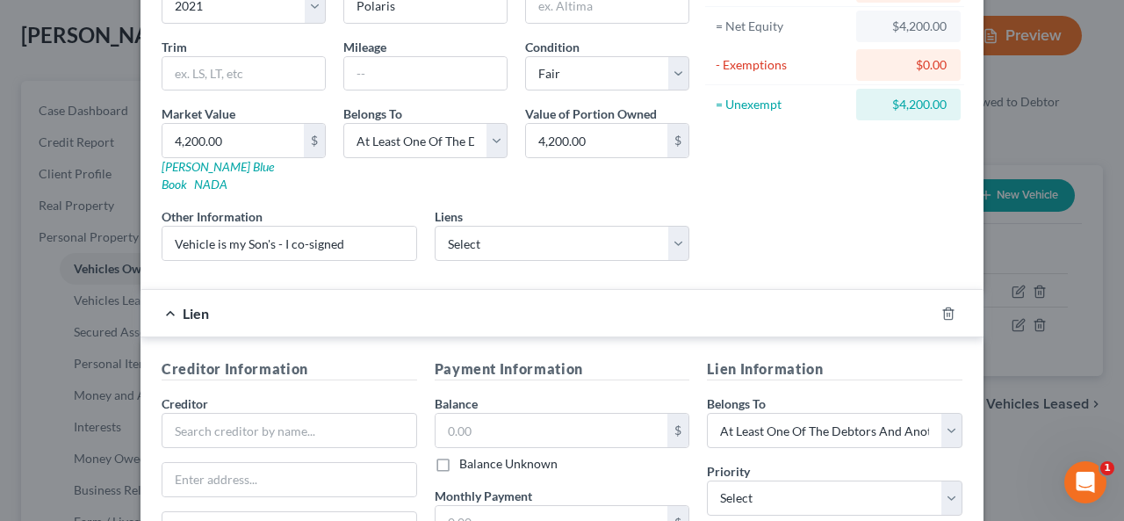
scroll to position [176, 0]
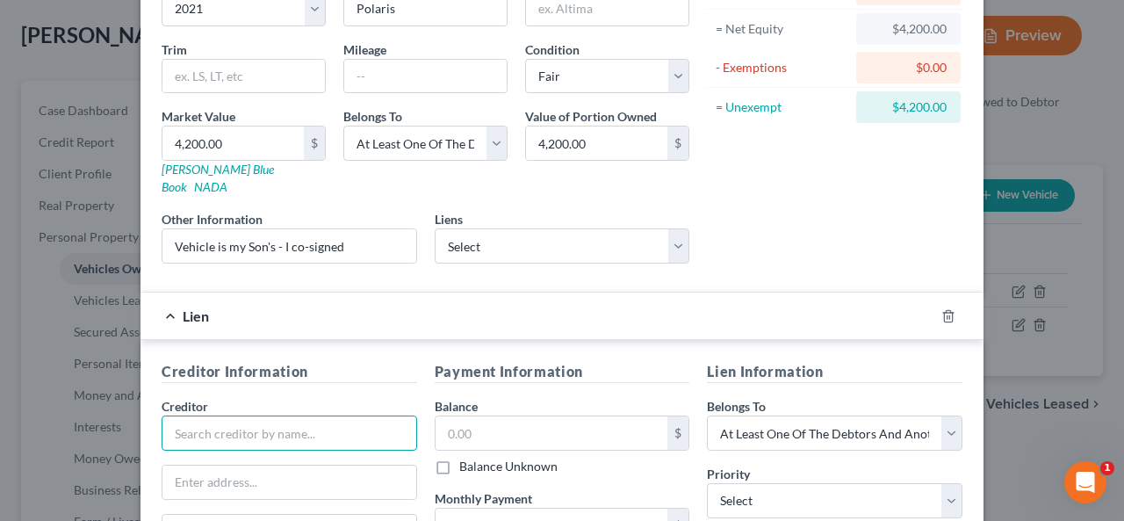
drag, startPoint x: 165, startPoint y: 406, endPoint x: 178, endPoint y: 406, distance: 13.2
click at [178, 415] on input "text" at bounding box center [289, 432] width 255 height 35
type input "SYNCB/POLARIS"
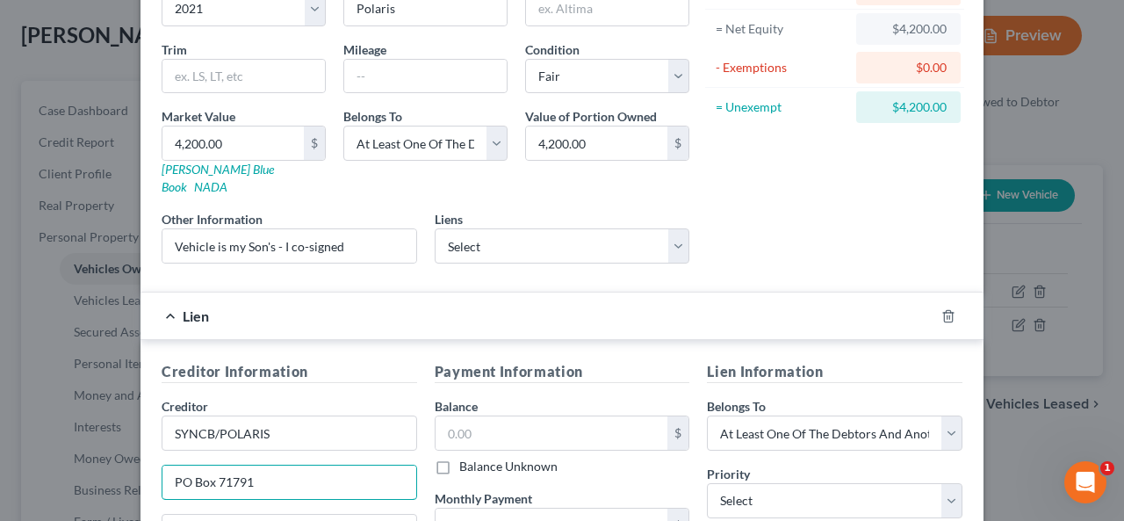
type input "PO Box 71791"
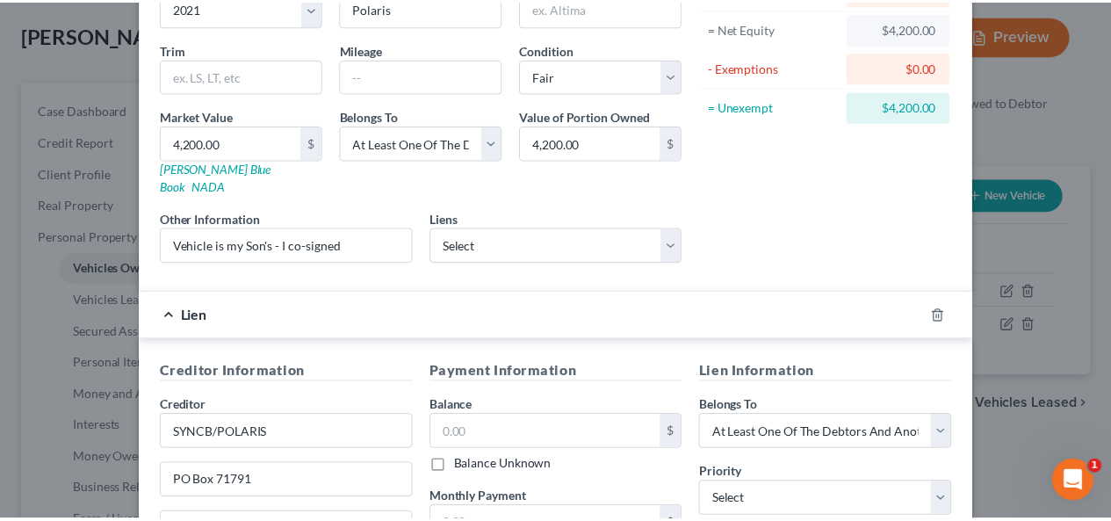
scroll to position [463, 0]
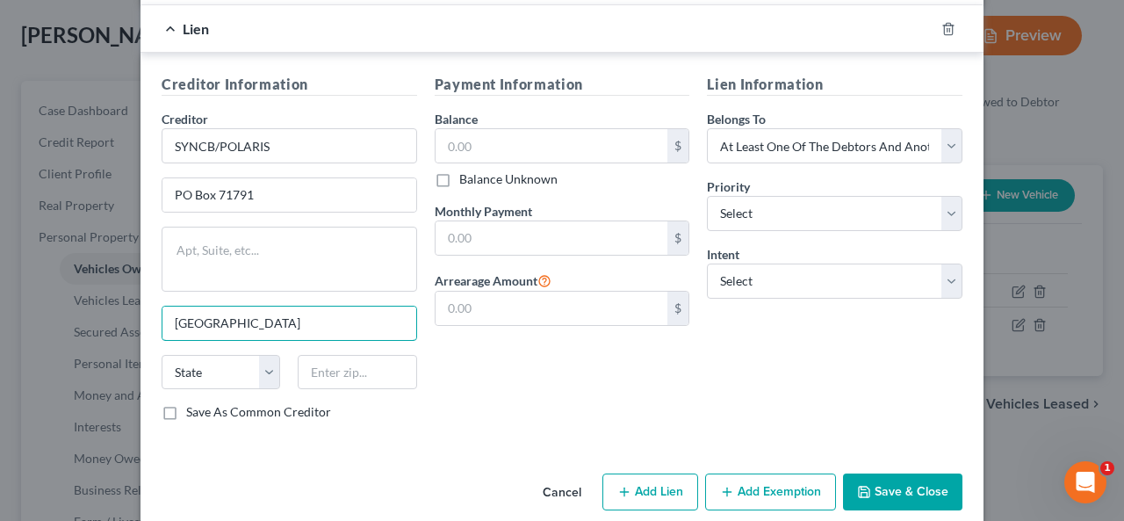
type input "[GEOGRAPHIC_DATA]"
select select "39"
type input "19176"
drag, startPoint x: 163, startPoint y: 388, endPoint x: 155, endPoint y: 394, distance: 10.7
click at [186, 403] on label "Save As Common Creditor" at bounding box center [258, 412] width 145 height 18
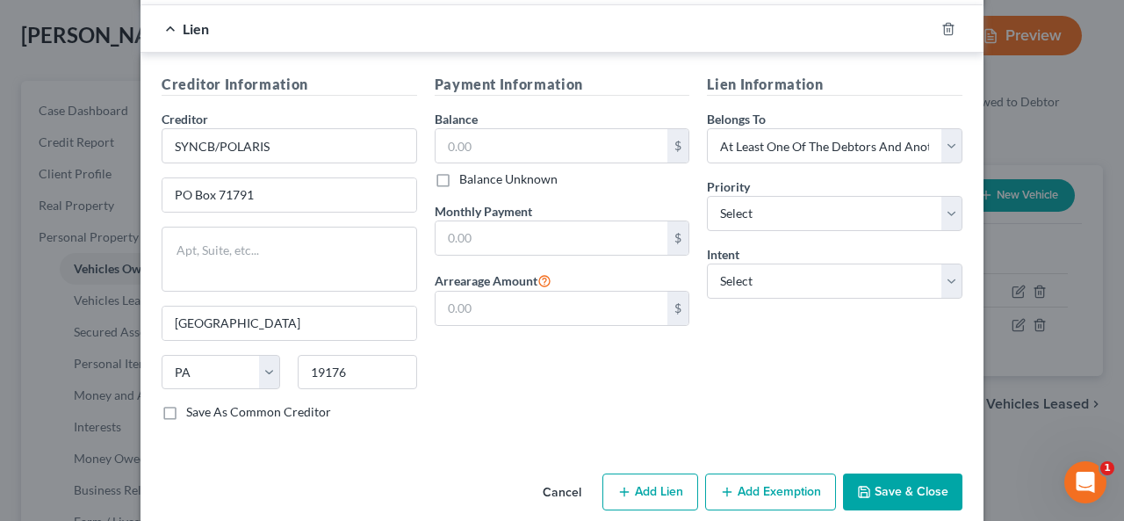
click at [193, 403] on input "Save As Common Creditor" at bounding box center [198, 408] width 11 height 11
checkbox input "true"
drag, startPoint x: 428, startPoint y: 118, endPoint x: 454, endPoint y: 119, distance: 25.5
click at [435, 129] on input "text" at bounding box center [551, 145] width 233 height 33
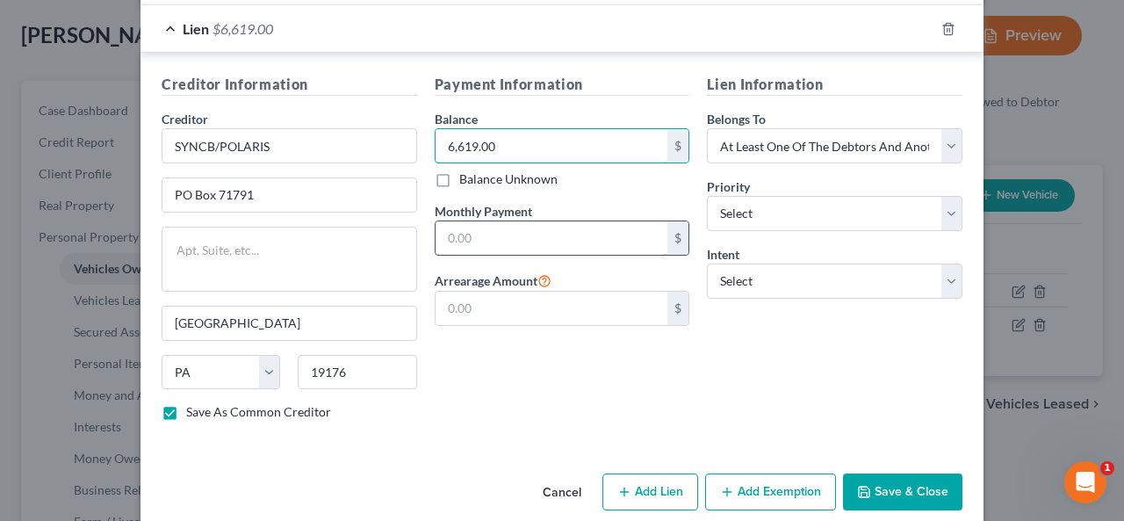
type input "6,619.00"
click at [442, 221] on input "text" at bounding box center [551, 237] width 233 height 33
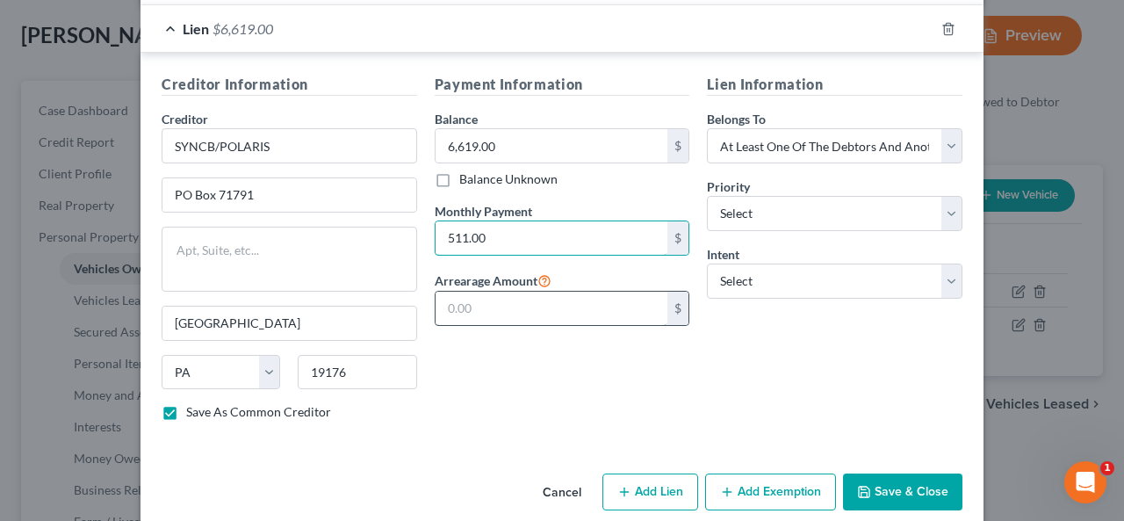
type input "511.00"
click at [435, 270] on div "Arrearage Amount $" at bounding box center [562, 298] width 255 height 56
click at [438, 291] on input "text" at bounding box center [551, 307] width 233 height 33
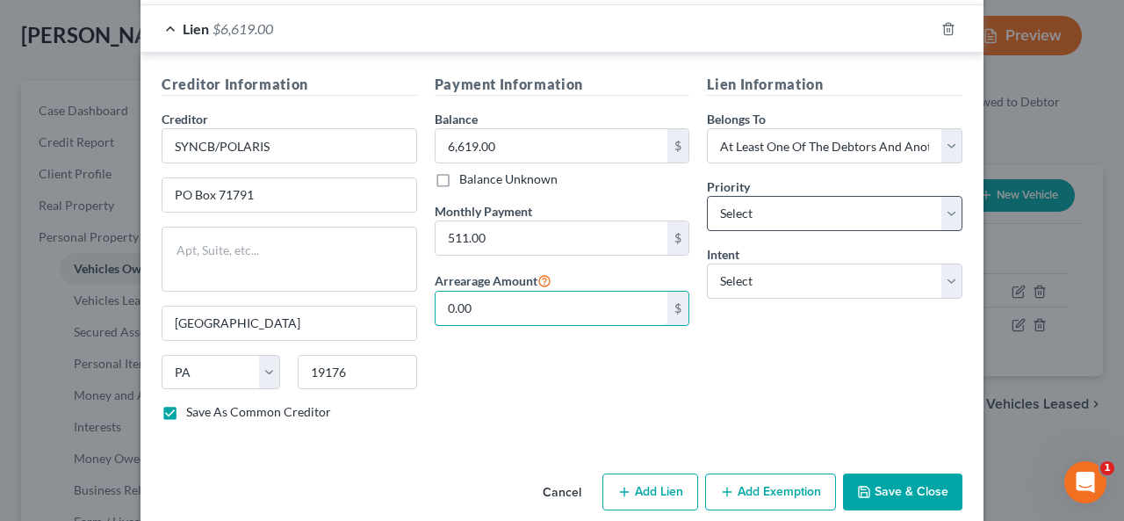
type input "0.00"
click at [946, 196] on select "Select 1st 2nd 3rd 4th 5th 6th 7th 8th 9th 10th 11th 12th 13th 14th 15th 16th 1…" at bounding box center [834, 213] width 255 height 35
select select "2"
click at [707, 196] on select "Select 1st 2nd 3rd 4th 5th 6th 7th 8th 9th 10th 11th 12th 13th 14th 15th 16th 1…" at bounding box center [834, 213] width 255 height 35
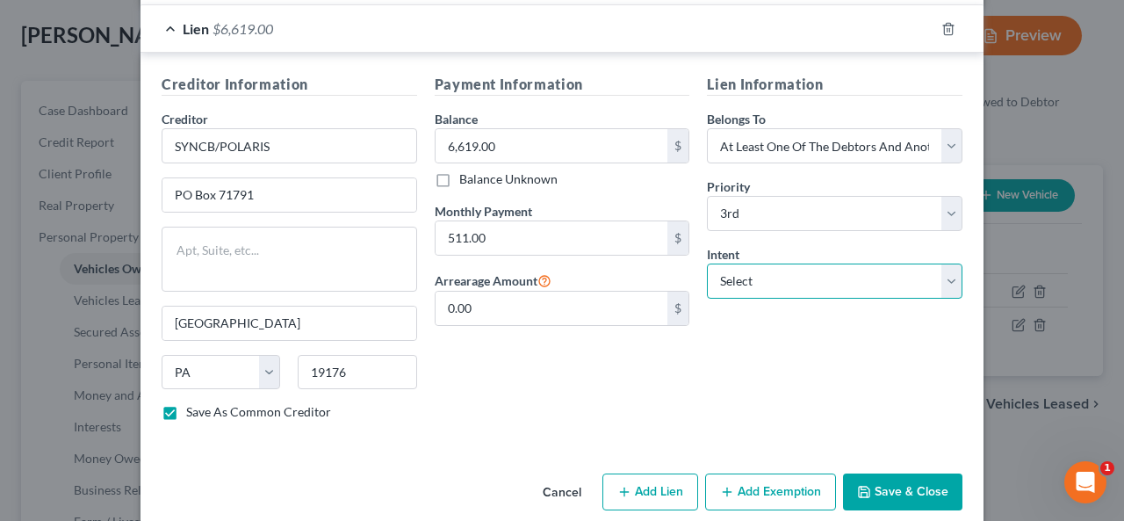
click at [949, 263] on select "Select Surrender Redeem Reaffirm Avoid Other" at bounding box center [834, 280] width 255 height 35
click at [707, 263] on select "Select Surrender Redeem Reaffirm Avoid Other" at bounding box center [834, 280] width 255 height 35
click at [945, 263] on select "Select Surrender Redeem Reaffirm Avoid Other" at bounding box center [834, 280] width 255 height 35
select select "2"
click at [707, 263] on select "Select Surrender Redeem Reaffirm Avoid Other" at bounding box center [834, 280] width 255 height 35
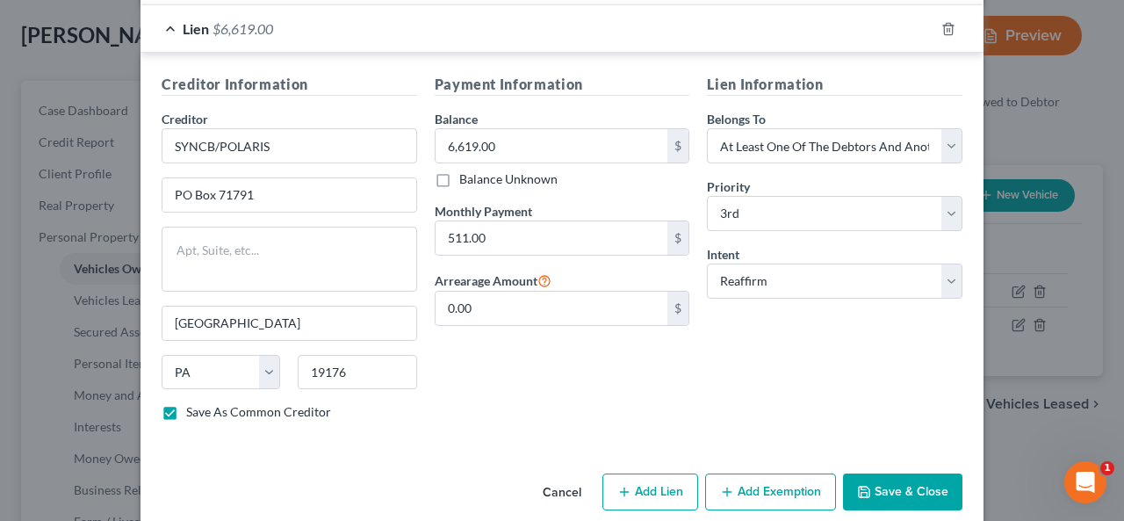
click at [902, 473] on button "Save & Close" at bounding box center [902, 491] width 119 height 37
checkbox input "false"
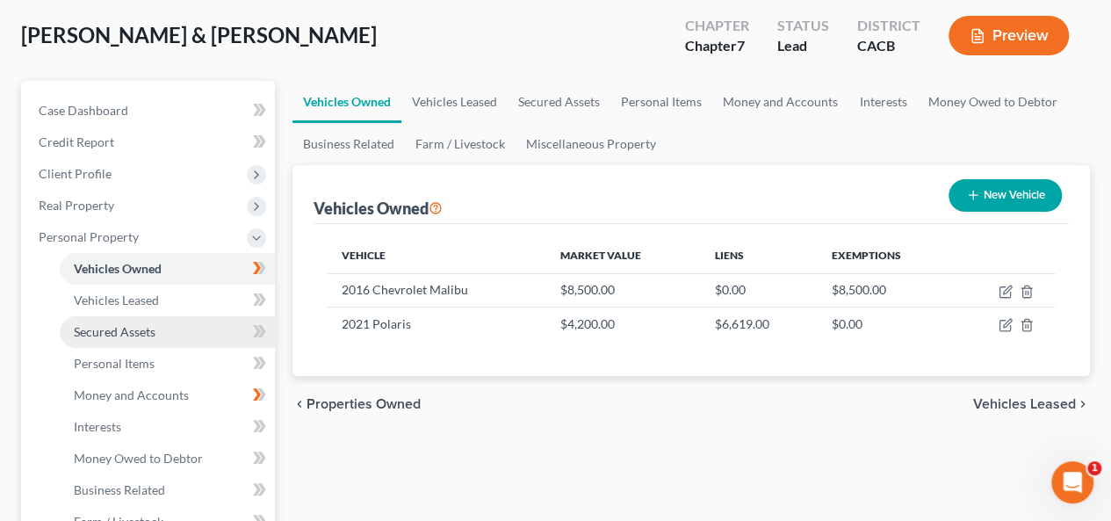
click at [144, 331] on span "Secured Assets" at bounding box center [115, 331] width 82 height 15
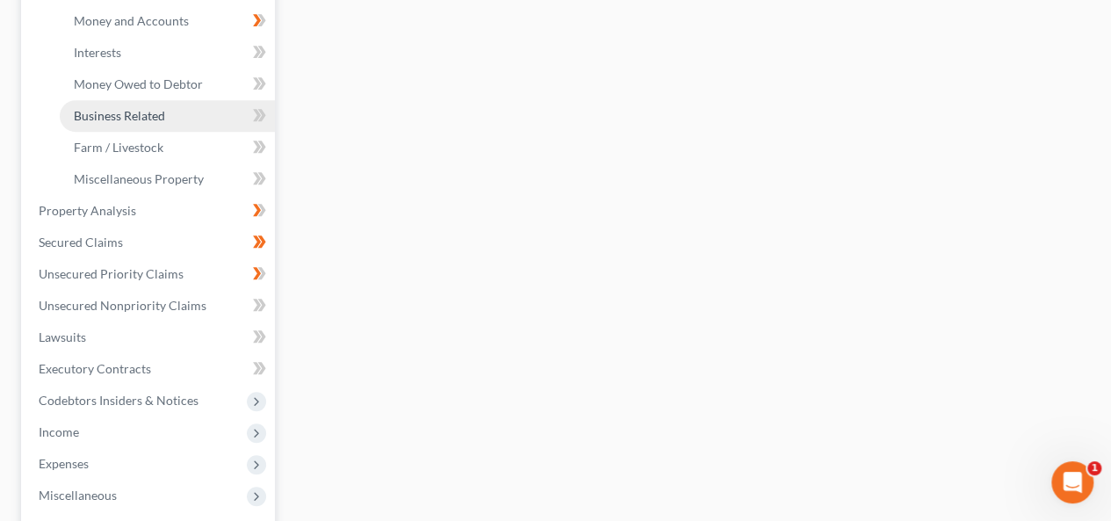
scroll to position [439, 0]
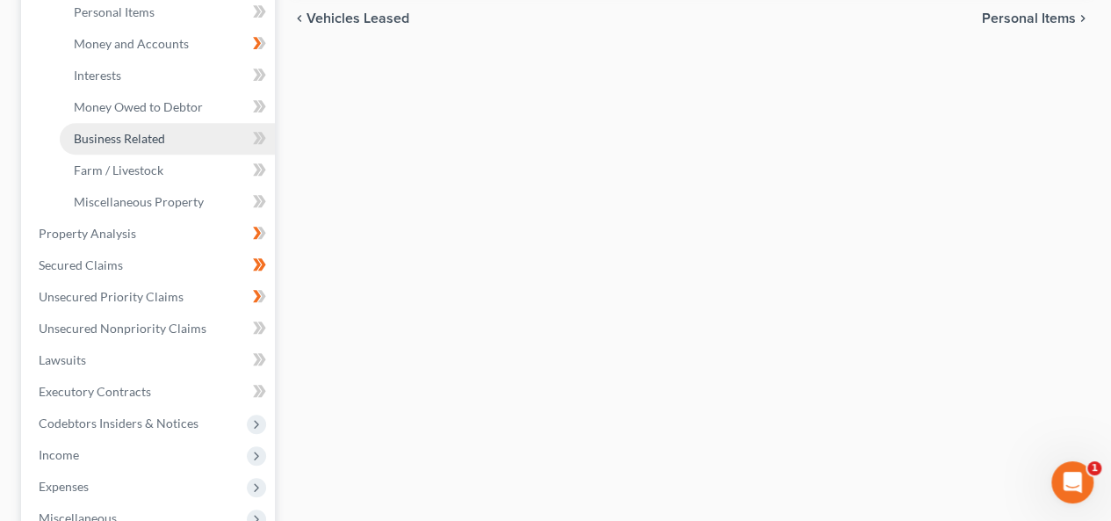
click at [182, 138] on link "Business Related" at bounding box center [167, 139] width 215 height 32
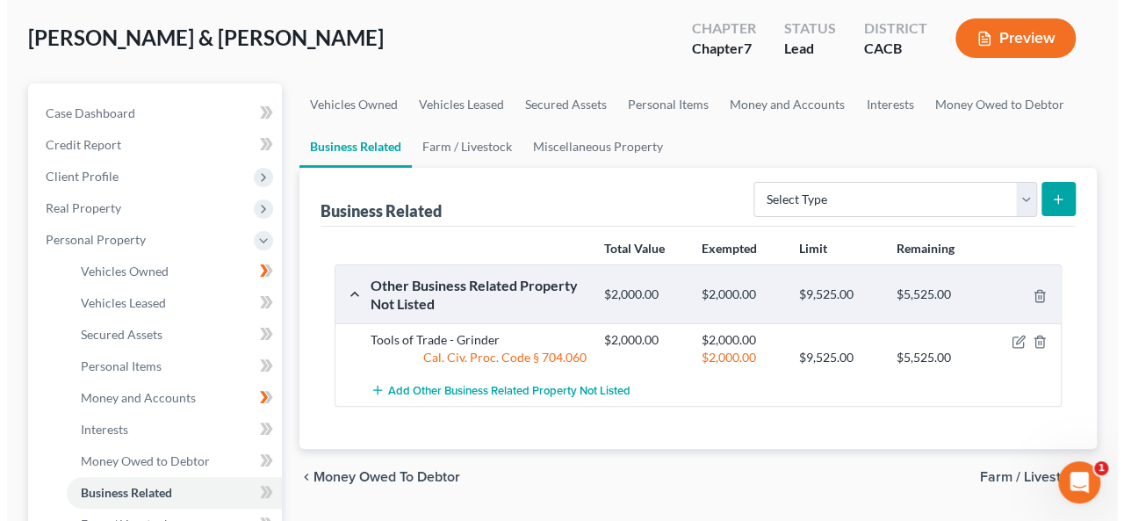
scroll to position [88, 0]
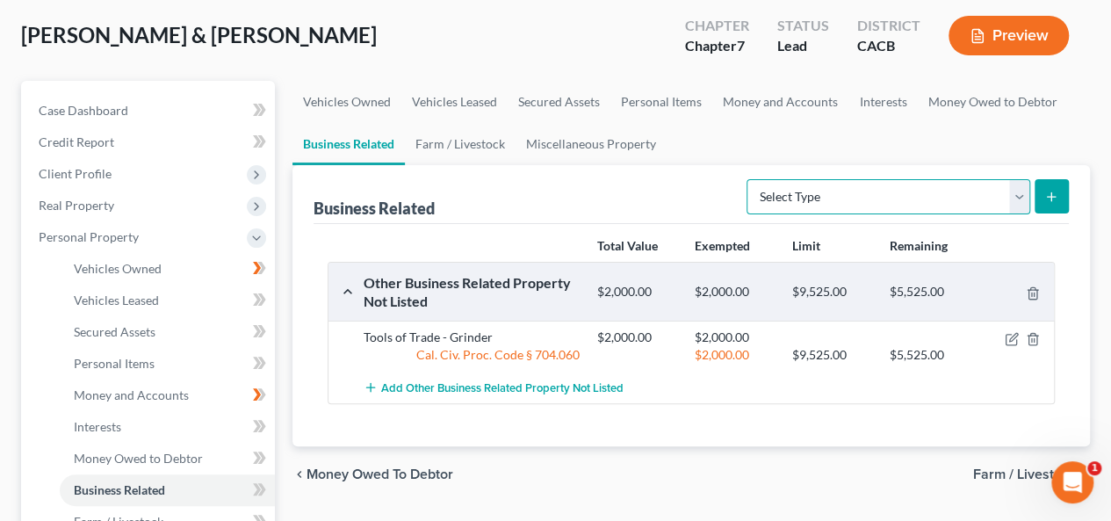
click at [1015, 194] on select "Select Type Customer Lists Franchises Inventory Licenses Machinery Office Equip…" at bounding box center [888, 196] width 284 height 35
select select "other_business_related_property_not_listed"
click at [748, 179] on select "Select Type Customer Lists Franchises Inventory Licenses Machinery Office Equip…" at bounding box center [888, 196] width 284 height 35
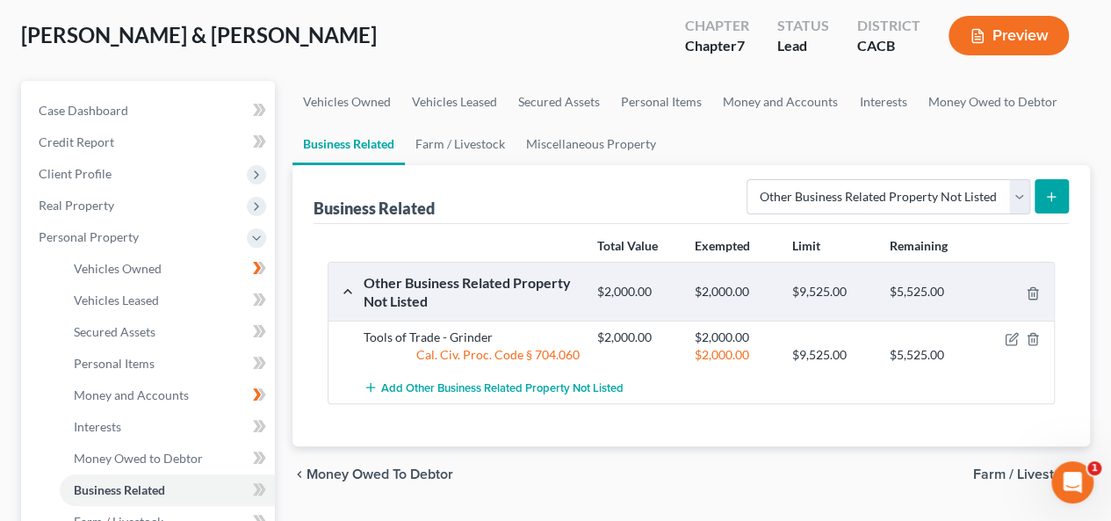
click at [1050, 190] on icon "submit" at bounding box center [1051, 197] width 14 height 14
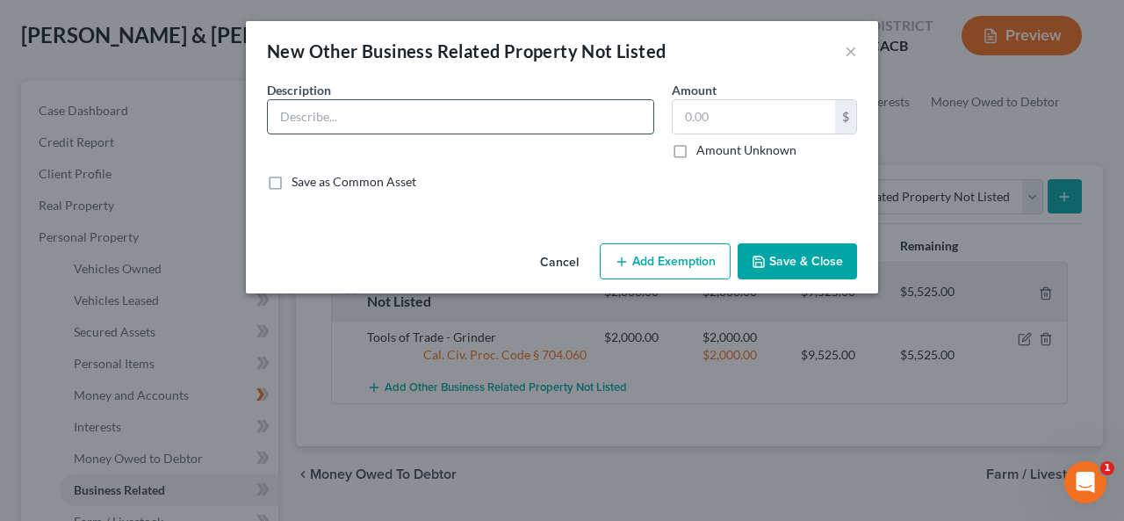
drag, startPoint x: 283, startPoint y: 111, endPoint x: 298, endPoint y: 108, distance: 16.0
click at [298, 106] on input "text" at bounding box center [460, 116] width 385 height 33
type input "2018 Utility Trailer for Hauling used in Business"
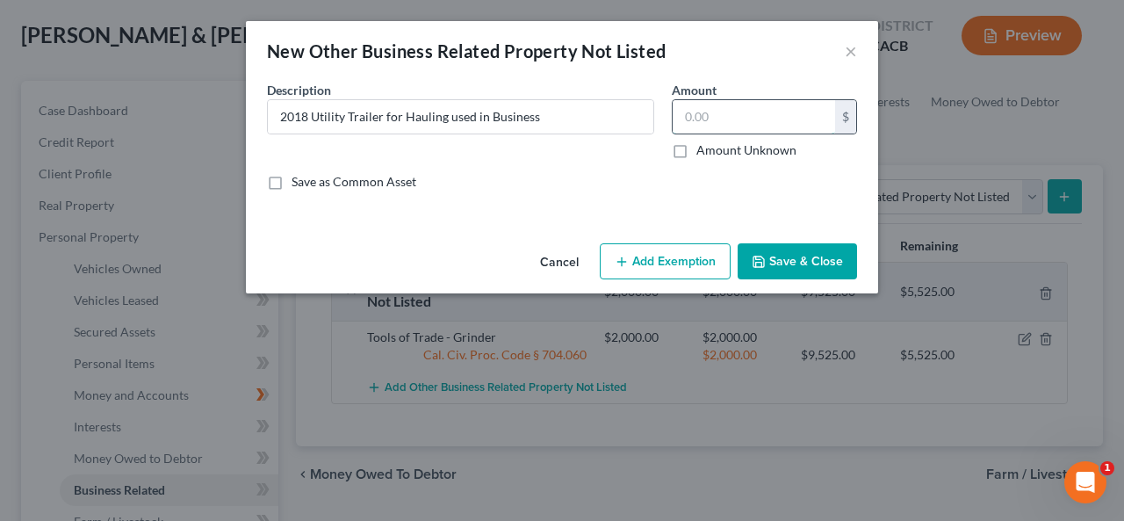
click at [679, 109] on input "text" at bounding box center [753, 116] width 162 height 33
type input "2,000.00"
click at [664, 258] on button "Add Exemption" at bounding box center [665, 261] width 131 height 37
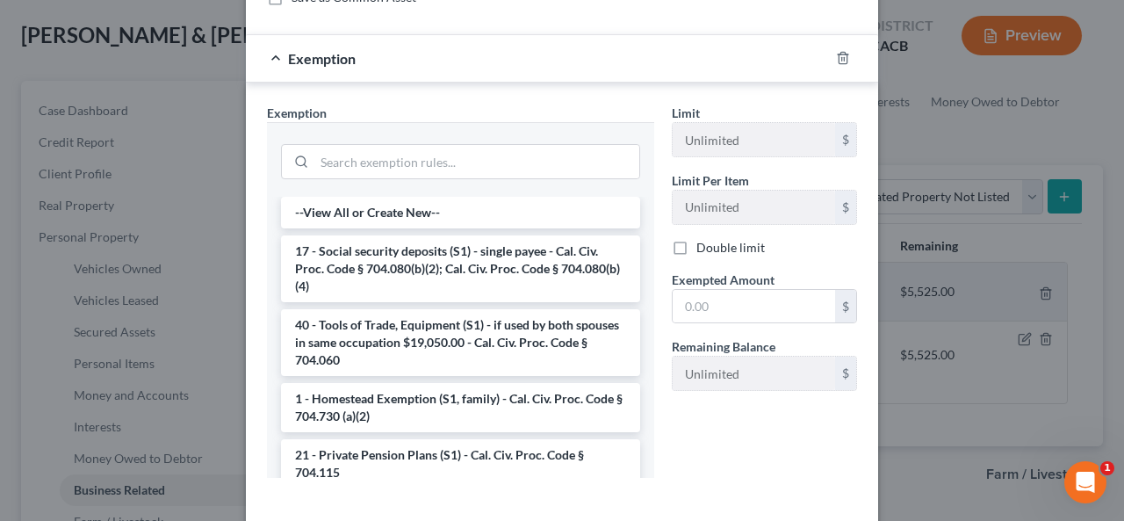
scroll to position [263, 0]
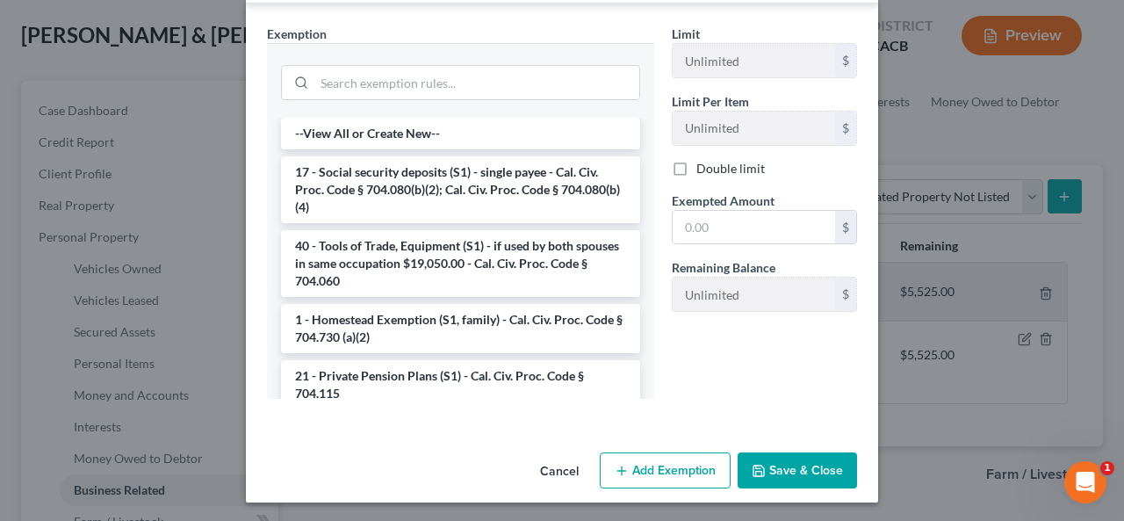
click at [481, 253] on li "40 - Tools of Trade, Equipment (S1) - if used by both spouses in same occupatio…" at bounding box center [460, 263] width 359 height 67
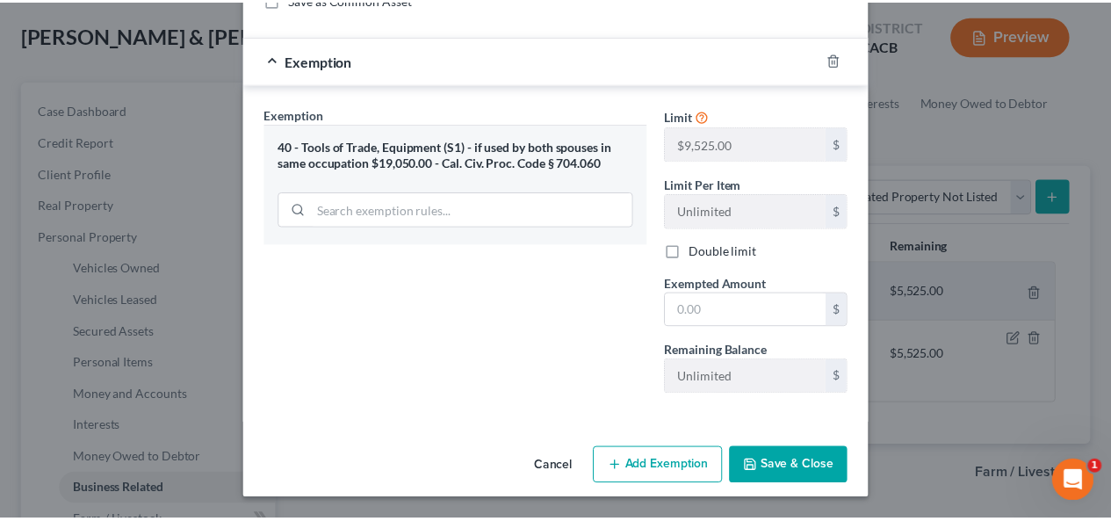
scroll to position [178, 0]
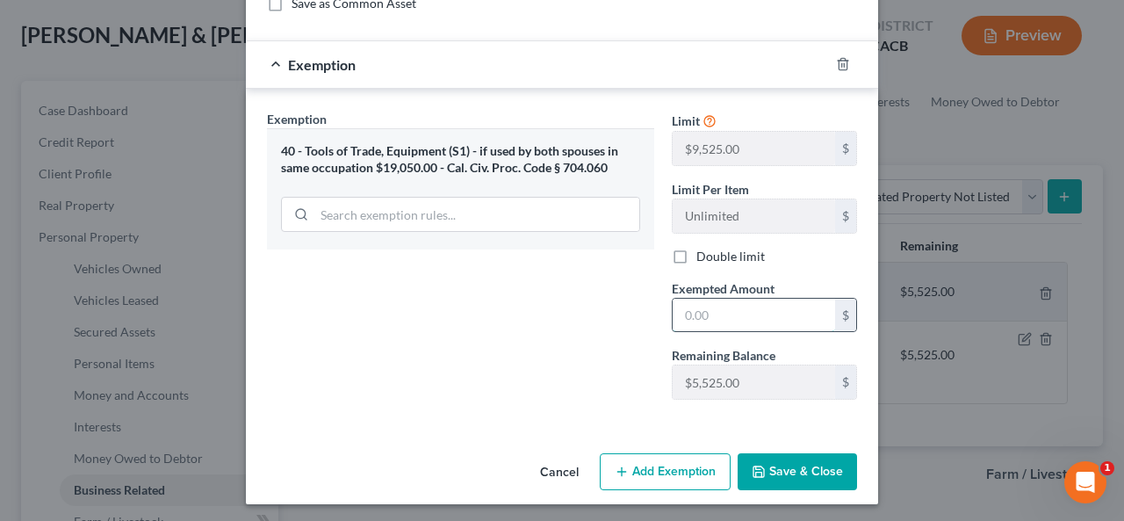
click at [681, 306] on input "text" at bounding box center [753, 314] width 162 height 33
type input "2,000.00"
drag, startPoint x: 809, startPoint y: 462, endPoint x: 818, endPoint y: 459, distance: 9.2
click at [809, 463] on button "Save & Close" at bounding box center [796, 471] width 119 height 37
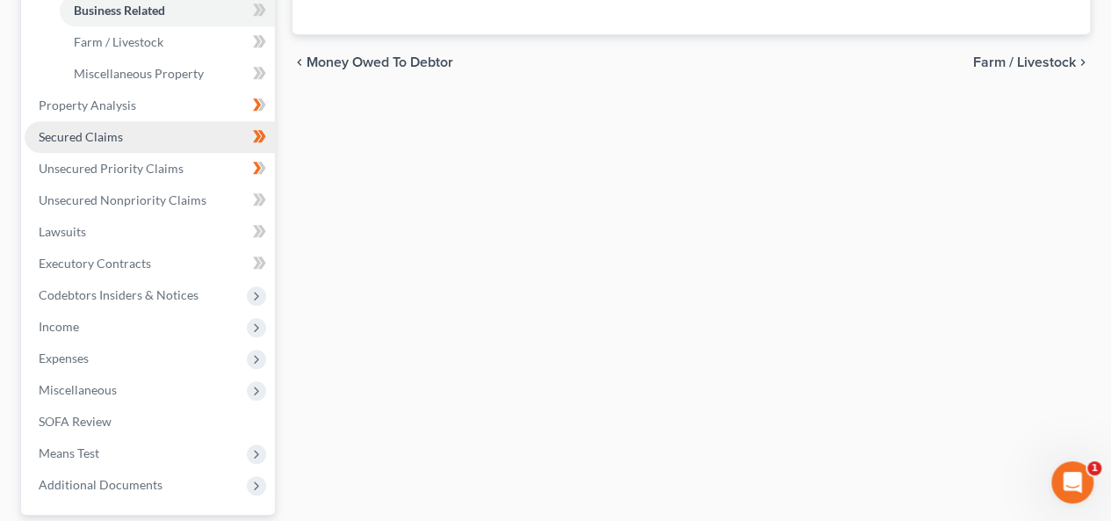
scroll to position [550, 0]
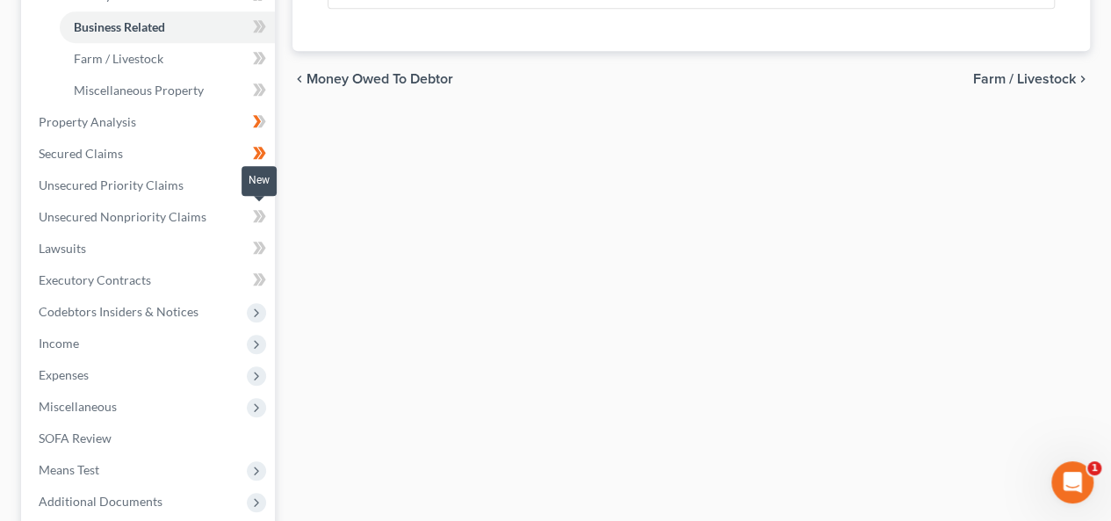
click at [245, 213] on span at bounding box center [259, 218] width 31 height 26
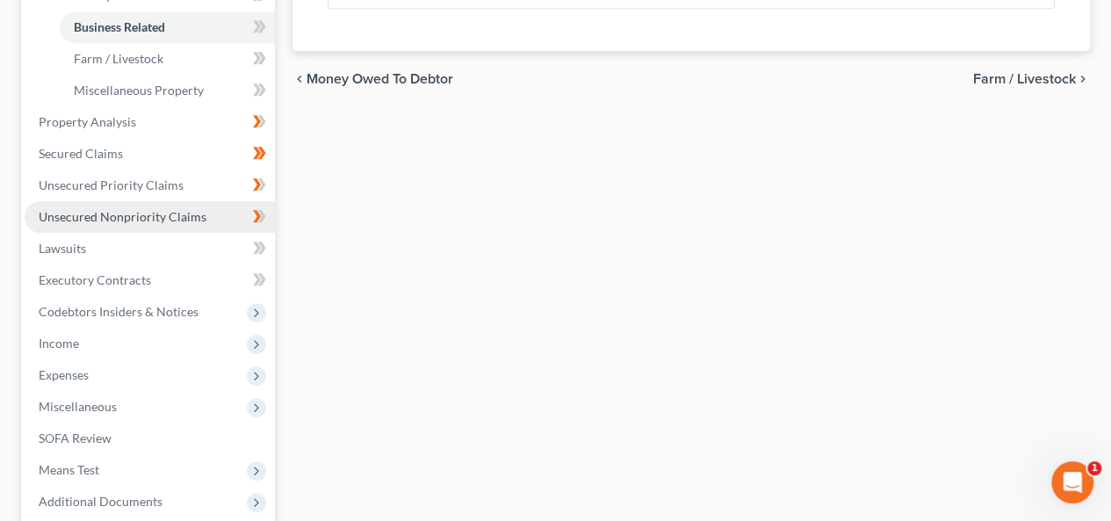
click at [160, 217] on span "Unsecured Nonpriority Claims" at bounding box center [123, 216] width 168 height 15
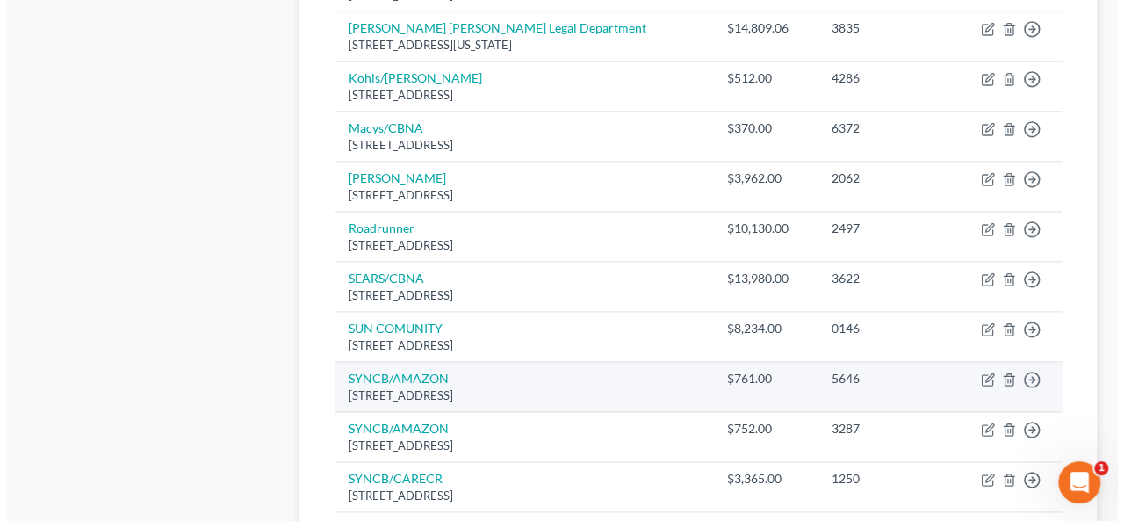
scroll to position [878, 0]
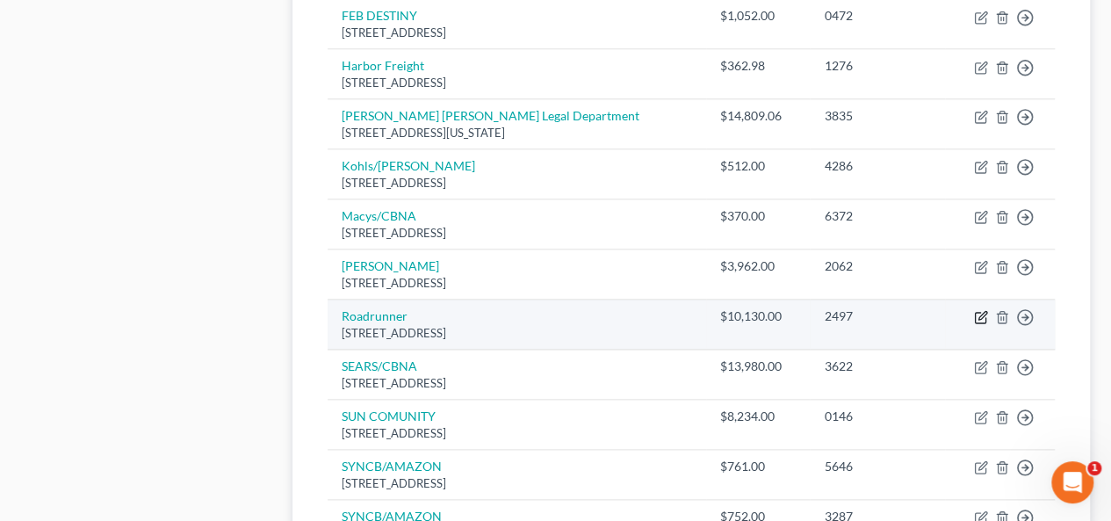
click at [980, 312] on icon "button" at bounding box center [982, 316] width 8 height 8
select select "45"
select select "4"
select select "0"
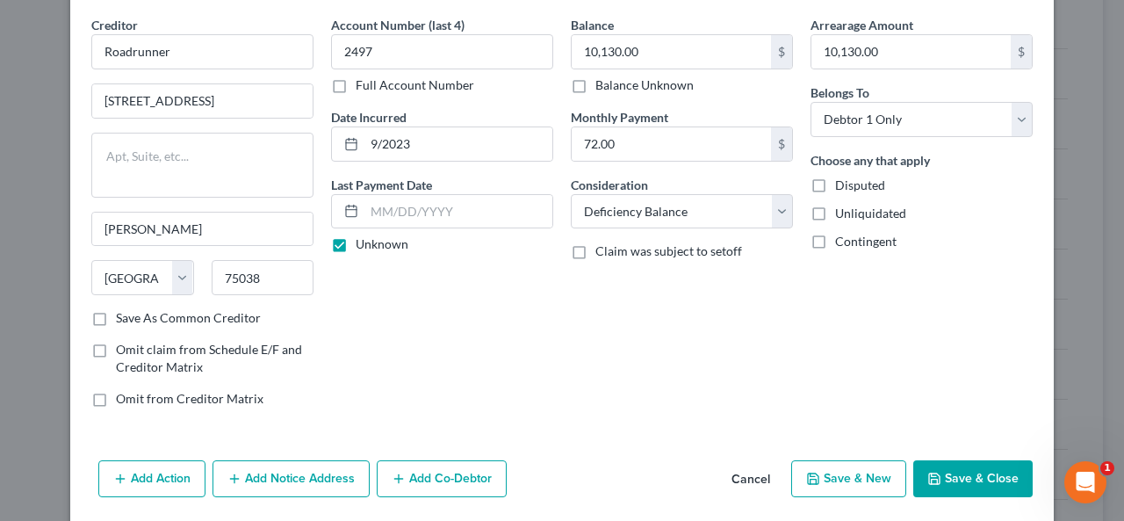
scroll to position [123, 0]
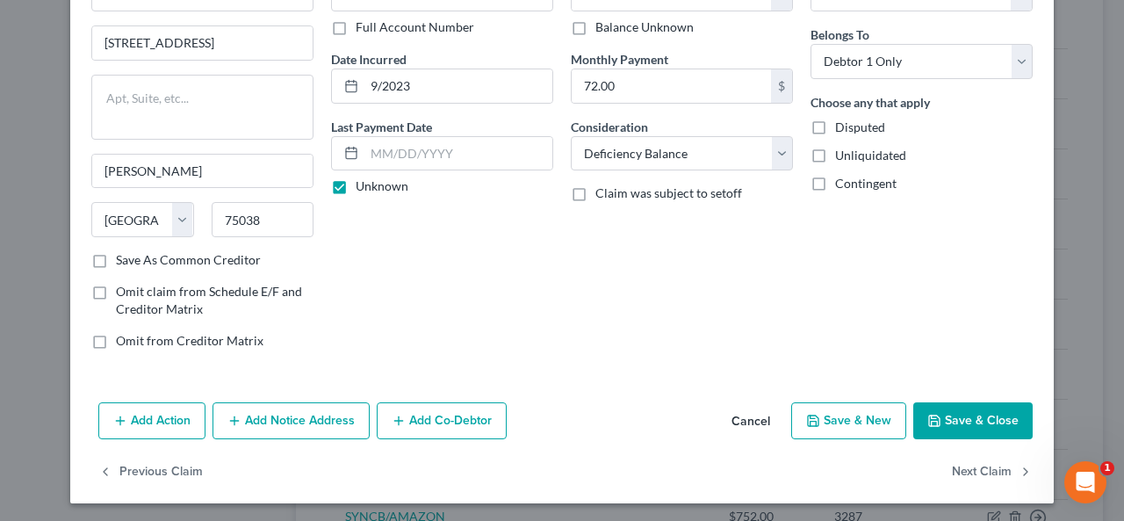
click at [150, 411] on button "Add Action" at bounding box center [151, 420] width 107 height 37
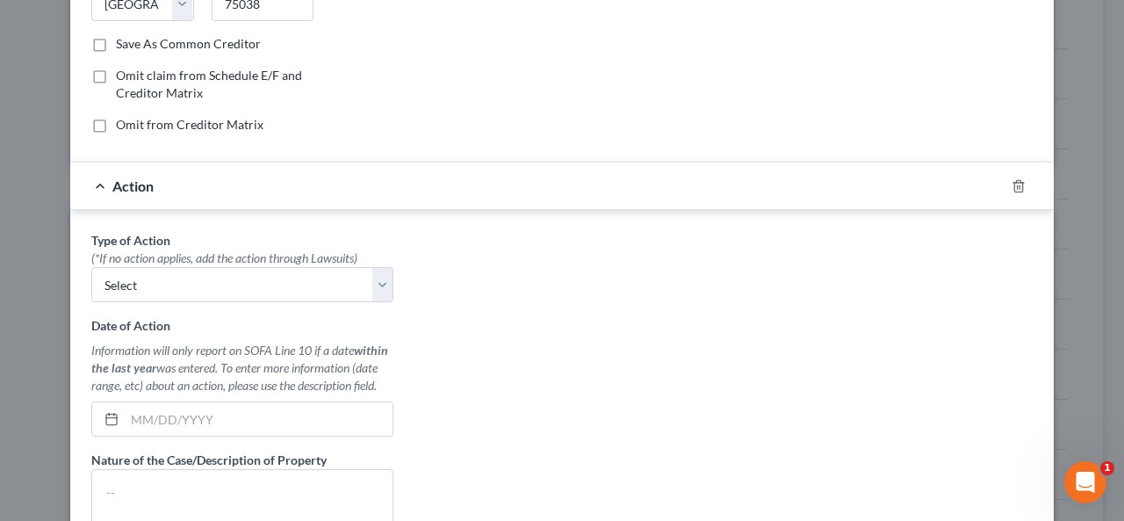
scroll to position [386, 0]
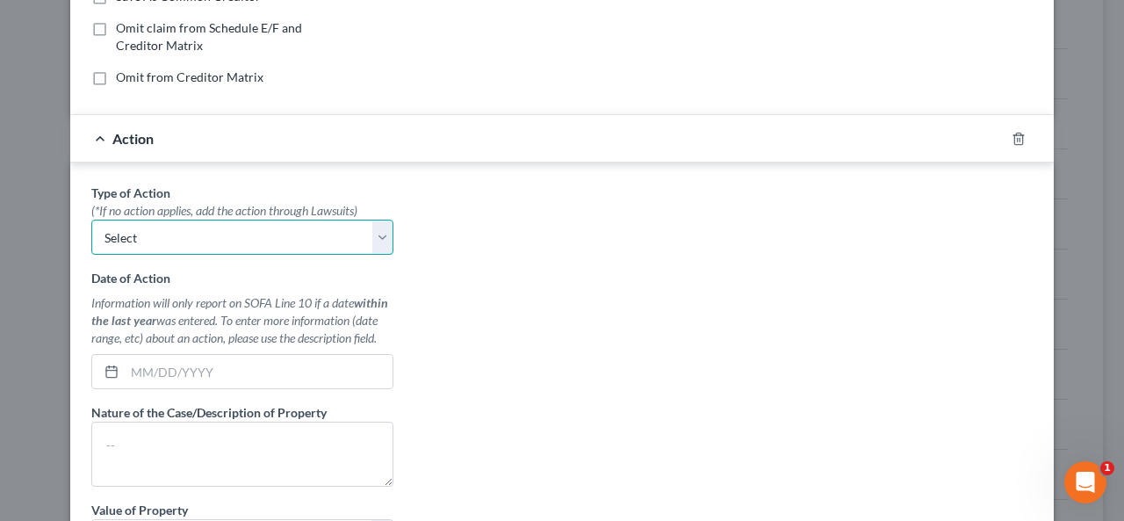
click at [373, 229] on select "Select Repossession Garnishment Foreclosure Personal Injury Attached, Seized, O…" at bounding box center [242, 236] width 302 height 35
select select "0"
click at [91, 219] on select "Select Repossession Garnishment Foreclosure Personal Injury Attached, Seized, O…" at bounding box center [242, 236] width 302 height 35
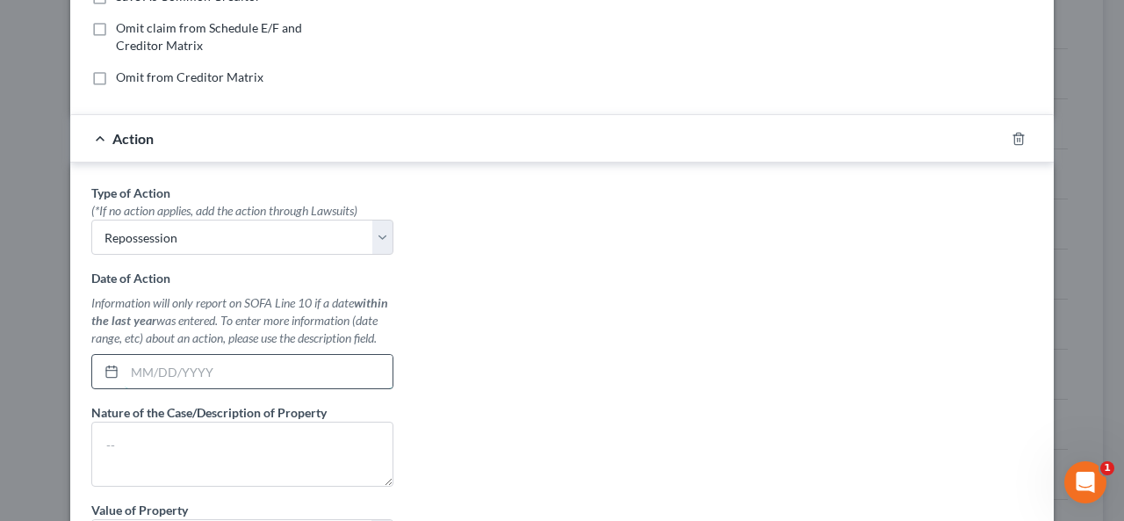
drag, startPoint x: 148, startPoint y: 378, endPoint x: 158, endPoint y: 368, distance: 14.3
click at [148, 377] on input "text" at bounding box center [259, 371] width 268 height 33
type input "[DATE]"
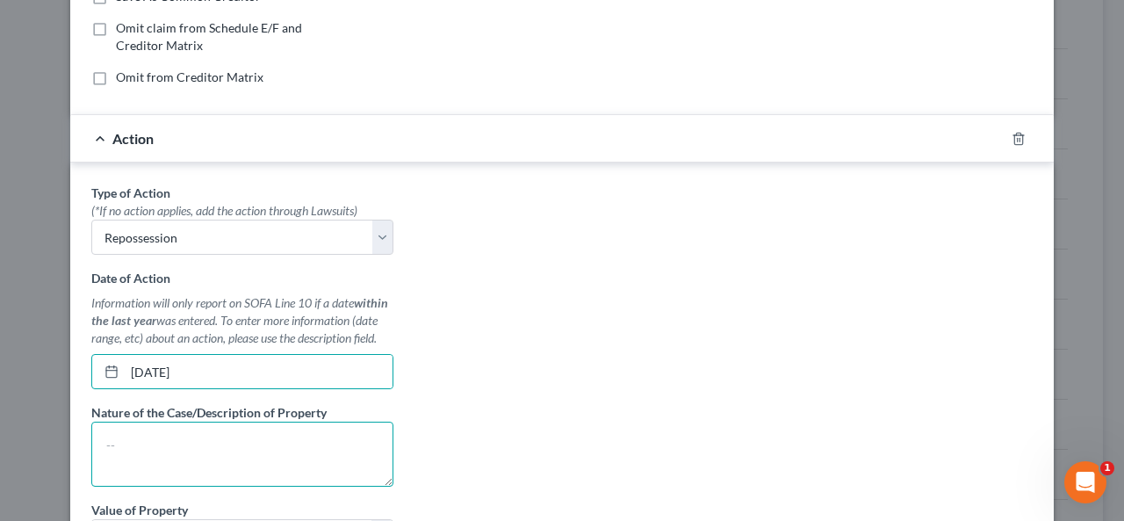
click at [100, 440] on textarea at bounding box center [242, 453] width 302 height 65
type textarea "d"
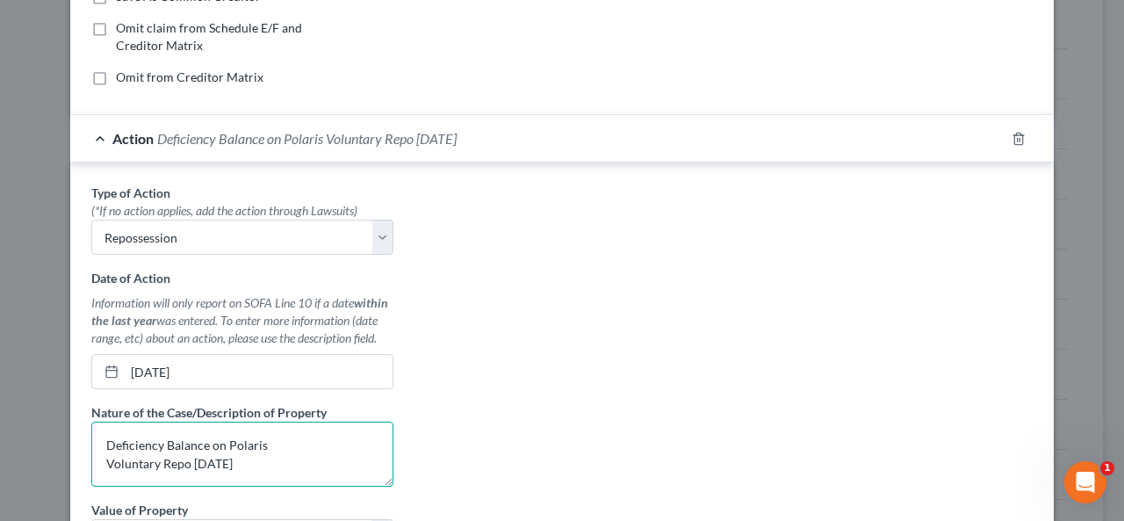
type textarea "Deficiency Balance on Polaris Voluntary Repo [DATE]"
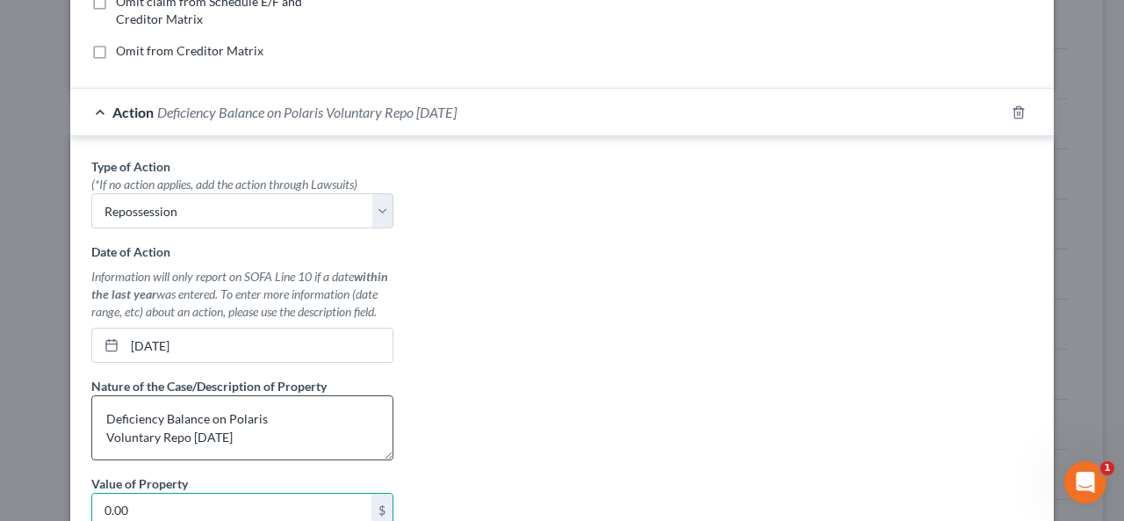
type input "0.00"
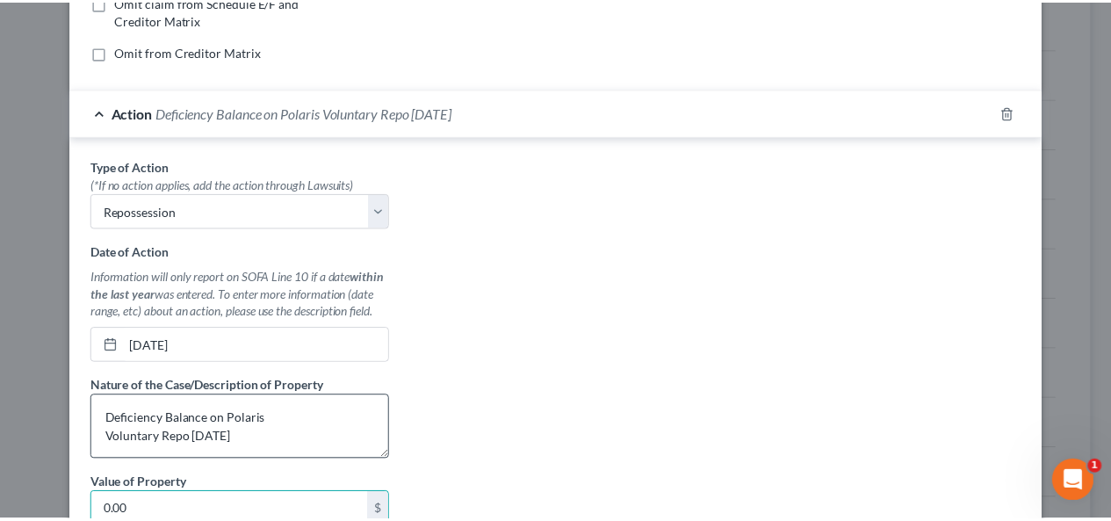
scroll to position [644, 0]
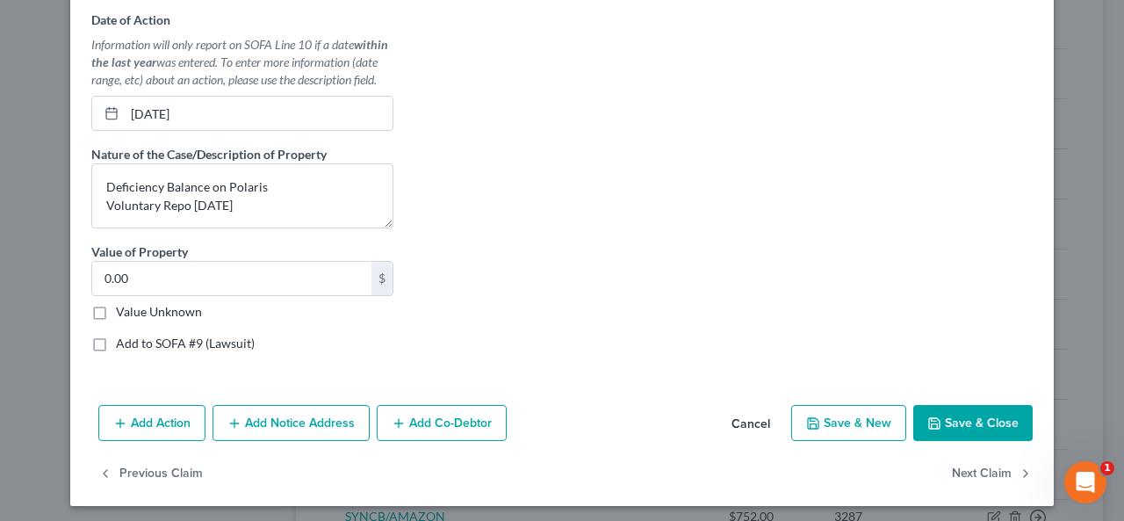
click at [964, 414] on button "Save & Close" at bounding box center [972, 423] width 119 height 37
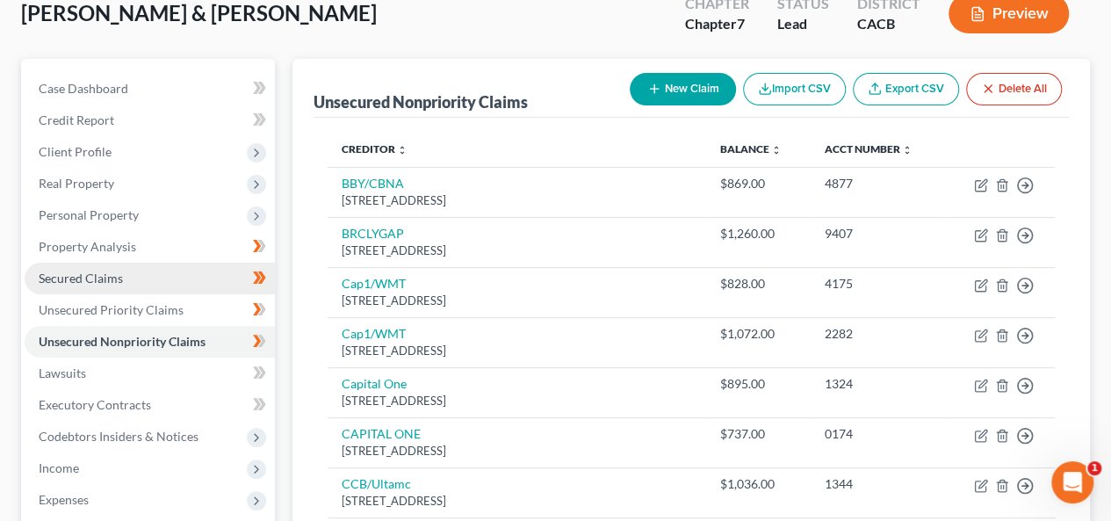
scroll to position [176, 0]
